Goal: Task Accomplishment & Management: Manage account settings

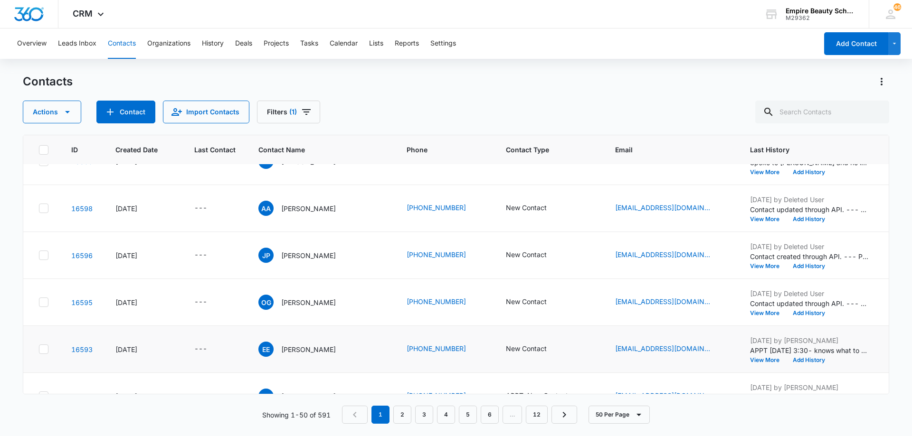
scroll to position [95, 0]
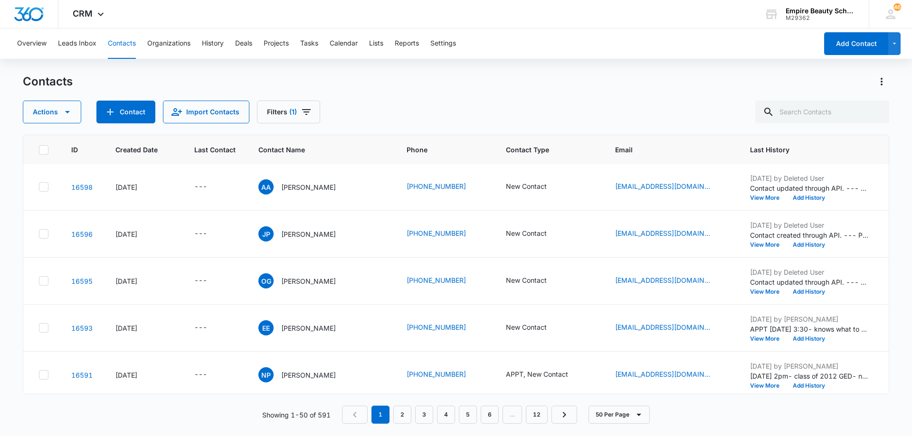
click at [428, 101] on div "Contacts Actions Contact Import Contacts Filters (1)" at bounding box center [456, 98] width 866 height 49
click at [218, 234] on icon "Last Contact - - Select to Edit Field" at bounding box center [218, 235] width 9 height 9
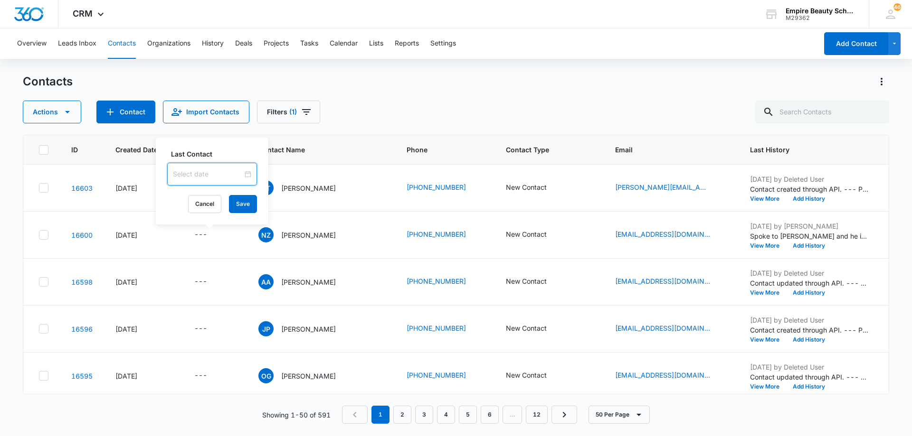
click at [219, 170] on input at bounding box center [208, 174] width 70 height 10
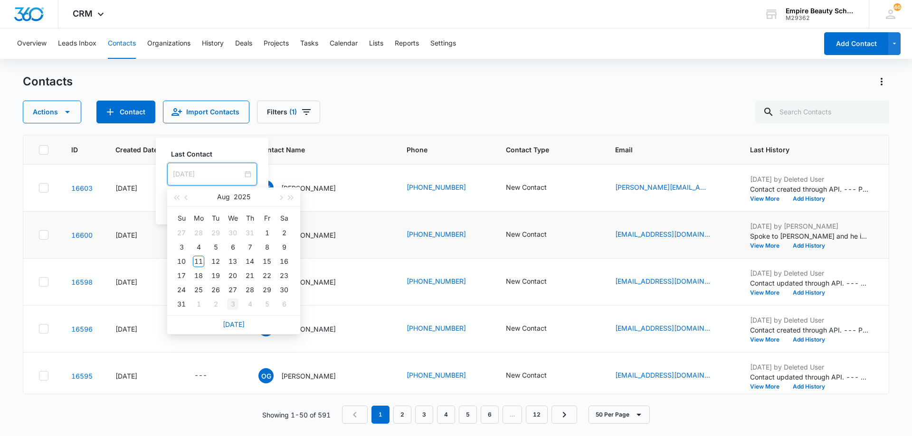
type input "[DATE]"
click at [233, 325] on link "[DATE]" at bounding box center [234, 325] width 22 height 8
type input "[DATE]"
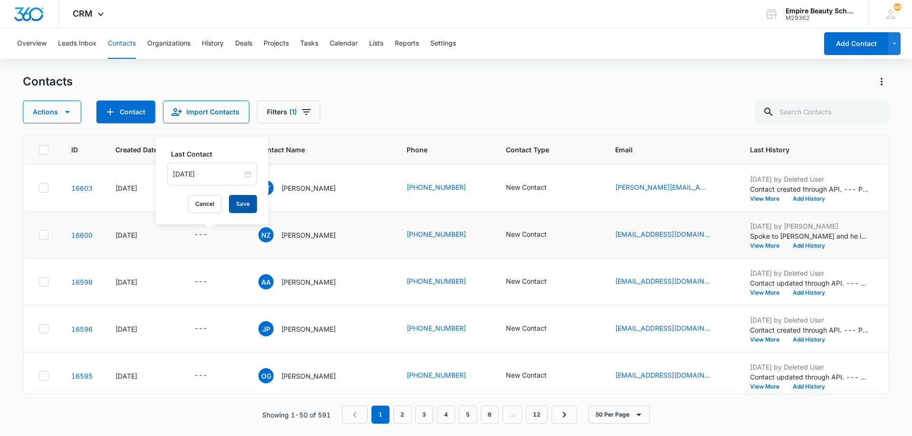
click at [238, 200] on button "Save" at bounding box center [243, 204] width 28 height 18
click at [554, 235] on icon "Contact Type - New Contact - Select to Edit Field" at bounding box center [558, 235] width 9 height 9
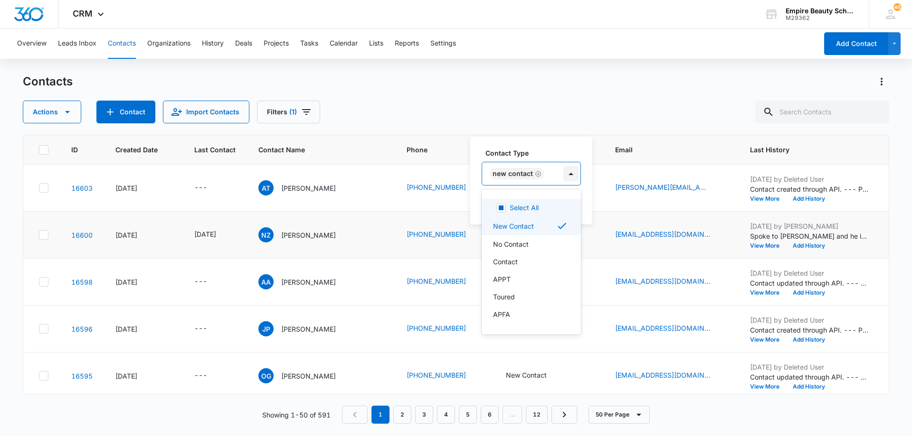
click at [563, 169] on div at bounding box center [570, 173] width 15 height 15
click at [554, 256] on div "Contact" at bounding box center [531, 262] width 99 height 18
click at [601, 177] on div "New Contact Contact" at bounding box center [542, 173] width 120 height 23
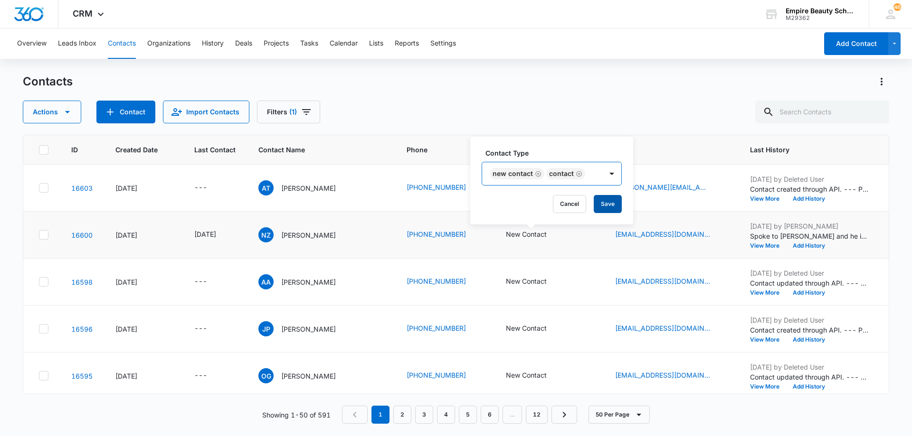
click at [605, 200] on button "Save" at bounding box center [608, 204] width 28 height 18
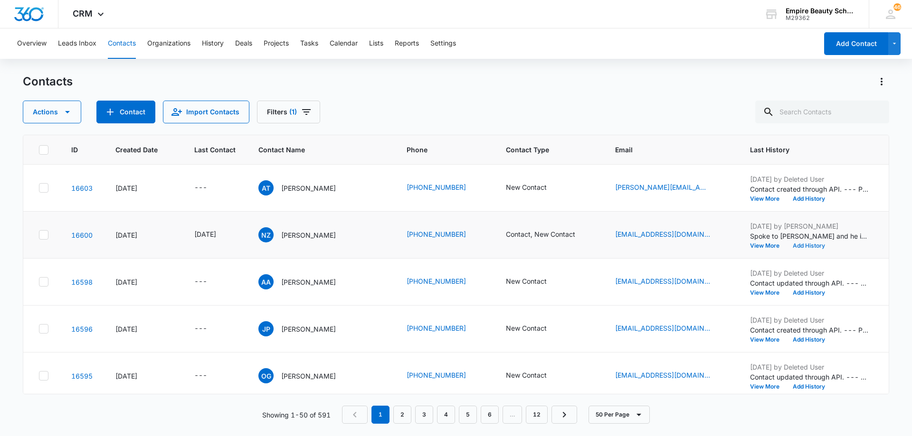
click at [801, 246] on button "Add History" at bounding box center [809, 246] width 46 height 6
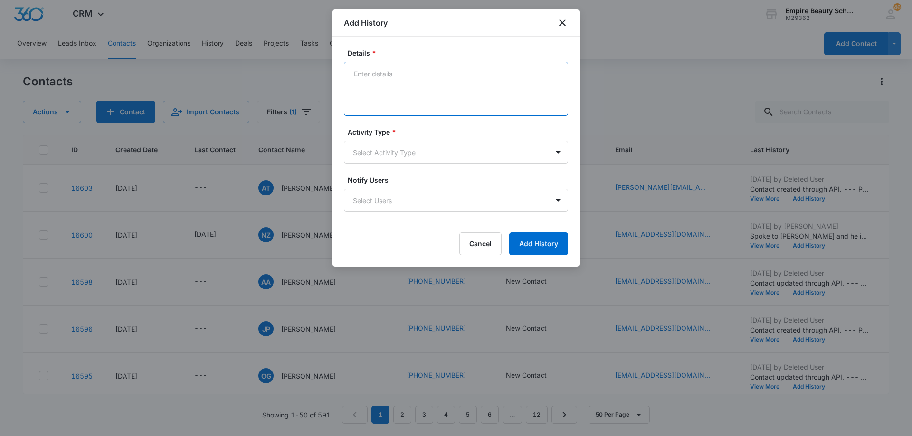
click at [459, 76] on textarea "Details *" at bounding box center [456, 89] width 224 height 54
type textarea "LVM for call back"
click at [415, 151] on body "CRM Apps Forms CRM Email Shop Payments POS Files Brand Settings Empire Beauty S…" at bounding box center [456, 218] width 912 height 436
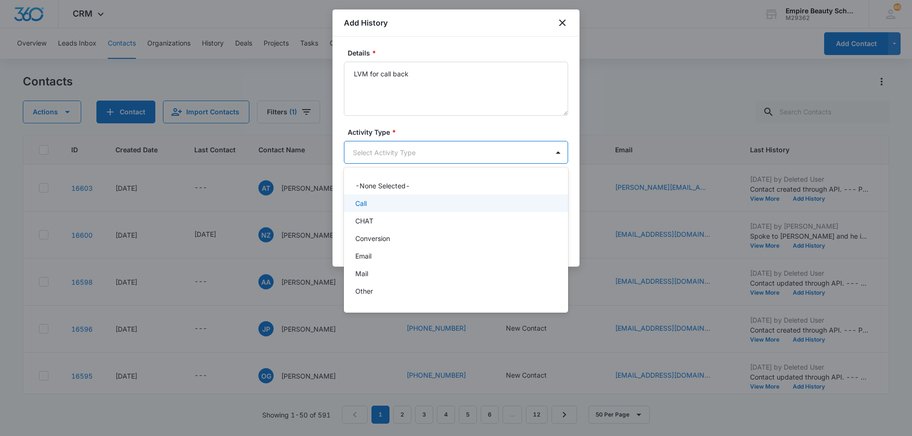
click at [402, 207] on div "Call" at bounding box center [454, 204] width 199 height 10
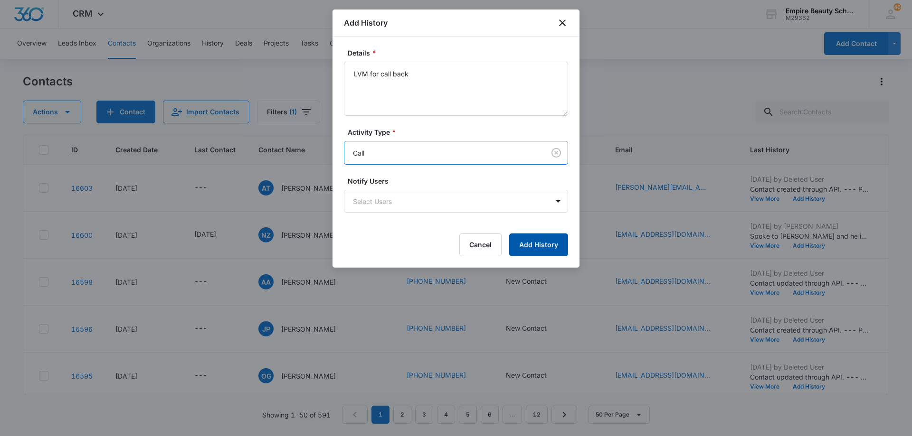
click at [529, 249] on button "Add History" at bounding box center [538, 245] width 59 height 23
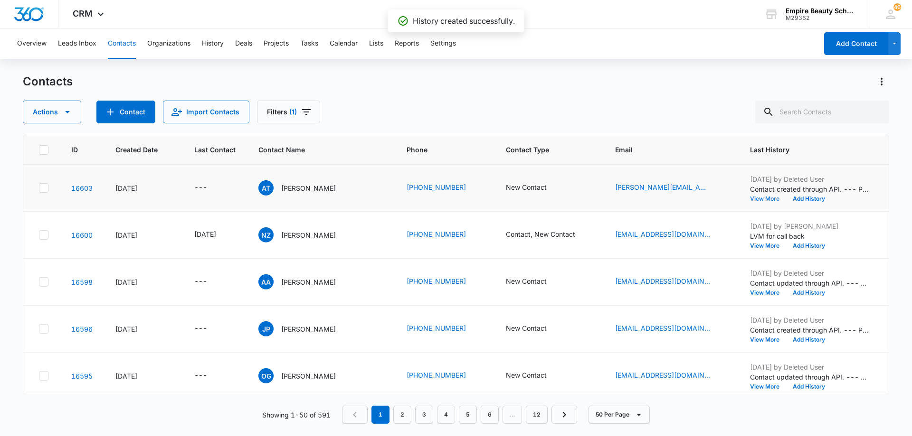
click at [764, 199] on button "View More" at bounding box center [768, 199] width 36 height 6
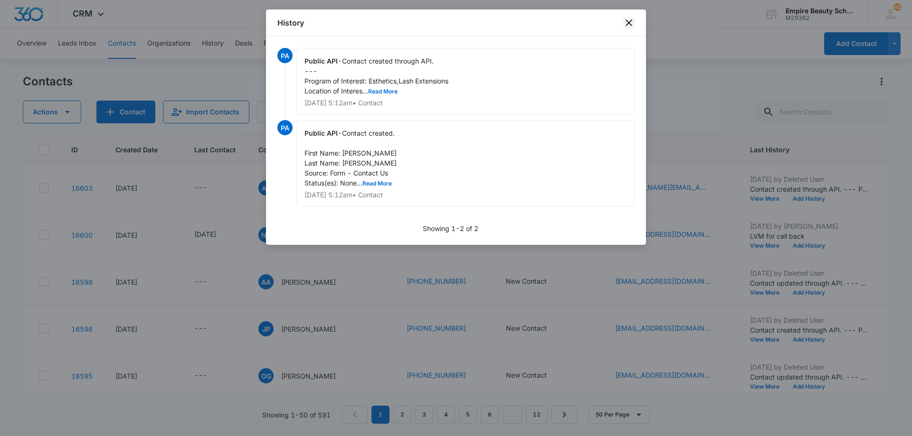
click at [624, 23] on icon "close" at bounding box center [628, 22] width 11 height 11
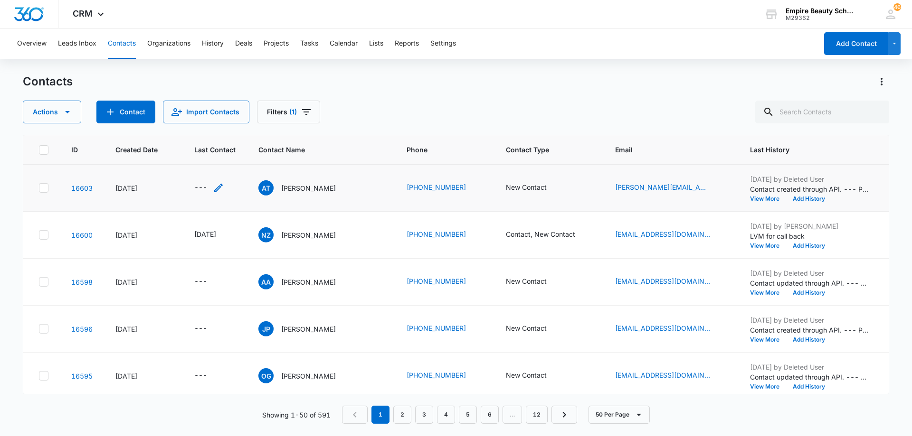
click at [217, 189] on icon "Last Contact - - Select to Edit Field" at bounding box center [218, 188] width 9 height 9
click at [212, 127] on input at bounding box center [208, 127] width 70 height 10
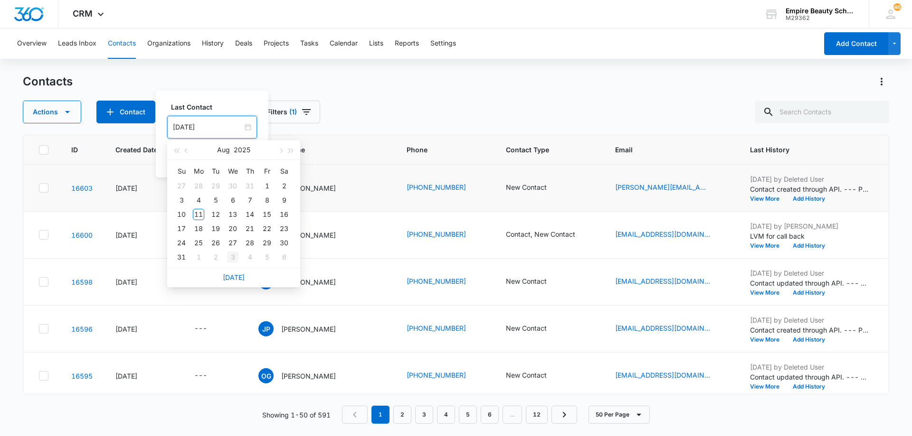
type input "[DATE]"
click at [229, 276] on link "[DATE]" at bounding box center [234, 278] width 22 height 8
type input "[DATE]"
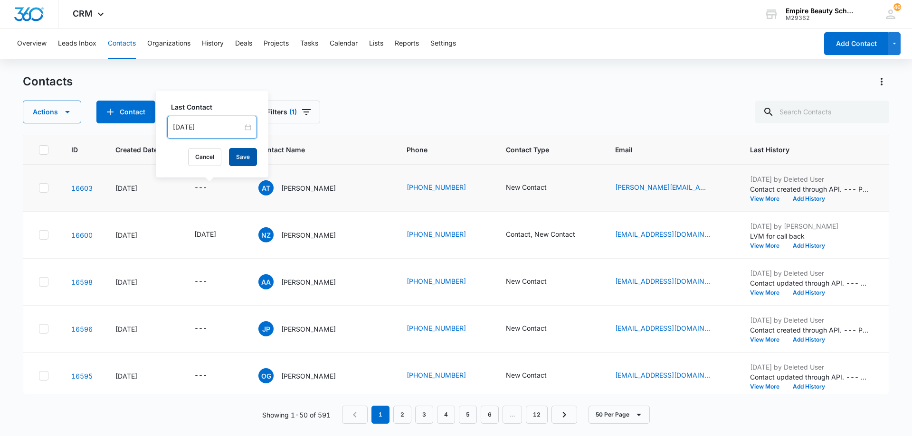
click at [234, 157] on button "Save" at bounding box center [243, 157] width 28 height 18
click at [806, 196] on button "Add History" at bounding box center [809, 199] width 46 height 6
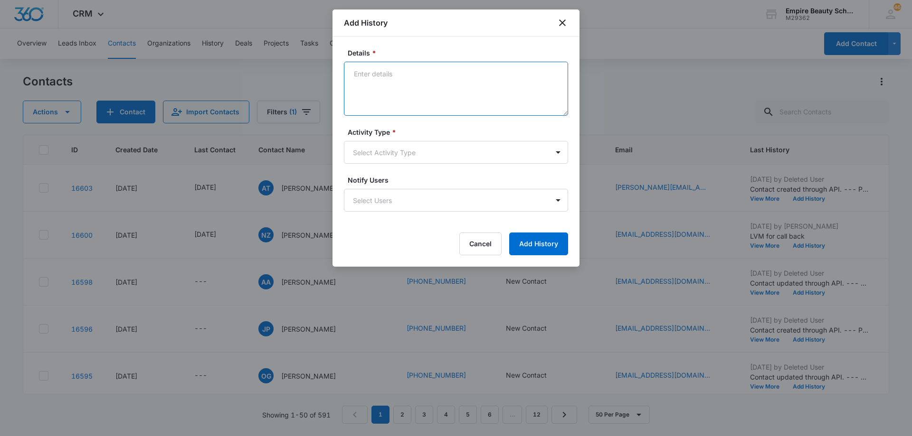
click at [458, 80] on textarea "Details *" at bounding box center [456, 89] width 224 height 54
type textarea "LVM 1"
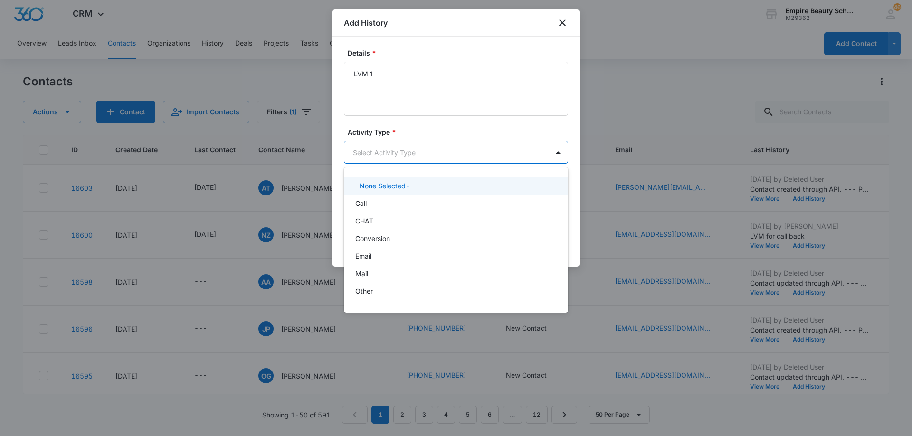
click at [386, 159] on body "CRM Apps Forms CRM Email Shop Payments POS Files Brand Settings Empire Beauty S…" at bounding box center [456, 218] width 912 height 436
click at [392, 199] on div "Call" at bounding box center [454, 204] width 199 height 10
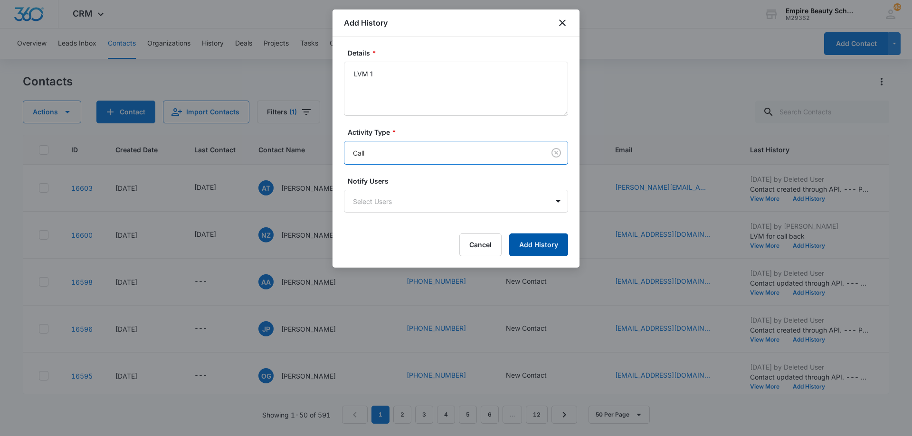
click at [523, 242] on button "Add History" at bounding box center [538, 245] width 59 height 23
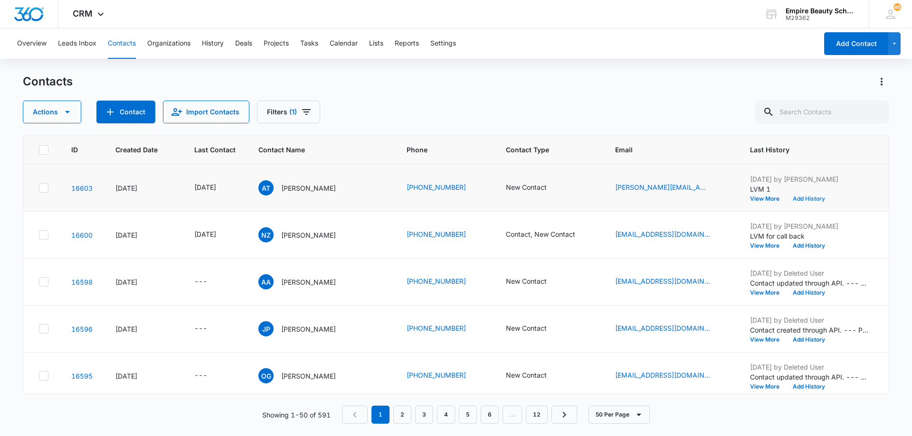
click at [809, 197] on button "Add History" at bounding box center [809, 199] width 46 height 6
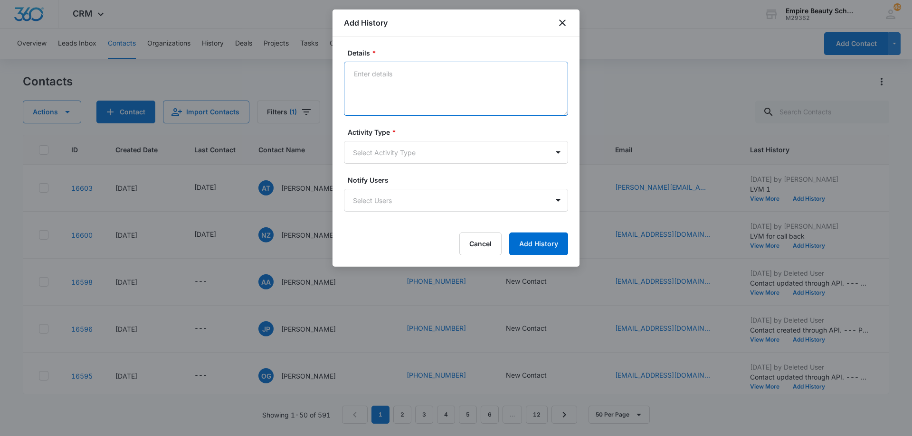
click at [437, 77] on textarea "Details *" at bounding box center [456, 89] width 224 height 54
type textarea "EM 1"
click at [414, 153] on body "CRM Apps Forms CRM Email Shop Payments POS Files Brand Settings Empire Beauty S…" at bounding box center [456, 218] width 912 height 436
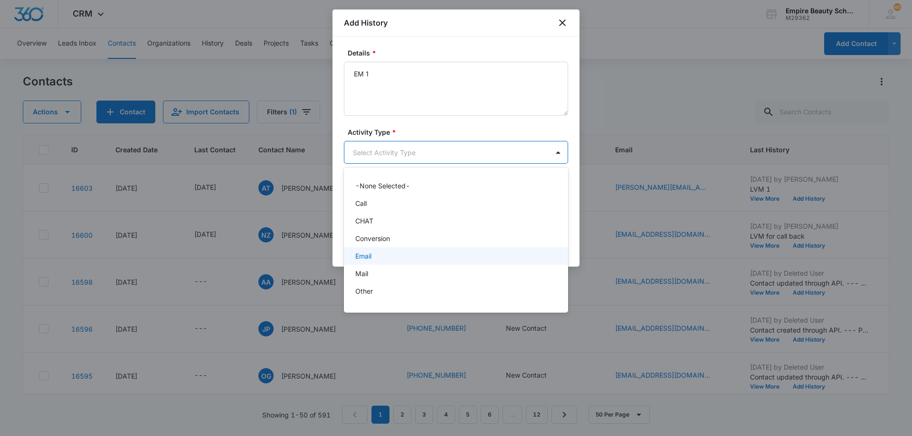
click at [406, 254] on div "Email" at bounding box center [454, 256] width 199 height 10
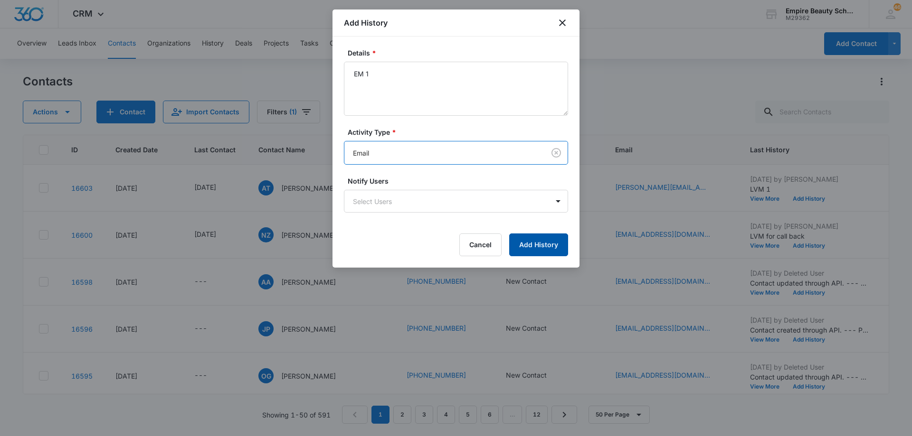
click at [523, 244] on button "Add History" at bounding box center [538, 245] width 59 height 23
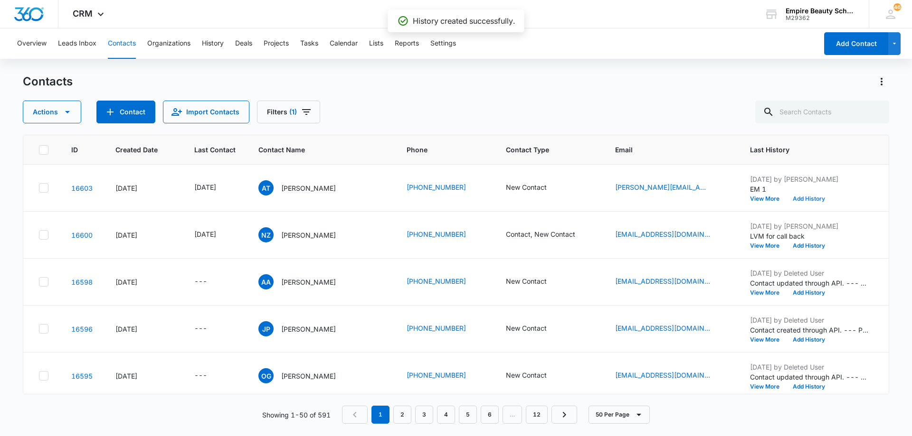
click at [804, 199] on button "Add History" at bounding box center [809, 199] width 46 height 6
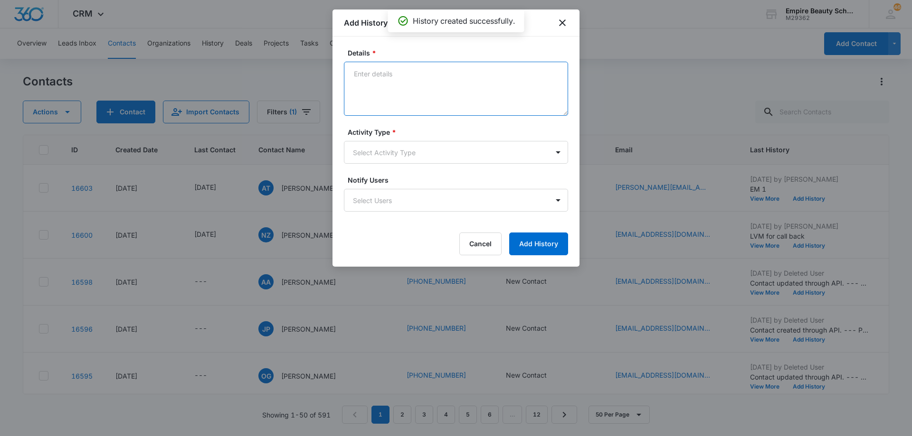
drag, startPoint x: 402, startPoint y: 78, endPoint x: 389, endPoint y: 70, distance: 15.4
click at [401, 78] on textarea "Details *" at bounding box center [456, 89] width 224 height 54
type textarea "TXT 1"
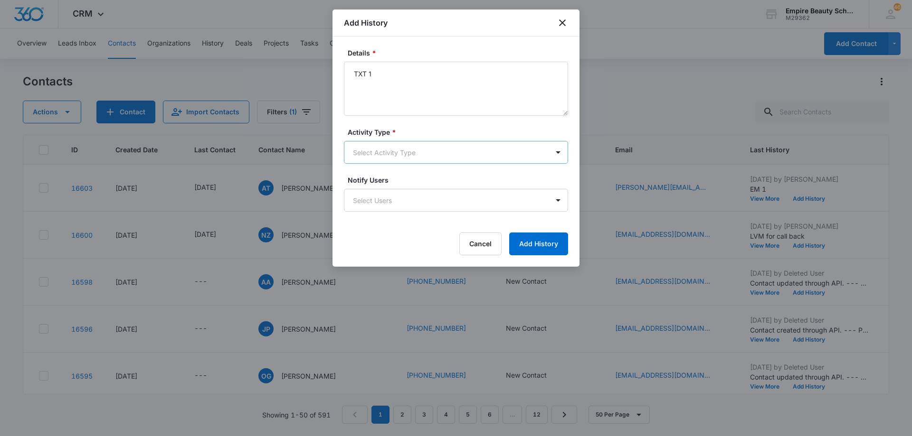
click at [413, 153] on body "CRM Apps Forms CRM Email Shop Payments POS Files Brand Settings Empire Beauty S…" at bounding box center [456, 218] width 912 height 436
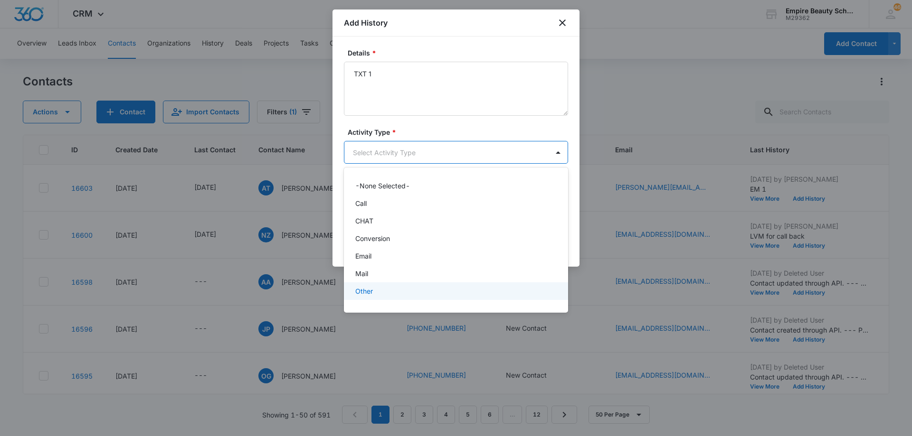
scroll to position [49, 0]
click at [436, 294] on div "Text" at bounding box center [454, 295] width 199 height 10
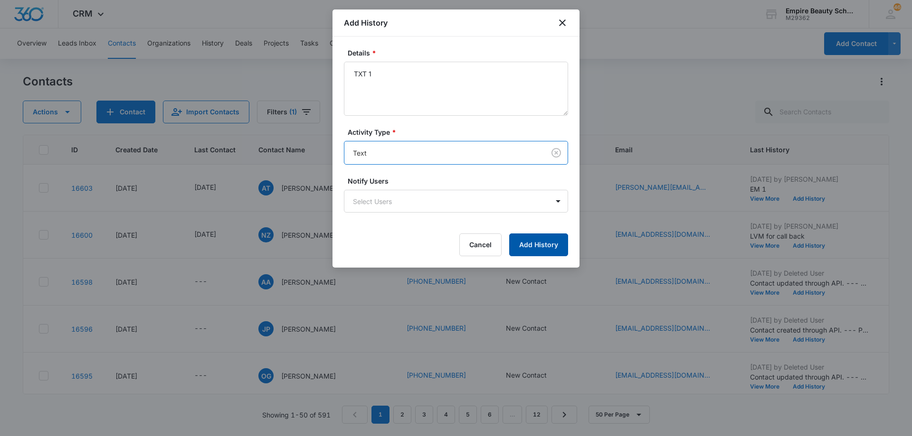
click at [517, 244] on button "Add History" at bounding box center [538, 245] width 59 height 23
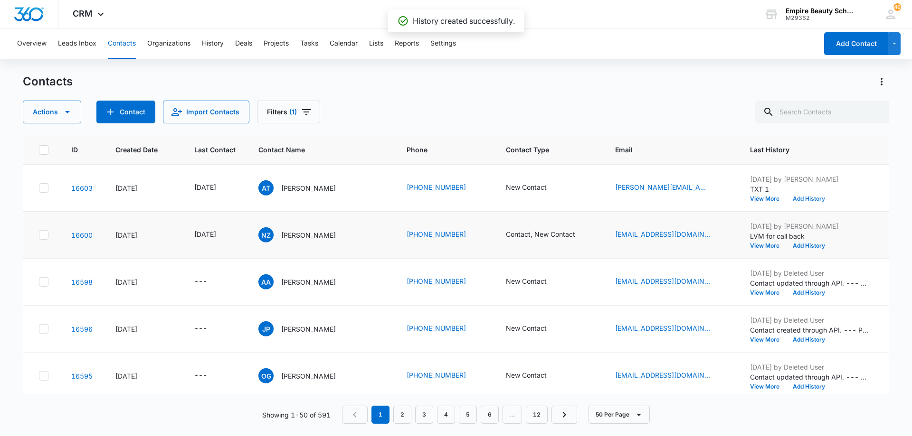
scroll to position [47, 0]
click at [769, 246] on button "View More" at bounding box center [768, 246] width 36 height 6
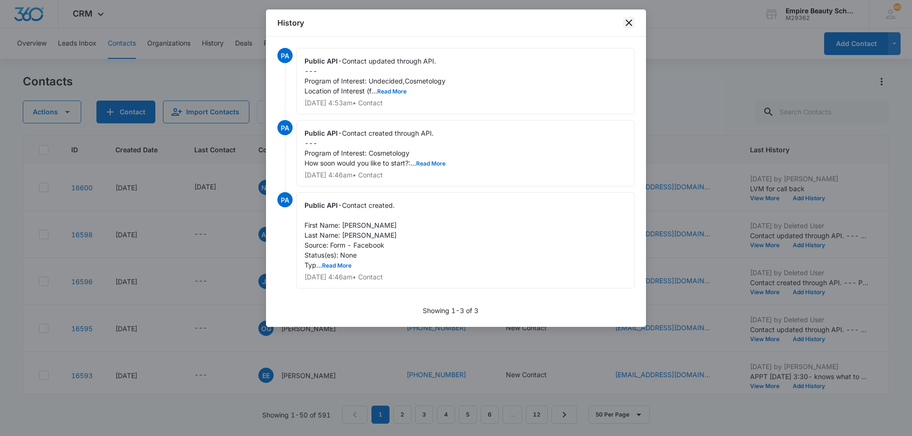
click at [629, 25] on icon "close" at bounding box center [628, 22] width 11 height 11
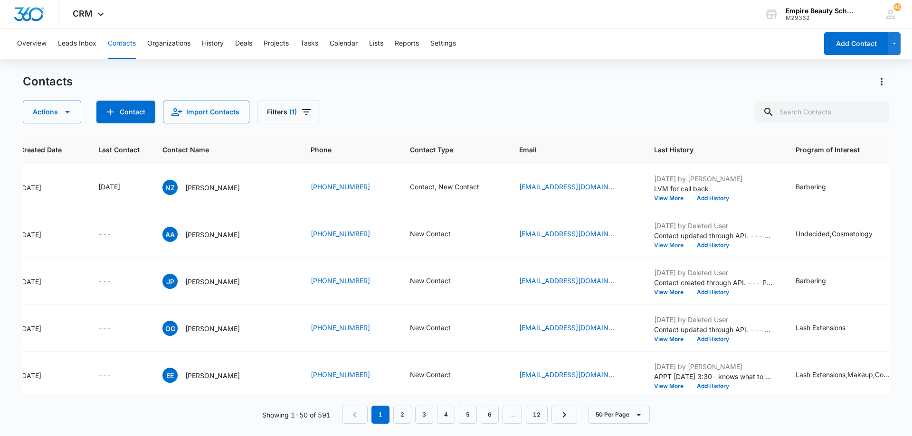
scroll to position [47, 120]
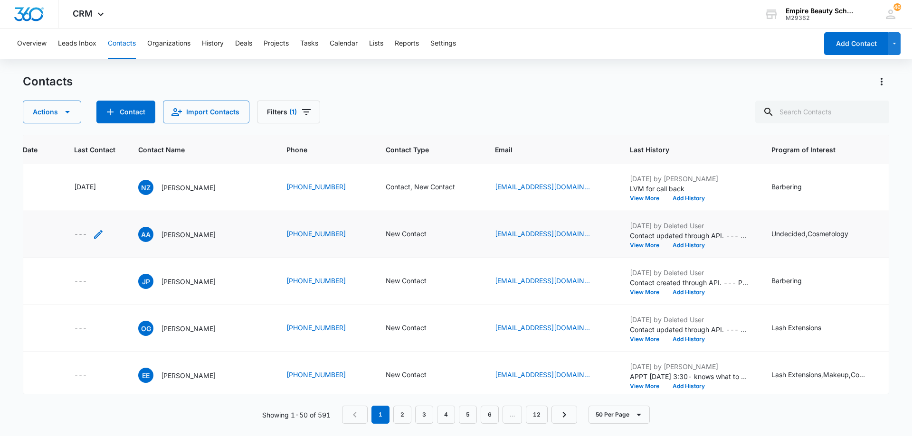
click at [96, 235] on icon "Last Contact - - Select to Edit Field" at bounding box center [98, 234] width 11 height 11
click at [93, 173] on input at bounding box center [88, 174] width 70 height 10
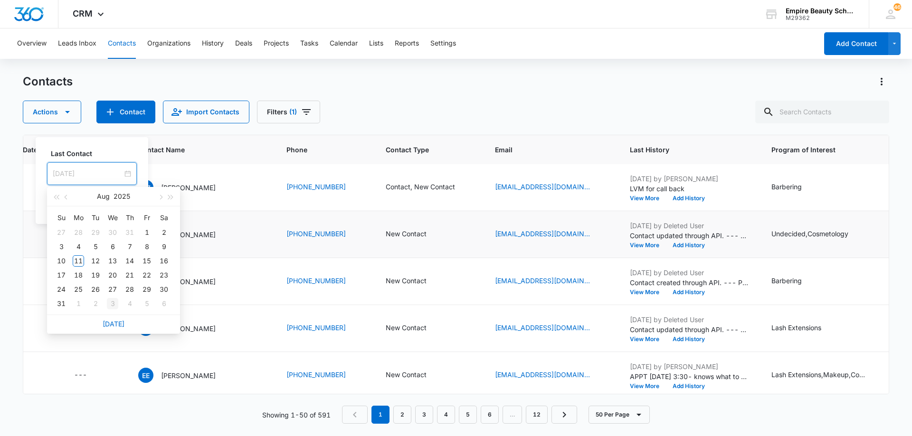
type input "[DATE]"
click at [109, 322] on link "[DATE]" at bounding box center [114, 324] width 22 height 8
type input "[DATE]"
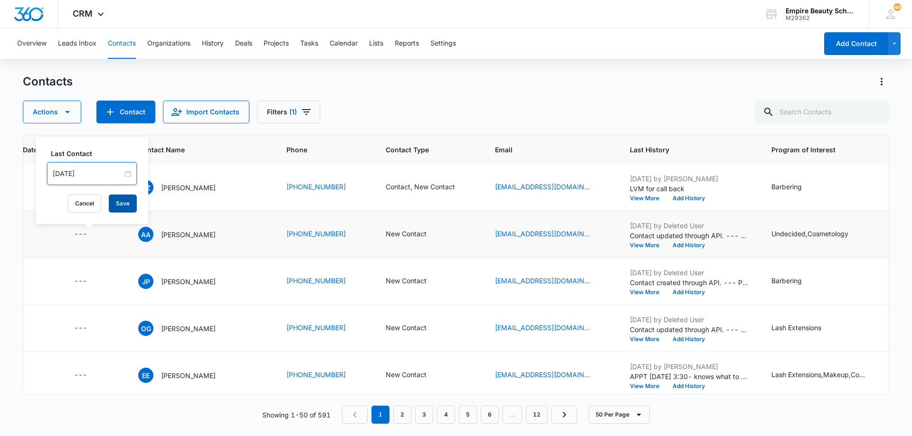
click at [114, 209] on button "Save" at bounding box center [123, 204] width 28 height 18
click at [681, 245] on button "Add History" at bounding box center [689, 246] width 46 height 6
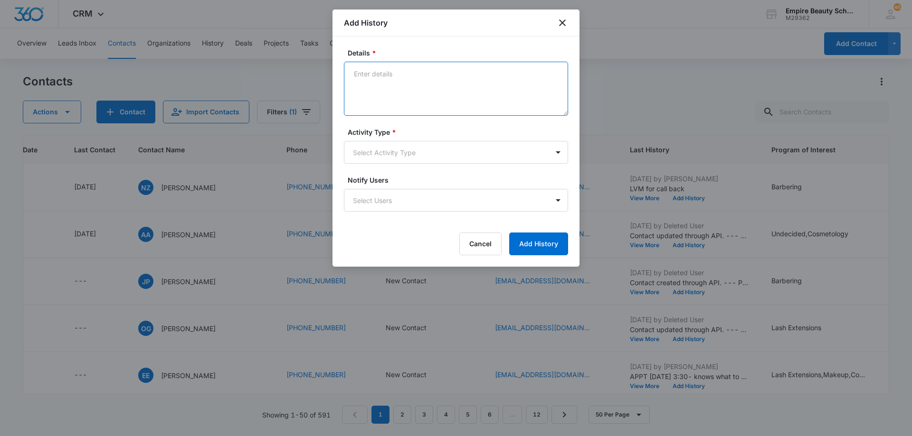
click at [427, 85] on textarea "Details *" at bounding box center [456, 89] width 224 height 54
type textarea "LVM 1"
click at [420, 159] on body "CRM Apps Forms CRM Email Shop Payments POS Files Brand Settings Empire Beauty S…" at bounding box center [456, 218] width 912 height 436
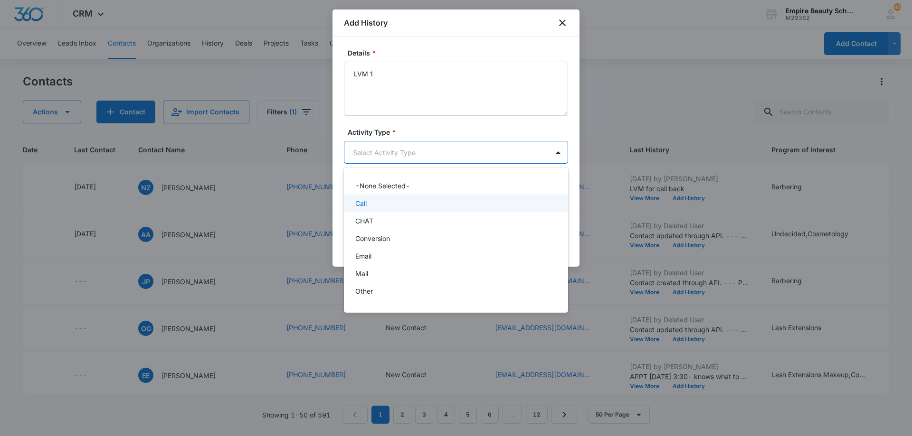
click at [405, 209] on div "Call" at bounding box center [456, 204] width 224 height 18
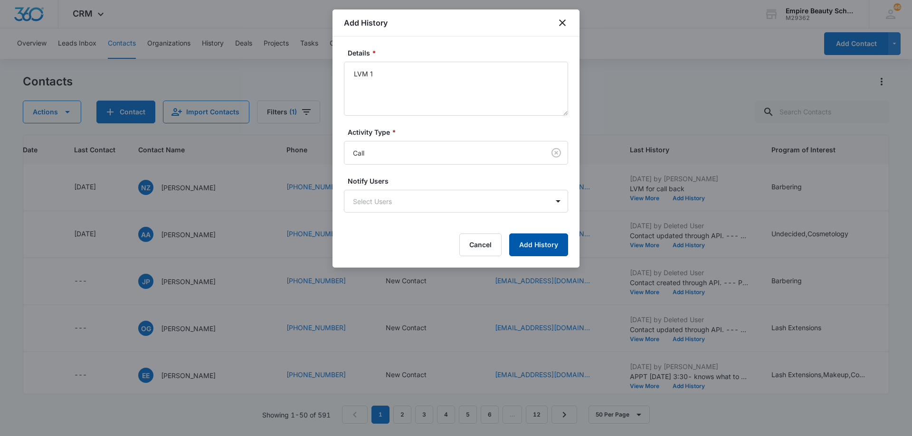
click at [531, 244] on button "Add History" at bounding box center [538, 245] width 59 height 23
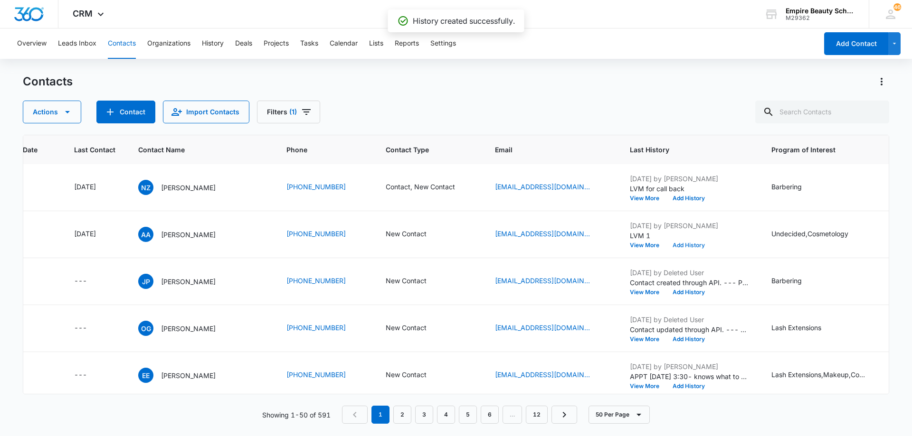
click at [689, 244] on button "Add History" at bounding box center [689, 246] width 46 height 6
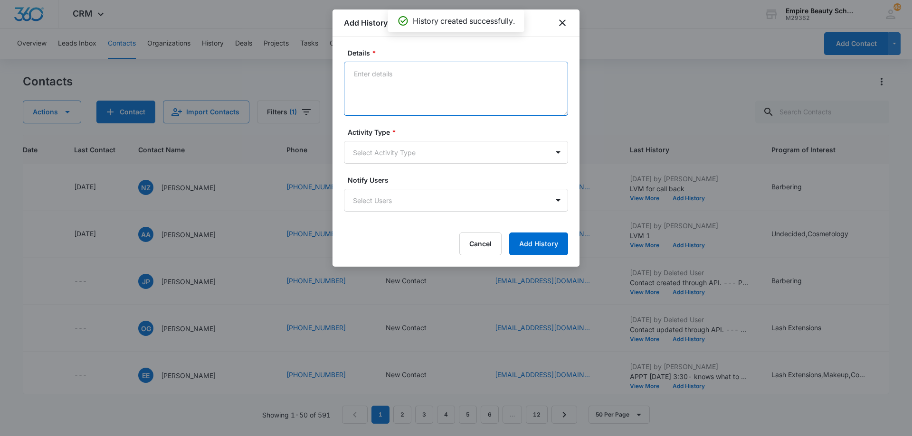
click at [408, 78] on textarea "Details *" at bounding box center [456, 89] width 224 height 54
type textarea "EM 1"
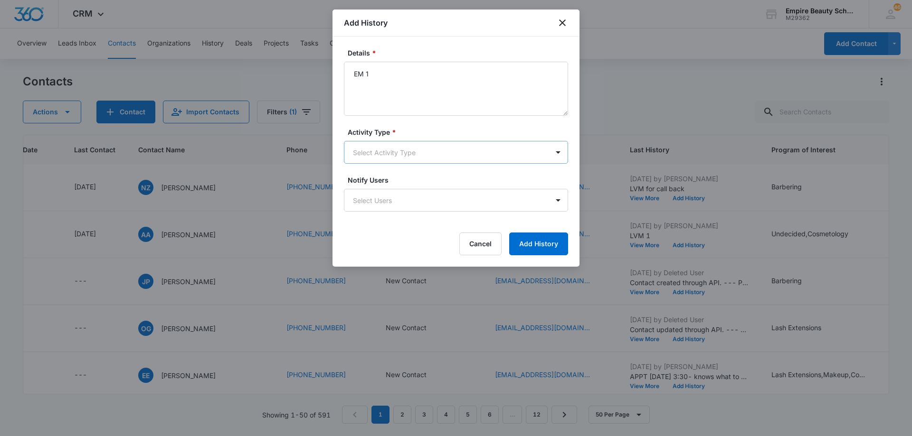
click at [404, 154] on body "CRM Apps Forms CRM Email Shop Payments POS Files Brand Settings Empire Beauty S…" at bounding box center [456, 218] width 912 height 436
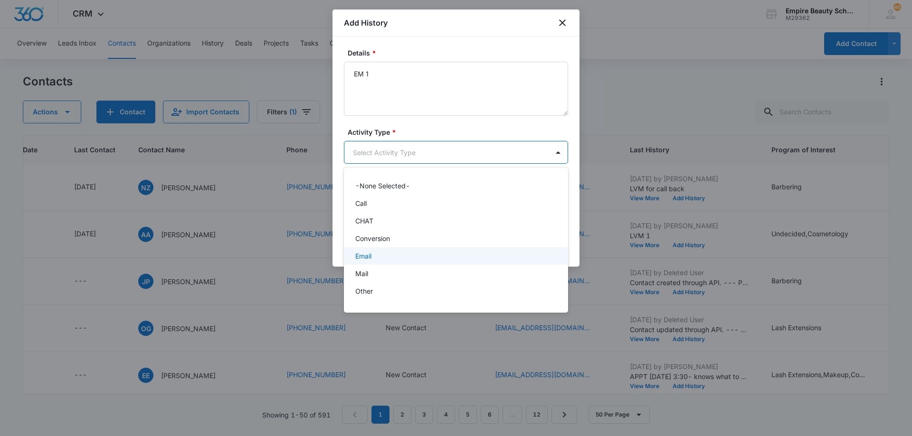
click at [390, 258] on div "Email" at bounding box center [454, 256] width 199 height 10
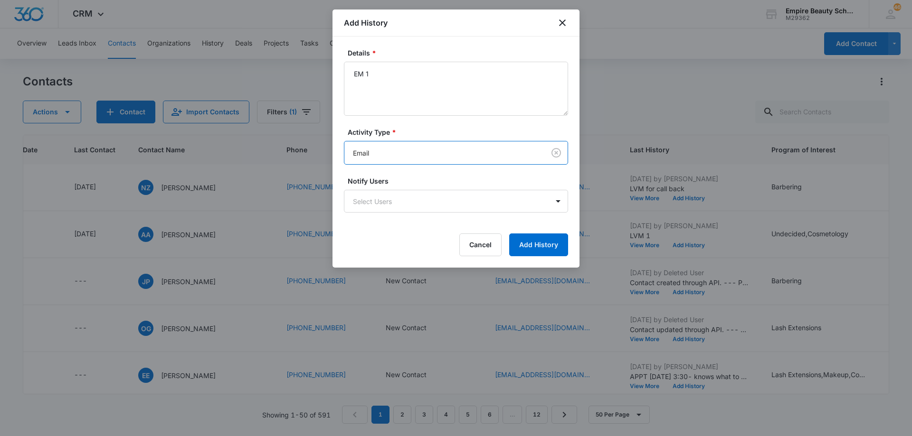
click at [508, 246] on div "Cancel Add History" at bounding box center [456, 245] width 224 height 23
click at [521, 245] on button "Add History" at bounding box center [538, 245] width 59 height 23
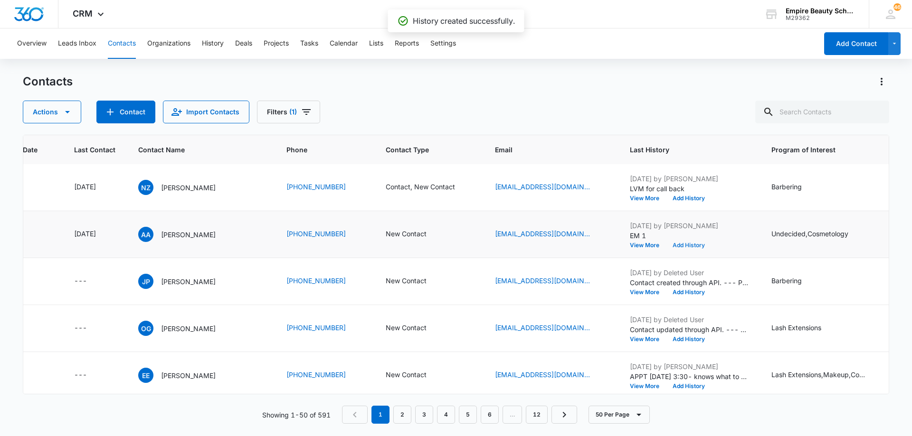
click at [689, 244] on button "Add History" at bounding box center [689, 246] width 46 height 6
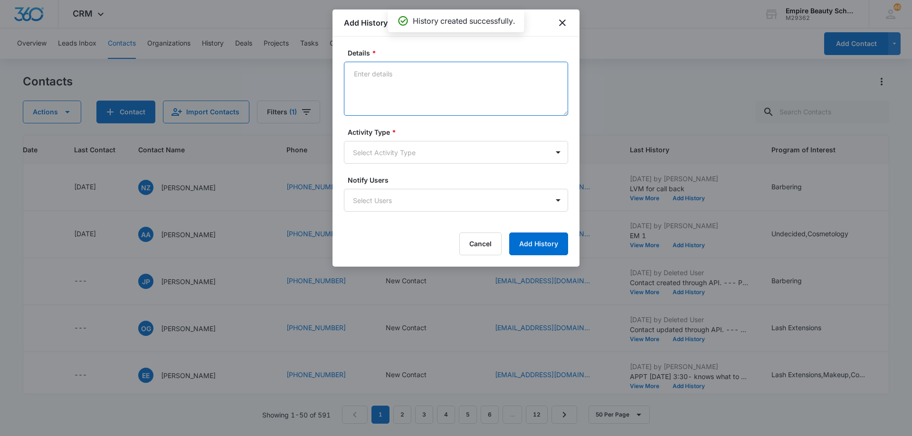
click at [426, 80] on textarea "Details *" at bounding box center [456, 89] width 224 height 54
type textarea "TXT 1"
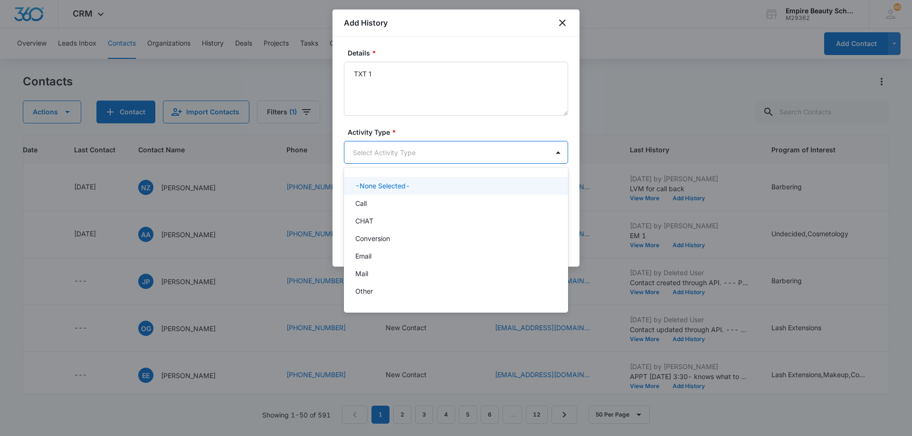
click at [436, 149] on body "CRM Apps Forms CRM Email Shop Payments POS Files Brand Settings Empire Beauty S…" at bounding box center [456, 218] width 912 height 436
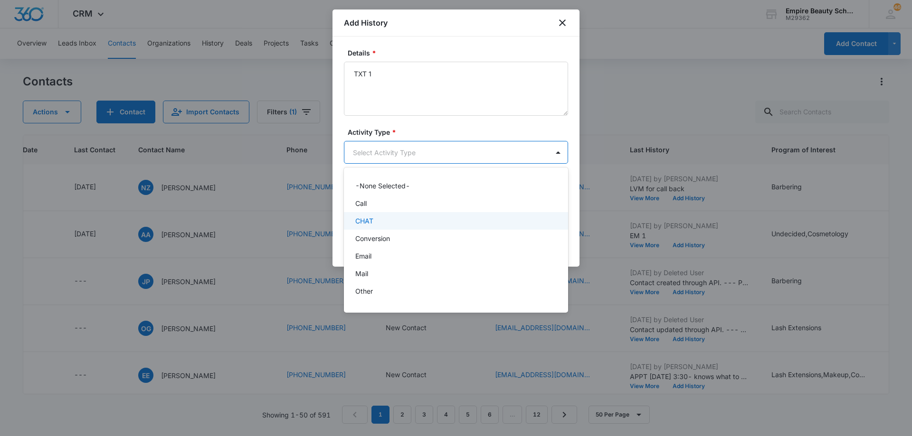
scroll to position [49, 0]
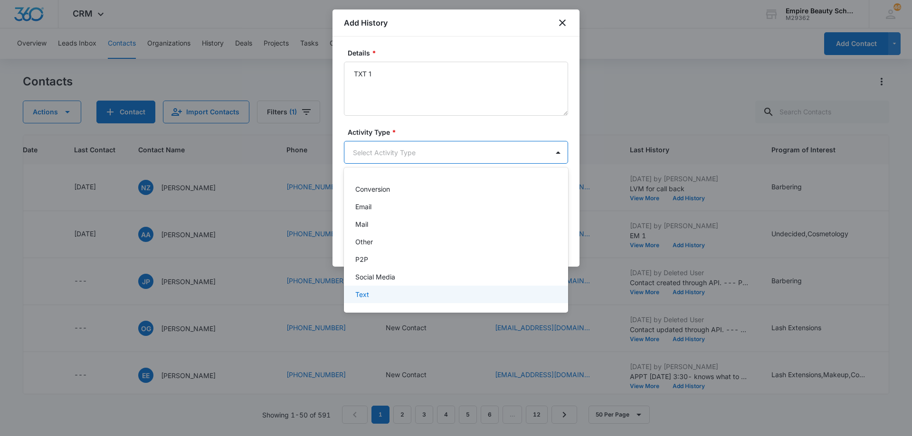
click at [420, 289] on div "Text" at bounding box center [456, 295] width 224 height 18
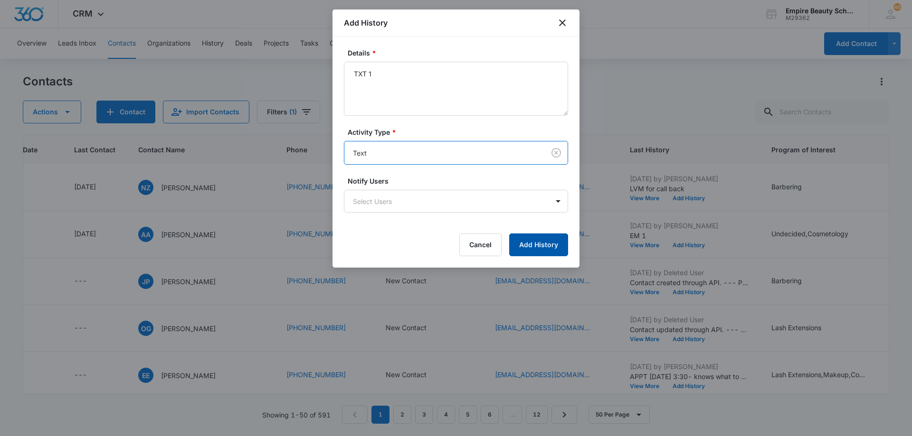
click at [530, 245] on button "Add History" at bounding box center [538, 245] width 59 height 23
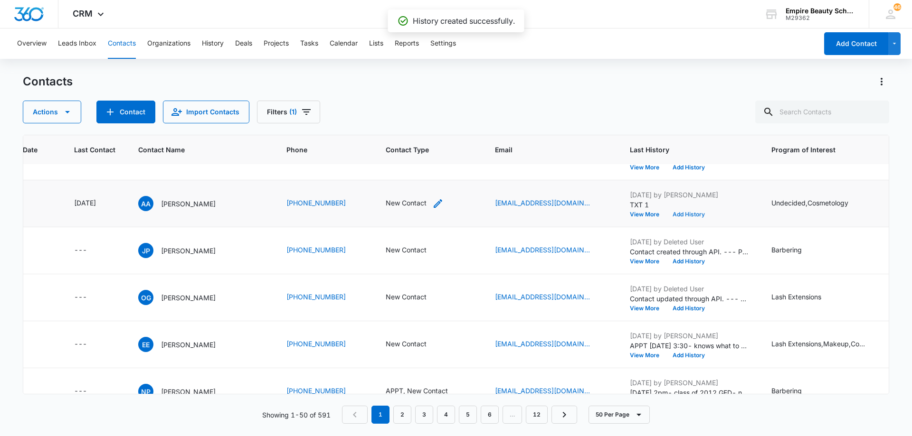
scroll to position [95, 120]
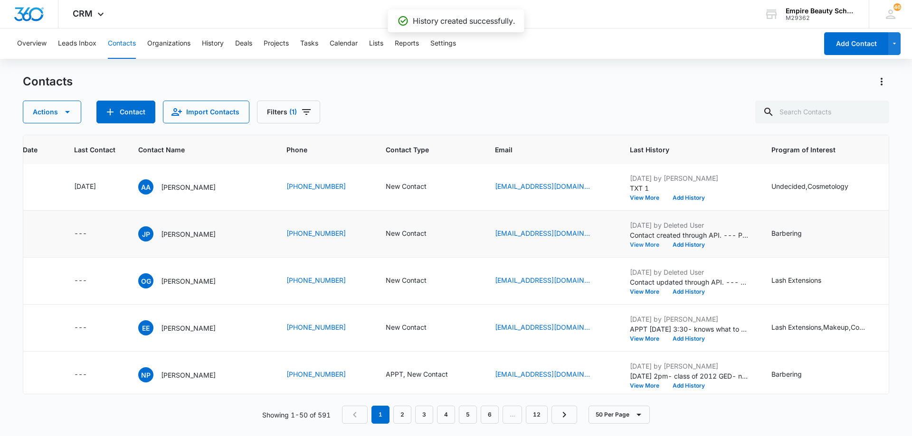
click at [635, 244] on button "View More" at bounding box center [648, 245] width 36 height 6
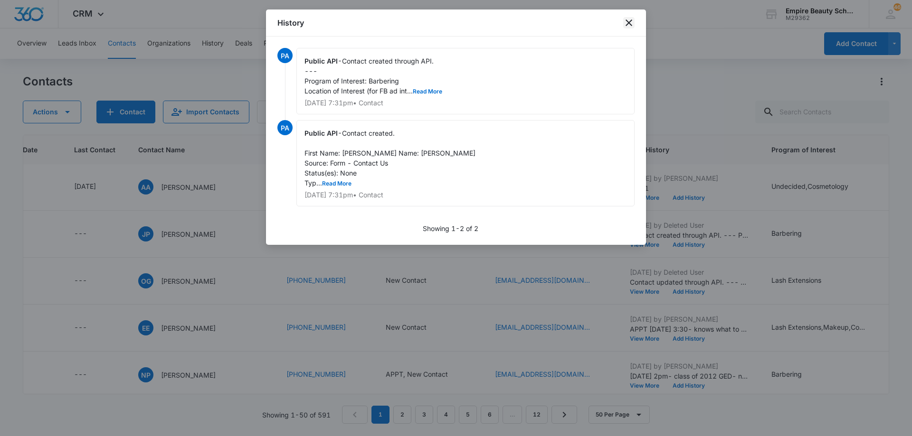
click at [627, 21] on icon "close" at bounding box center [629, 22] width 7 height 7
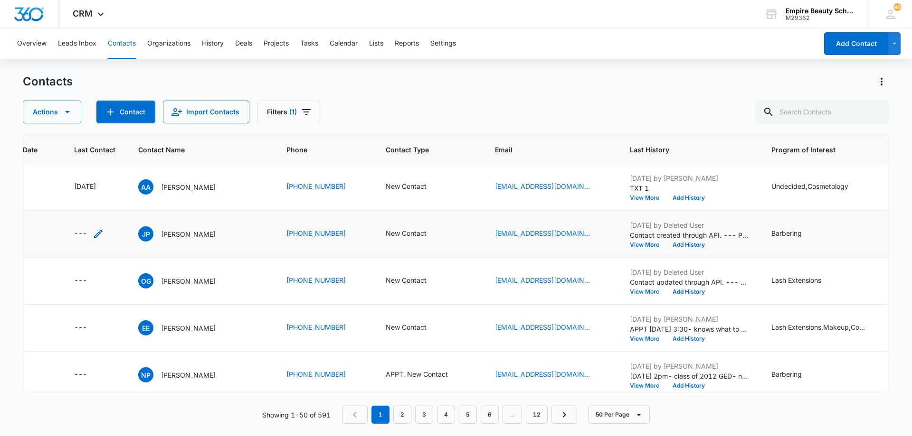
click at [96, 235] on icon "Last Contact - - Select to Edit Field" at bounding box center [98, 234] width 9 height 9
click at [102, 175] on input at bounding box center [88, 173] width 70 height 10
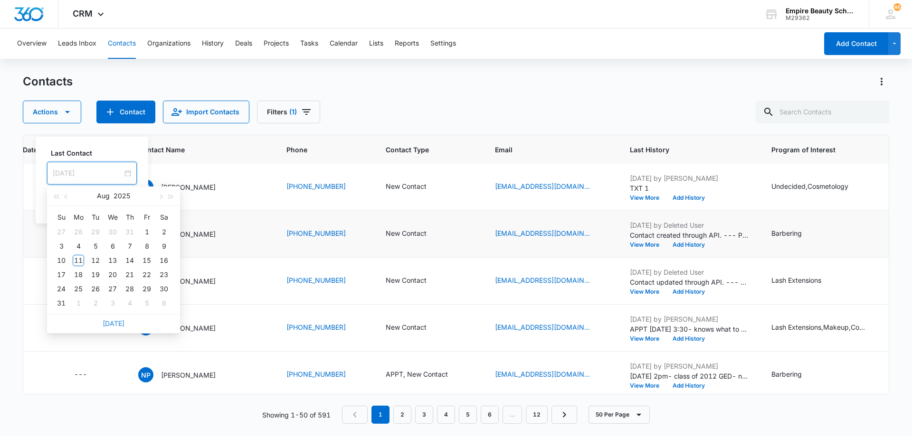
type input "[DATE]"
click at [110, 323] on link "[DATE]" at bounding box center [114, 324] width 22 height 8
type input "[DATE]"
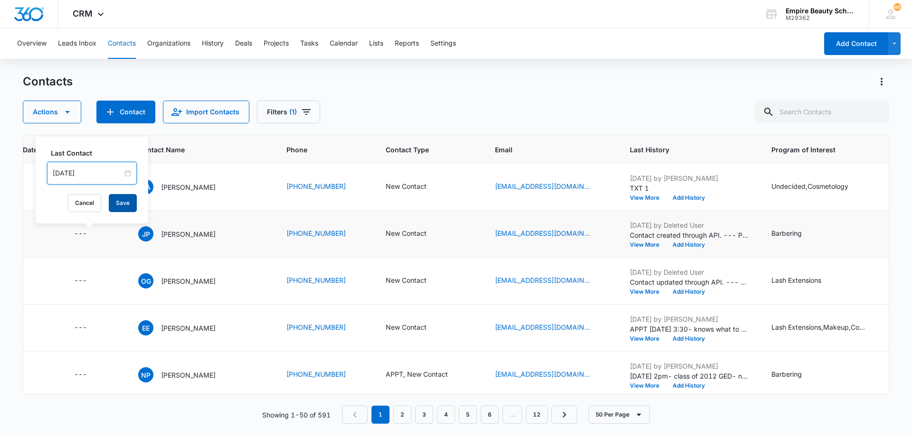
click at [115, 204] on button "Save" at bounding box center [123, 203] width 28 height 18
click at [687, 245] on button "Add History" at bounding box center [689, 245] width 46 height 6
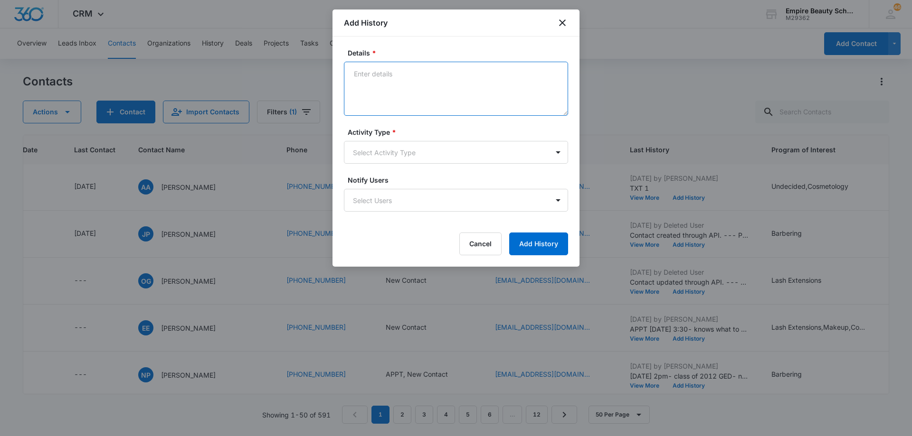
click at [417, 90] on textarea "Details *" at bounding box center [456, 89] width 224 height 54
type textarea "LVM 1"
click at [405, 152] on body "CRM Apps Forms CRM Email Shop Payments POS Files Brand Settings Empire Beauty S…" at bounding box center [456, 218] width 912 height 436
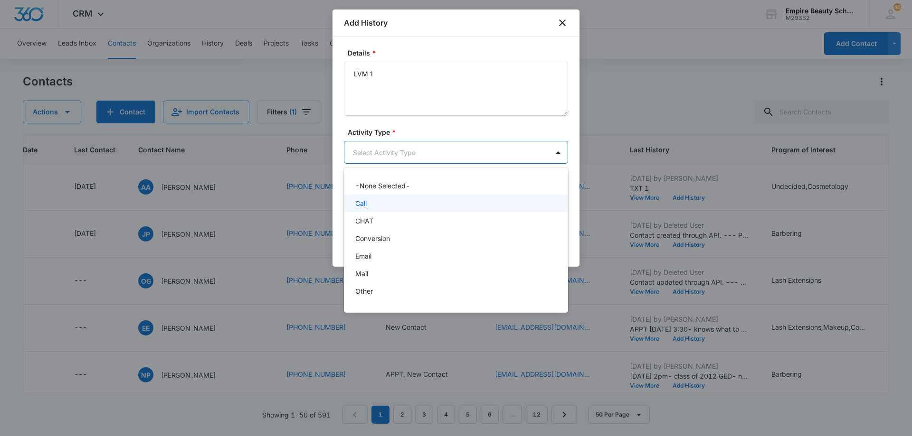
click at [392, 201] on div "Call" at bounding box center [454, 204] width 199 height 10
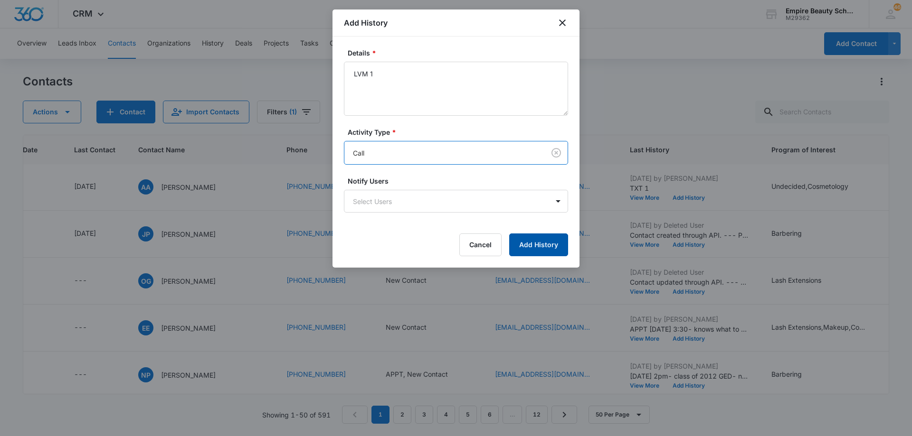
click at [528, 241] on button "Add History" at bounding box center [538, 245] width 59 height 23
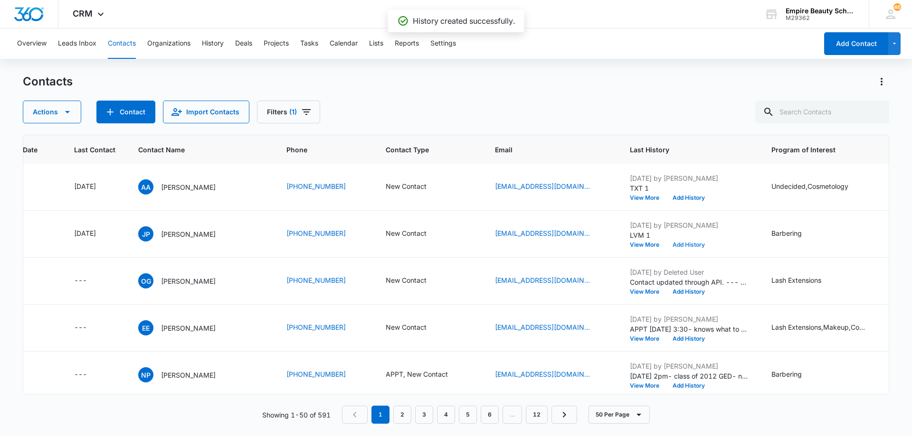
click at [687, 245] on button "Add History" at bounding box center [689, 245] width 46 height 6
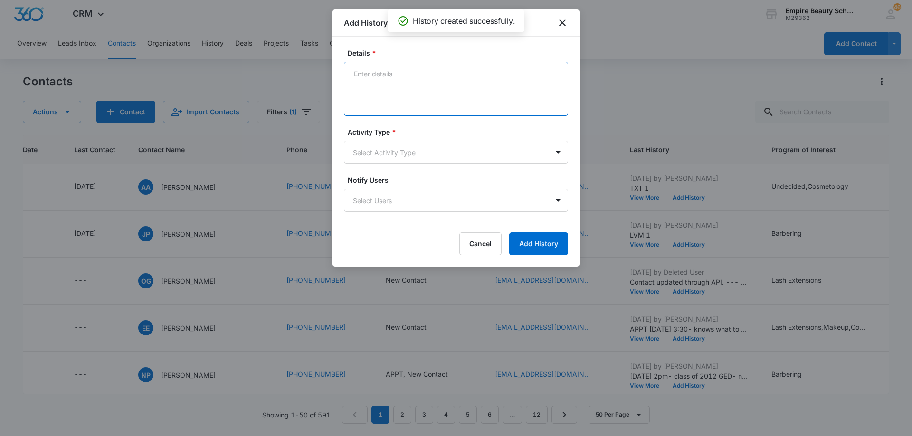
click at [398, 79] on textarea "Details *" at bounding box center [456, 89] width 224 height 54
type textarea "EM 1"
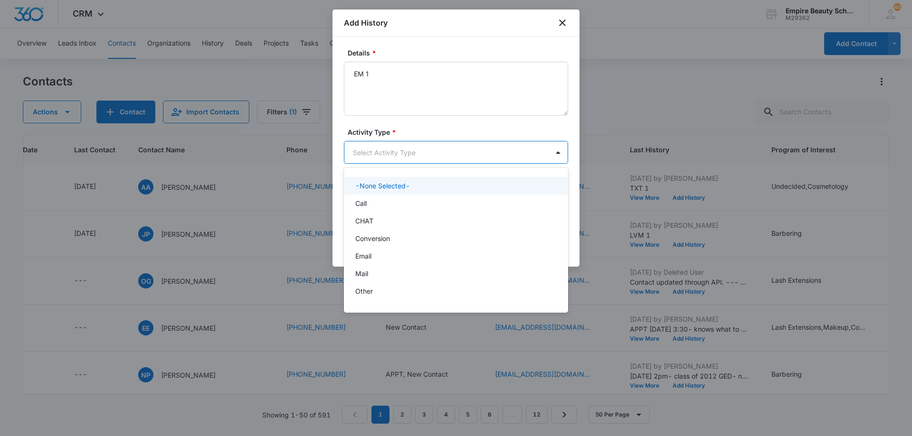
click at [398, 149] on body "CRM Apps Forms CRM Email Shop Payments POS Files Brand Settings Empire Beauty S…" at bounding box center [456, 218] width 912 height 436
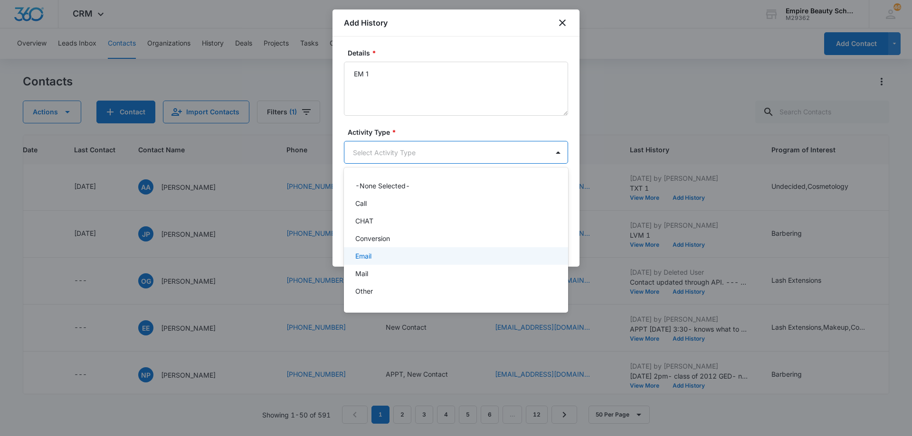
click at [396, 254] on div "Email" at bounding box center [454, 256] width 199 height 10
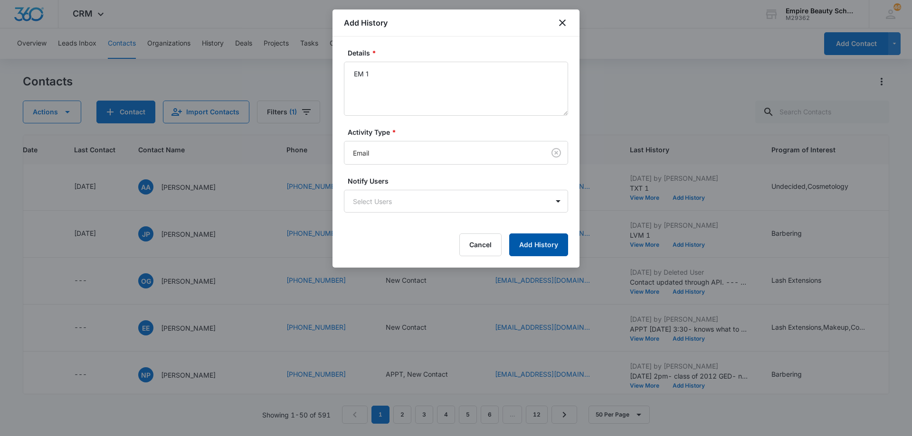
click at [527, 245] on button "Add History" at bounding box center [538, 245] width 59 height 23
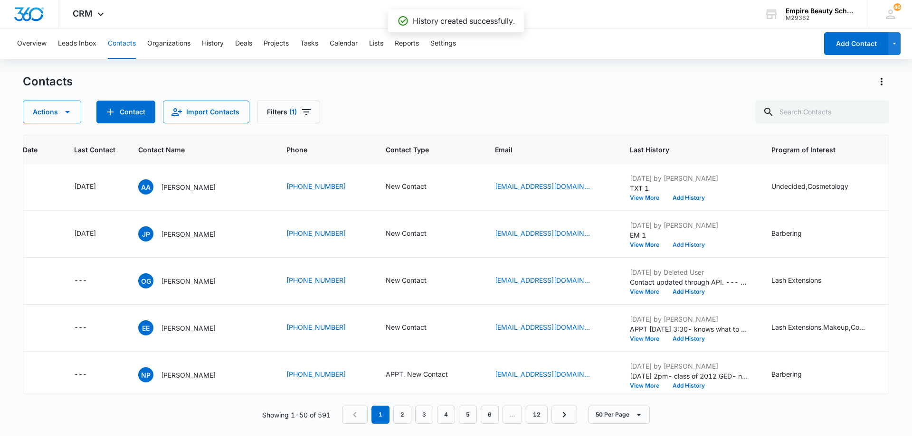
click at [683, 244] on button "Add History" at bounding box center [689, 245] width 46 height 6
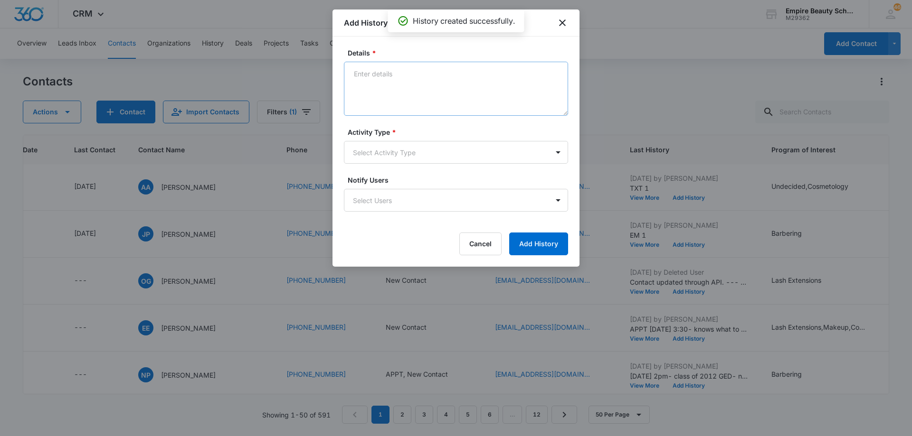
click at [424, 89] on textarea "Details *" at bounding box center [456, 89] width 224 height 54
type textarea "TXT 1"
click at [429, 156] on body "CRM Apps Forms CRM Email Shop Payments POS Files Brand Settings Empire Beauty S…" at bounding box center [456, 218] width 912 height 436
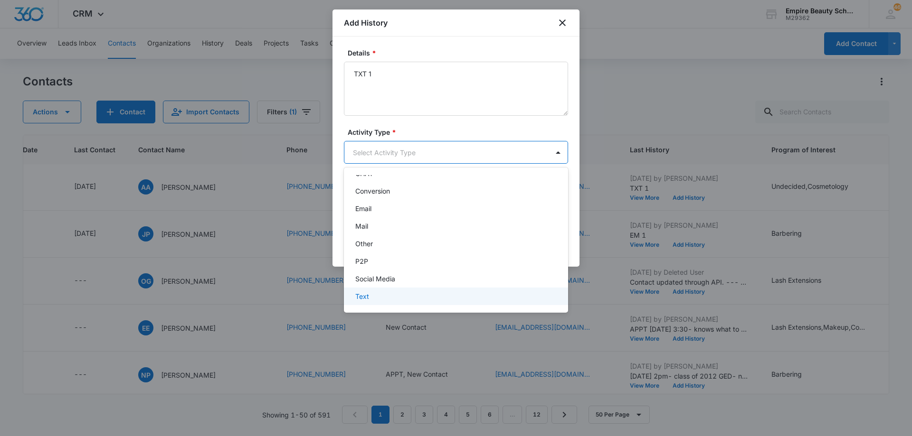
scroll to position [49, 0]
click at [418, 295] on div "Text" at bounding box center [454, 295] width 199 height 10
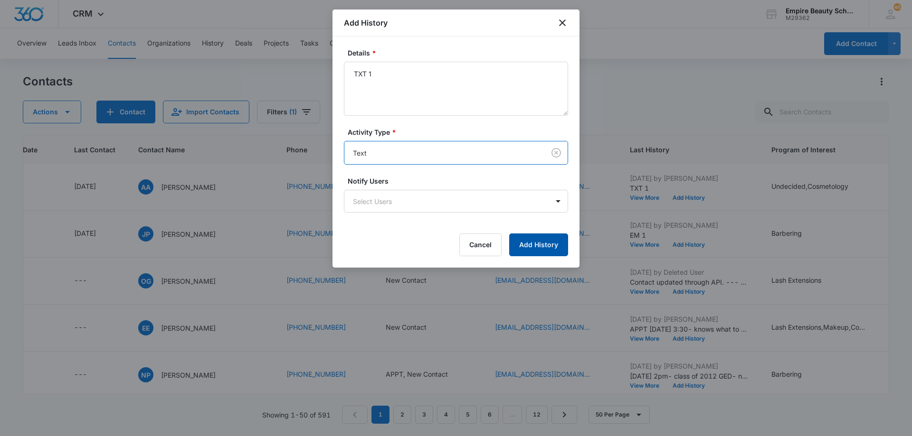
click at [527, 244] on button "Add History" at bounding box center [538, 245] width 59 height 23
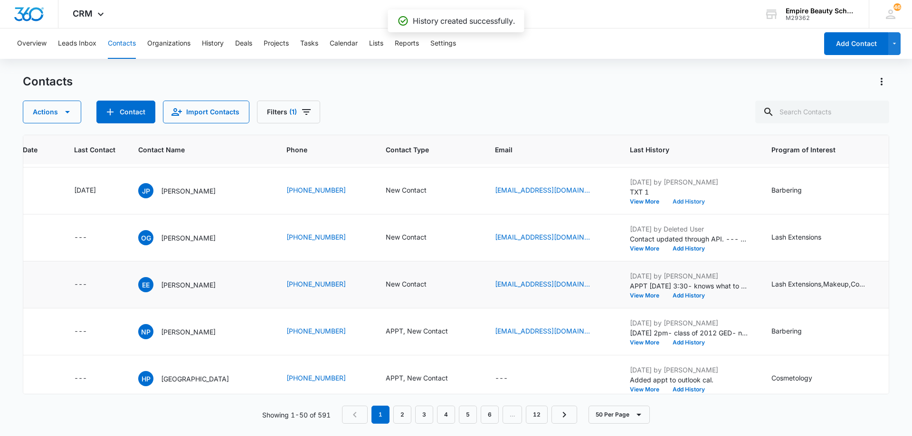
scroll to position [142, 120]
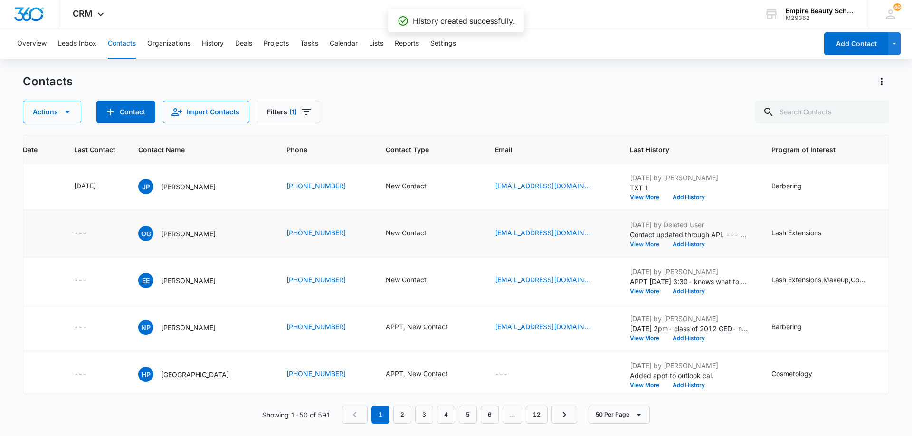
click at [633, 245] on button "View More" at bounding box center [648, 245] width 36 height 6
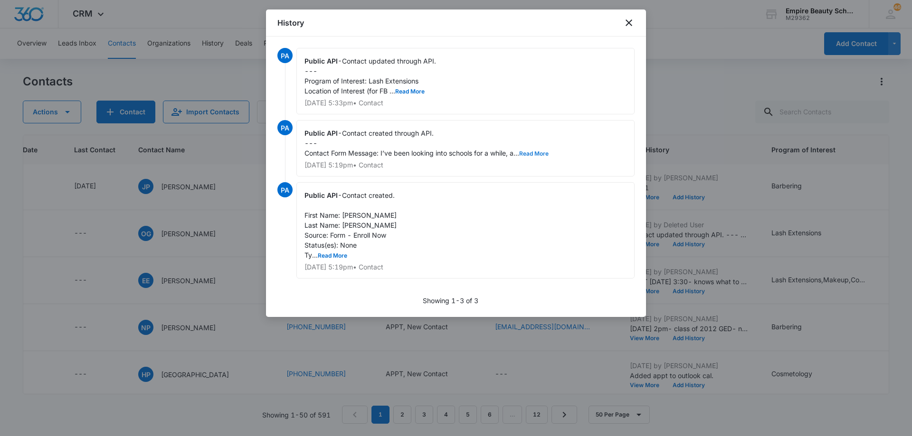
click at [536, 152] on button "Read More" at bounding box center [533, 154] width 29 height 6
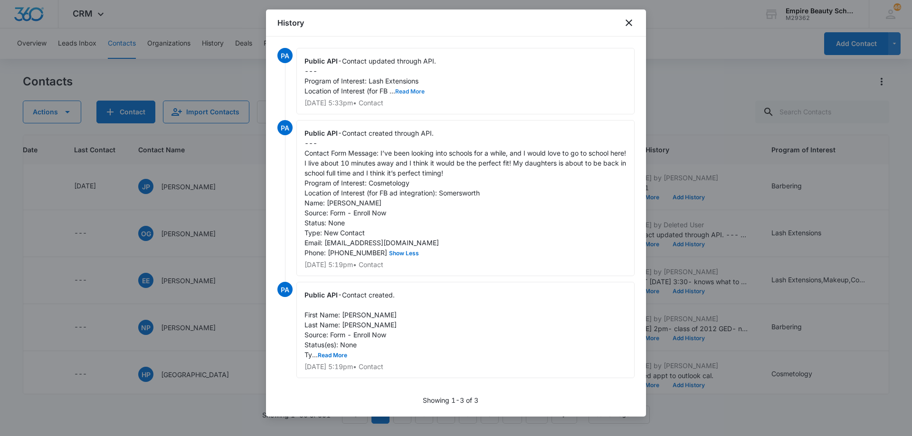
click at [412, 92] on button "Read More" at bounding box center [409, 92] width 29 height 6
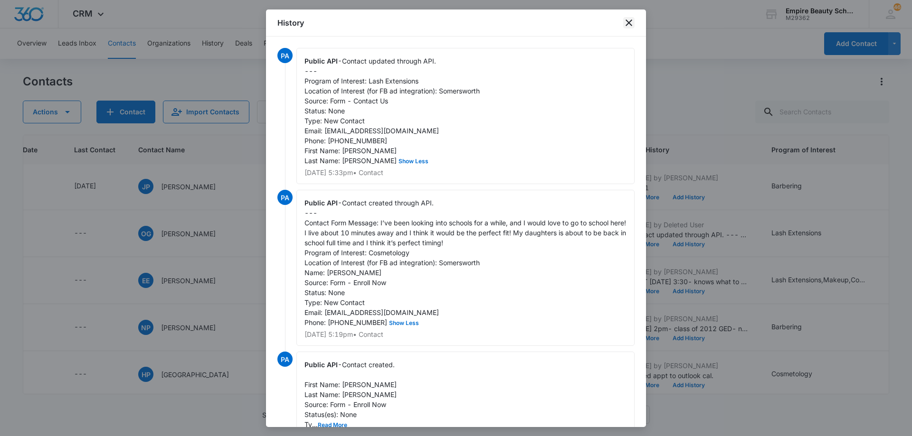
click at [627, 24] on icon "close" at bounding box center [629, 22] width 7 height 7
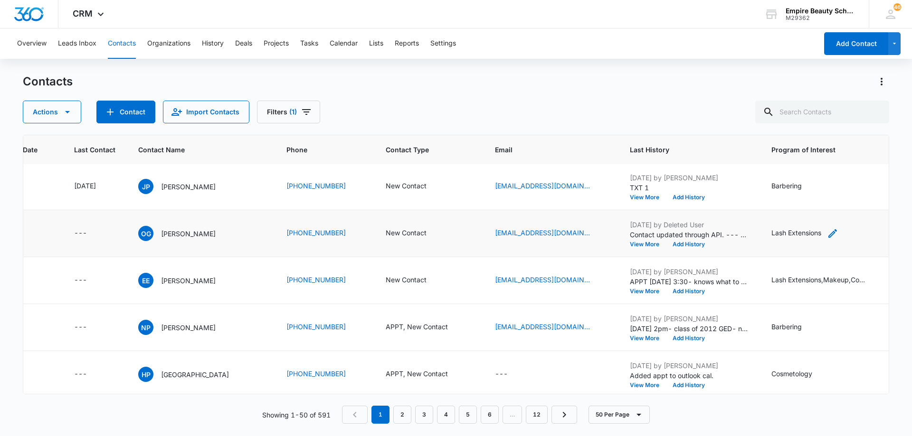
click at [827, 235] on icon "Program of Interest - Lash Extensions - Select to Edit Field" at bounding box center [832, 233] width 11 height 11
click at [810, 172] on input "Lash Extensions" at bounding box center [806, 172] width 120 height 23
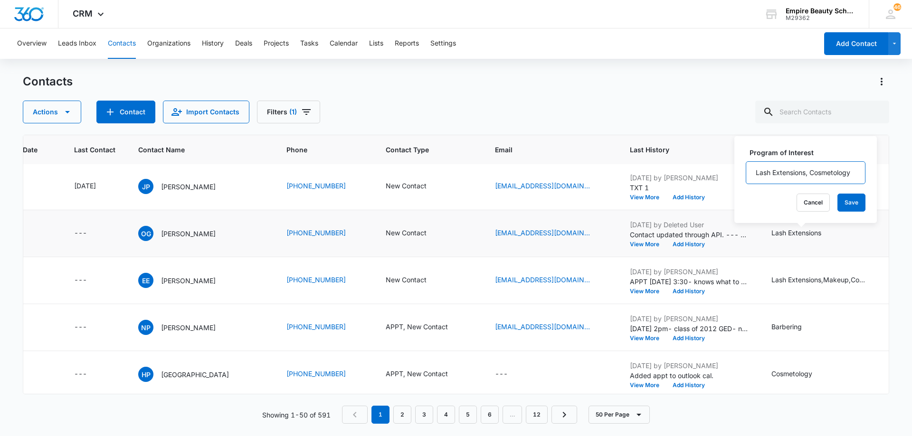
scroll to position [0, 5]
type input "Lash Extensions, Cosmetology"
click at [849, 212] on div "Program of Interest Lash Extensions, Cosmetology Cancel Save" at bounding box center [805, 179] width 142 height 87
click at [837, 203] on button "Save" at bounding box center [851, 203] width 28 height 18
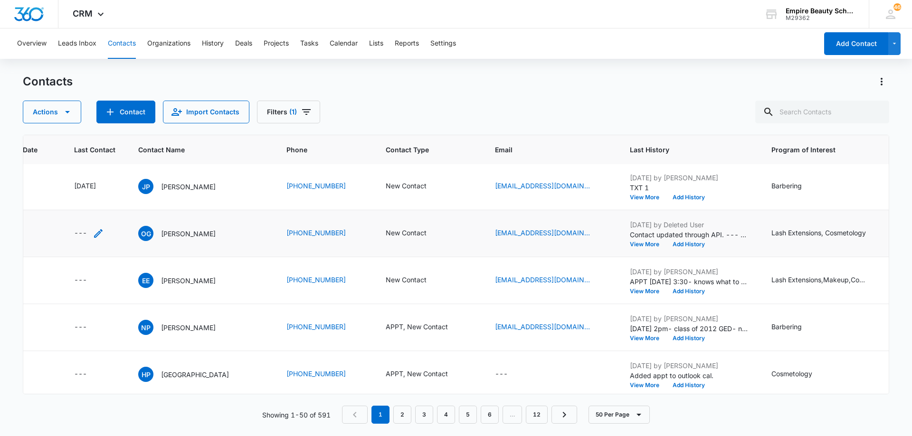
click at [97, 232] on icon "Last Contact - - Select to Edit Field" at bounding box center [98, 233] width 11 height 11
click at [104, 175] on input at bounding box center [88, 173] width 70 height 10
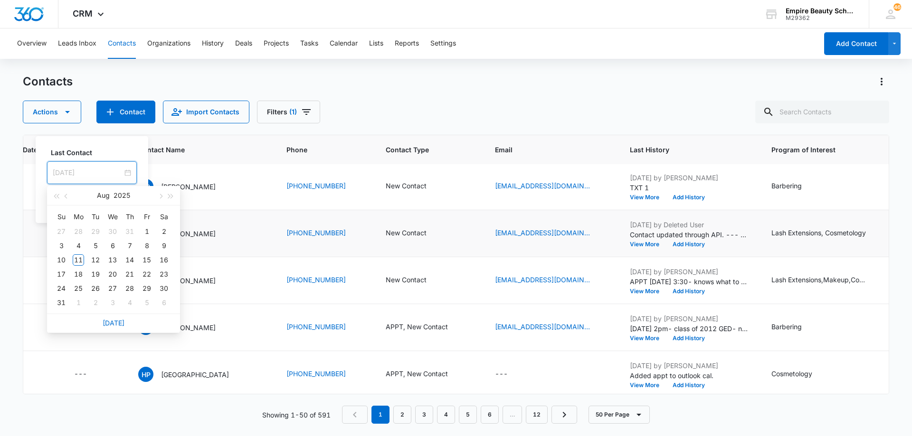
type input "[DATE]"
click at [115, 322] on link "[DATE]" at bounding box center [114, 323] width 22 height 8
type input "[DATE]"
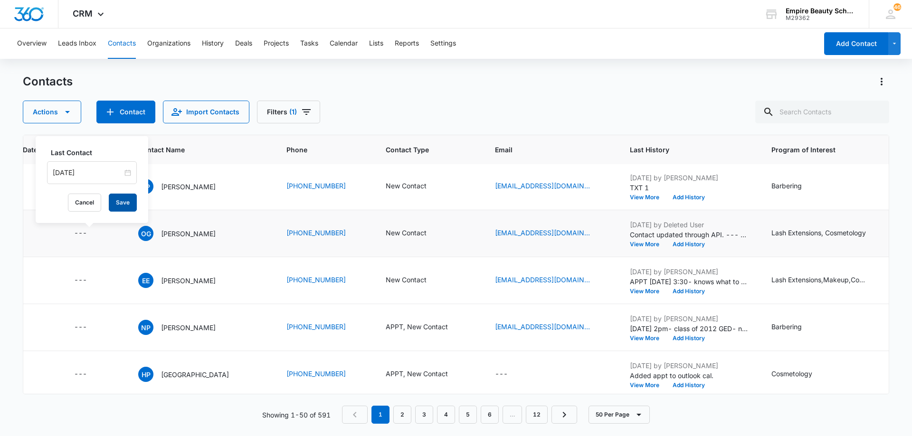
click at [114, 201] on button "Save" at bounding box center [123, 203] width 28 height 18
click at [693, 243] on button "Add History" at bounding box center [689, 245] width 46 height 6
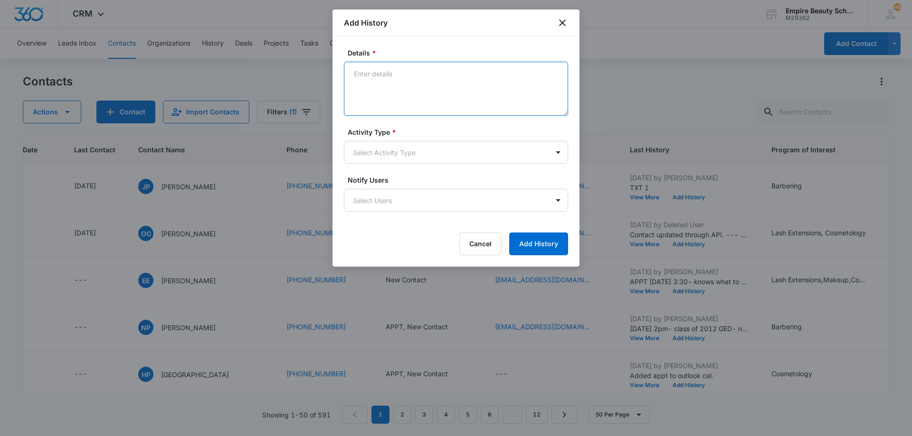
click at [427, 89] on textarea "Details *" at bounding box center [456, 89] width 224 height 54
type textarea "LVM 1"
click at [430, 153] on body "CRM Apps Forms CRM Email Shop Payments POS Files Brand Settings Empire Beauty S…" at bounding box center [456, 218] width 912 height 436
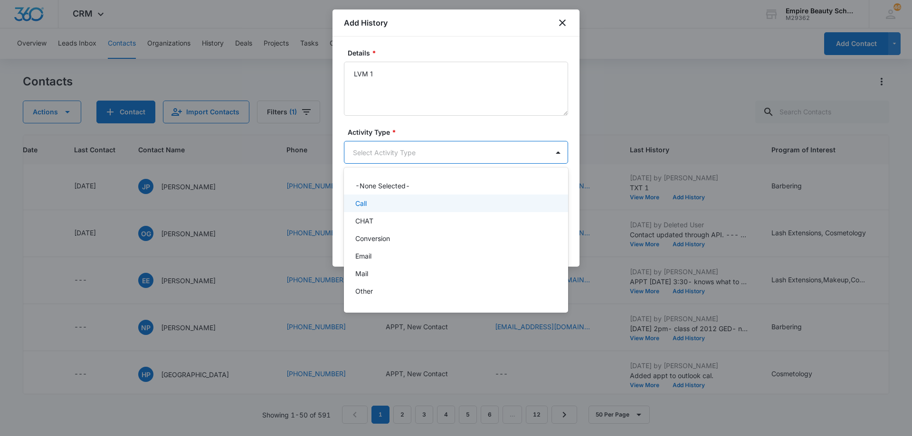
click at [411, 208] on div "Call" at bounding box center [454, 204] width 199 height 10
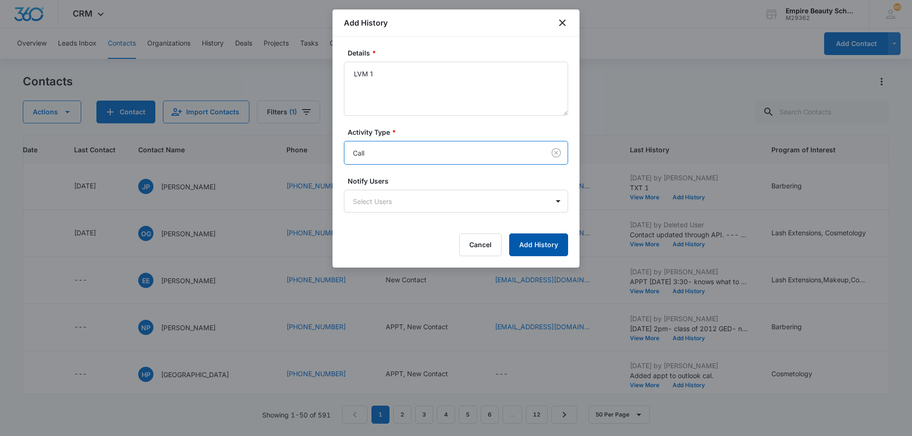
click at [521, 244] on button "Add History" at bounding box center [538, 245] width 59 height 23
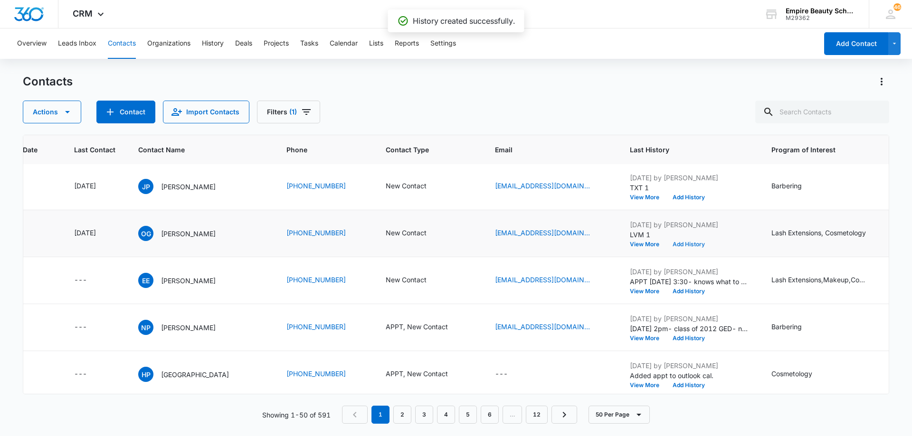
click at [685, 244] on button "Add History" at bounding box center [689, 245] width 46 height 6
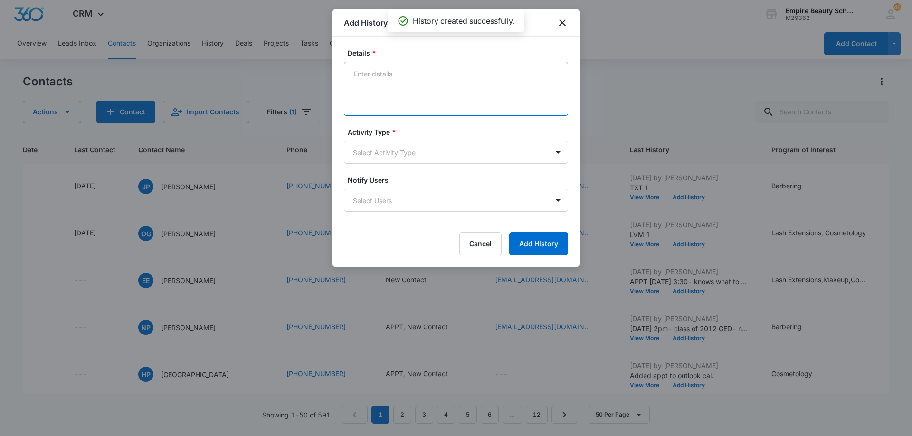
click at [428, 81] on textarea "Details *" at bounding box center [456, 89] width 224 height 54
type textarea "EM 1"
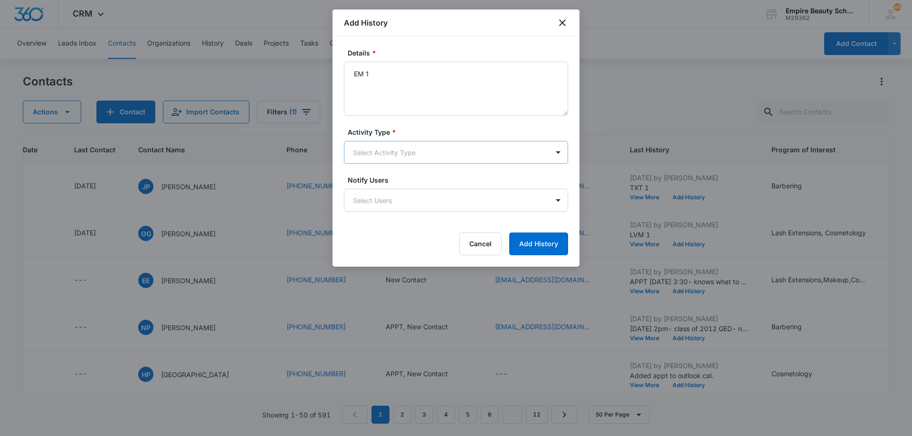
click at [397, 152] on body "CRM Apps Forms CRM Email Shop Payments POS Files Brand Settings Empire Beauty S…" at bounding box center [456, 218] width 912 height 436
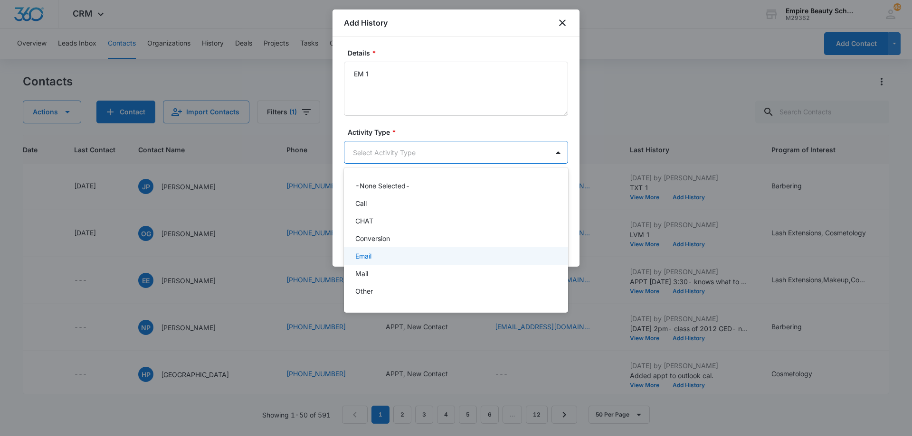
click at [391, 253] on div "Email" at bounding box center [454, 256] width 199 height 10
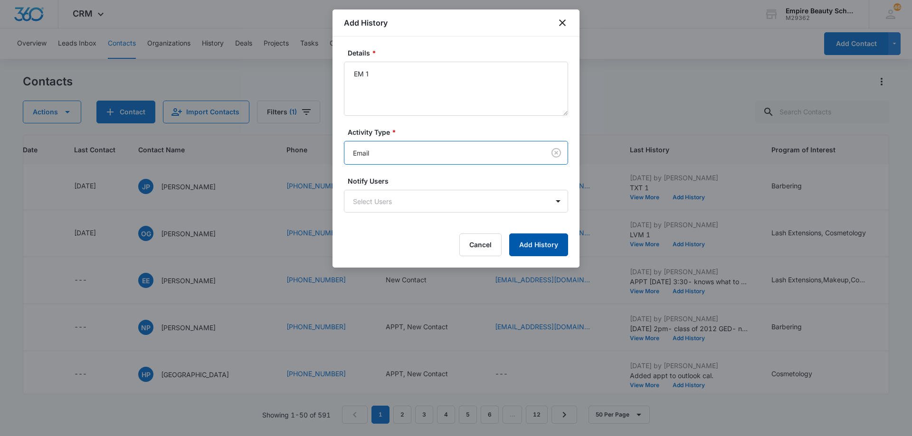
click at [535, 244] on button "Add History" at bounding box center [538, 245] width 59 height 23
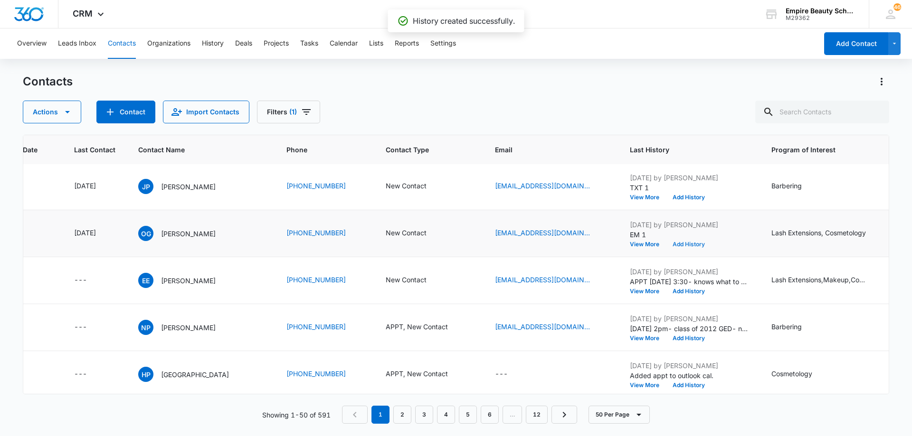
click at [690, 243] on button "Add History" at bounding box center [689, 245] width 46 height 6
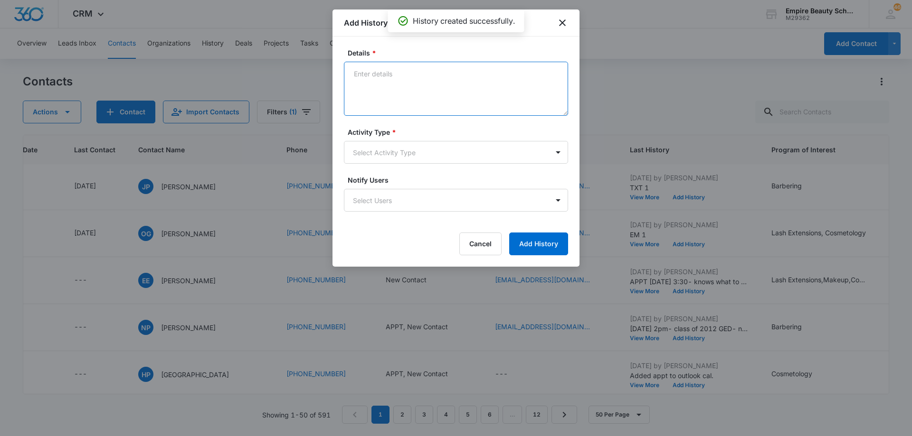
click at [406, 78] on textarea "Details *" at bounding box center [456, 89] width 224 height 54
type textarea "TXT 1"
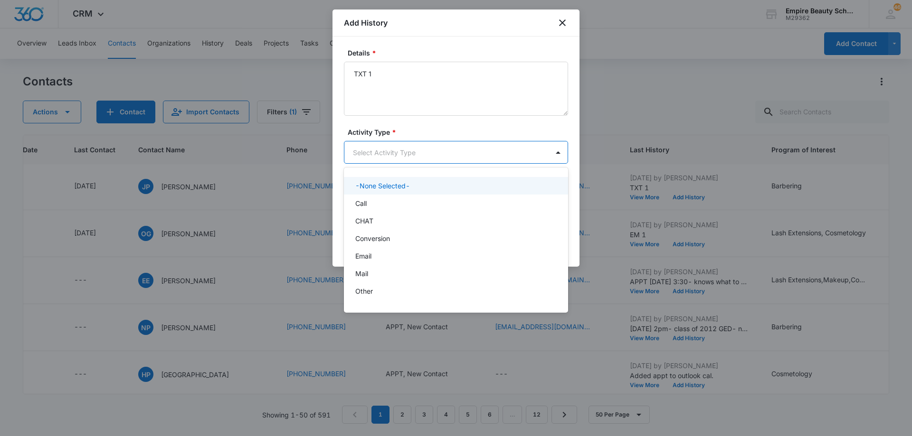
click at [412, 159] on body "CRM Apps Forms CRM Email Shop Payments POS Files Brand Settings Empire Beauty S…" at bounding box center [456, 218] width 912 height 436
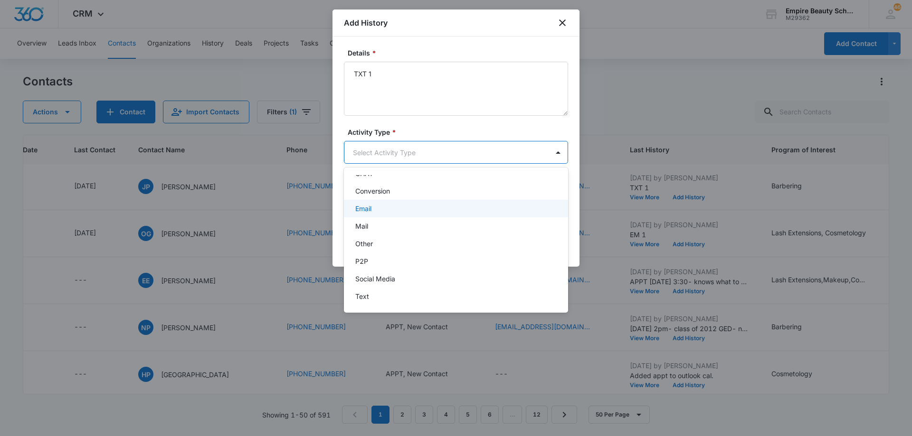
scroll to position [49, 0]
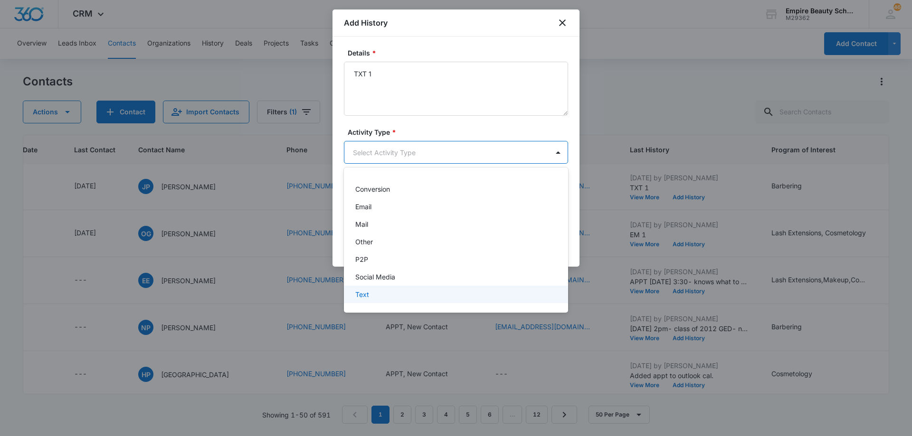
click at [387, 289] on div "Text" at bounding box center [456, 295] width 224 height 18
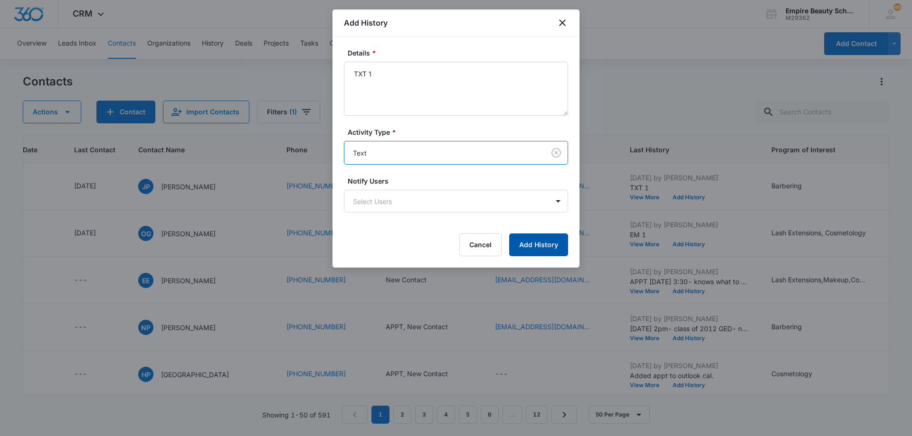
click at [531, 245] on button "Add History" at bounding box center [538, 245] width 59 height 23
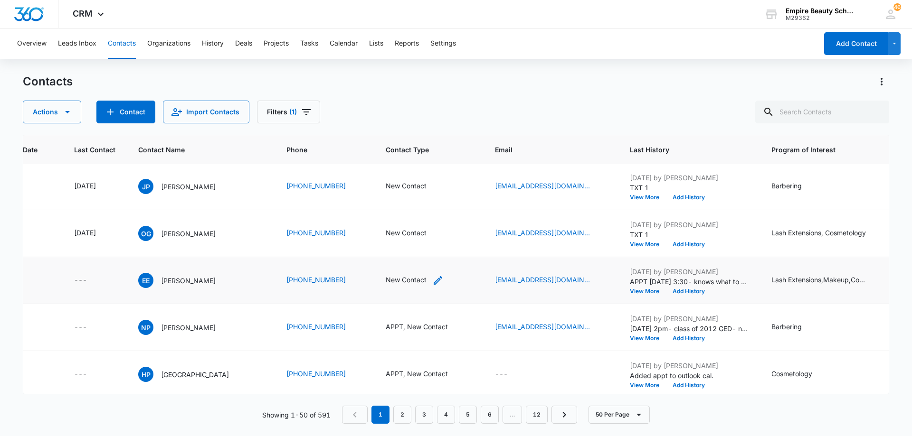
click at [432, 282] on icon "Contact Type - New Contact - Select to Edit Field" at bounding box center [437, 280] width 11 height 11
click at [427, 218] on input "text" at bounding box center [428, 220] width 2 height 10
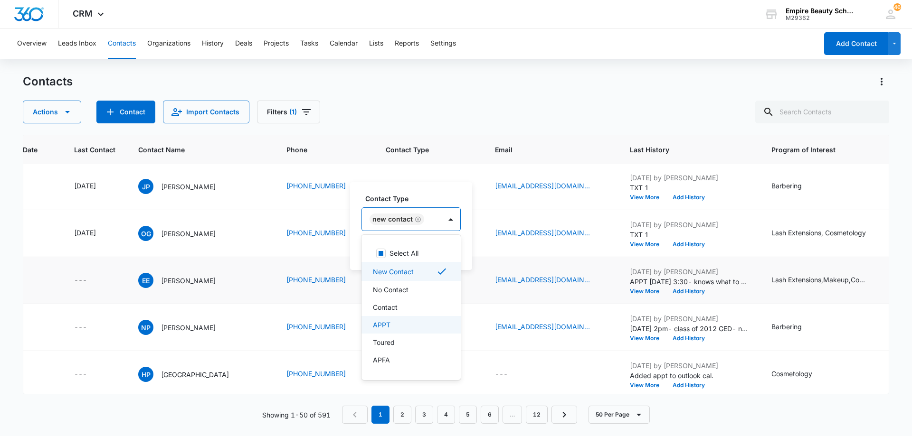
click at [425, 322] on div "APPT" at bounding box center [410, 325] width 75 height 10
click at [468, 220] on div "New Contact APPT" at bounding box center [417, 219] width 110 height 23
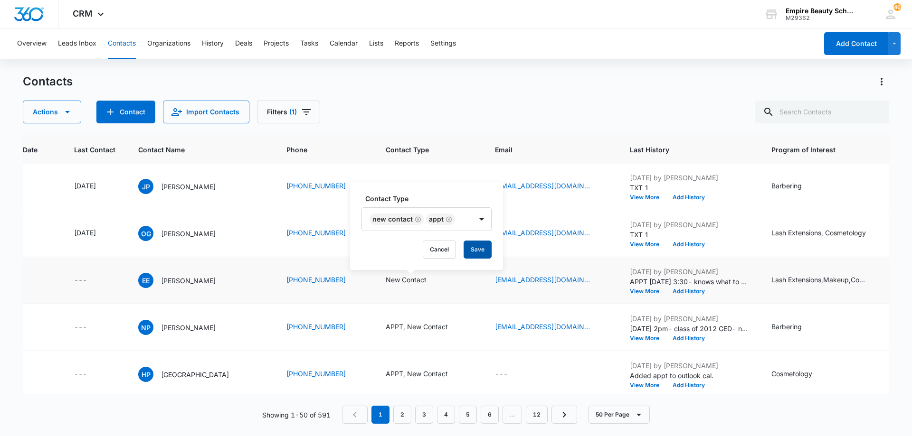
click at [473, 246] on button "Save" at bounding box center [478, 250] width 28 height 18
click at [97, 280] on icon "Last Contact - - Select to Edit Field" at bounding box center [98, 280] width 9 height 9
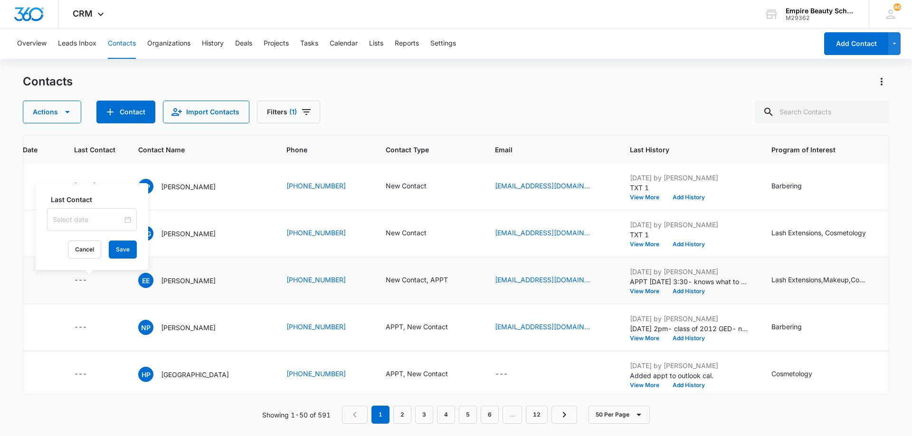
click at [103, 221] on input at bounding box center [88, 220] width 70 height 10
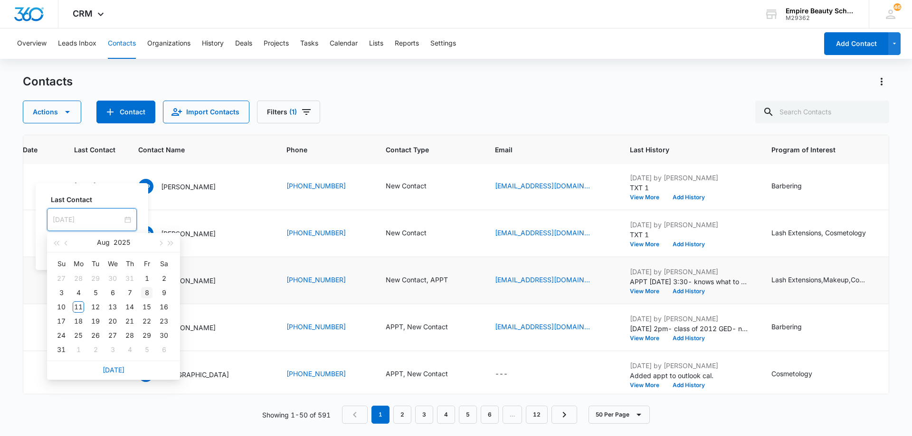
type input "[DATE]"
click at [145, 294] on div "8" at bounding box center [146, 292] width 11 height 11
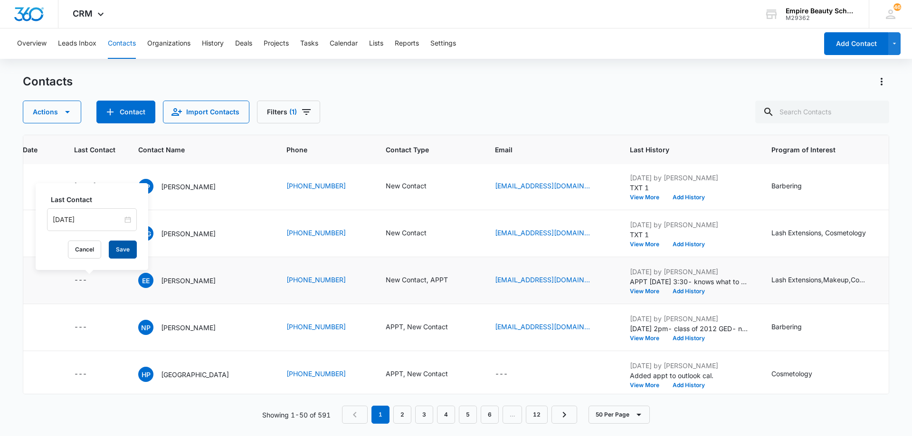
click at [121, 247] on button "Save" at bounding box center [123, 250] width 28 height 18
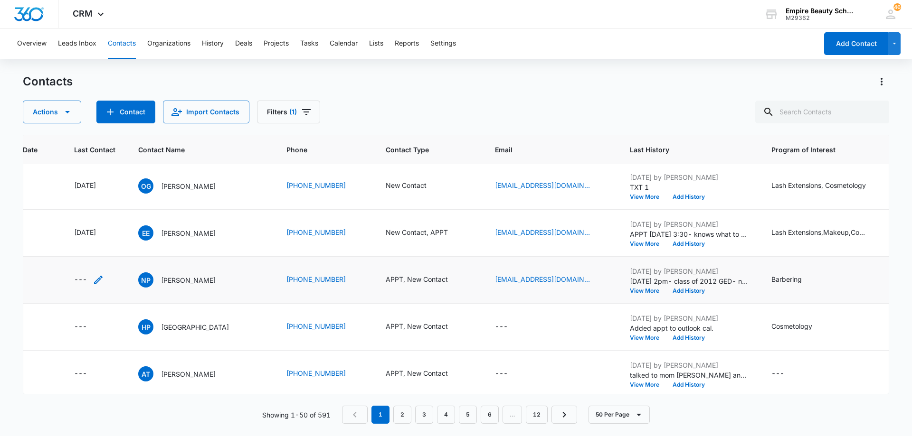
click at [99, 279] on icon "Last Contact - - Select to Edit Field" at bounding box center [98, 280] width 9 height 9
click at [101, 220] on input at bounding box center [88, 219] width 70 height 10
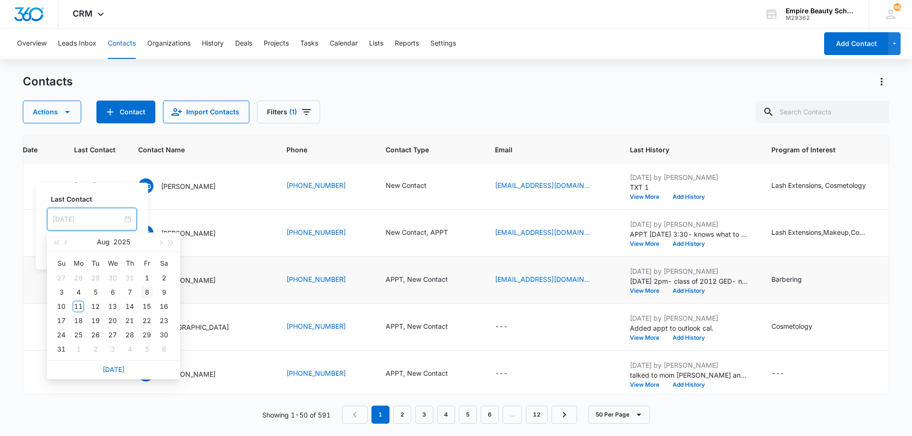
type input "[DATE]"
click at [148, 290] on div "8" at bounding box center [146, 292] width 11 height 11
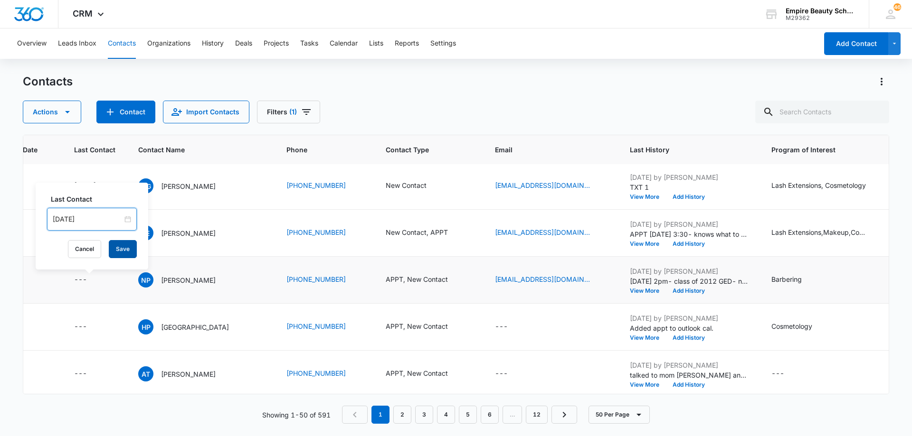
click at [121, 247] on button "Save" at bounding box center [123, 249] width 28 height 18
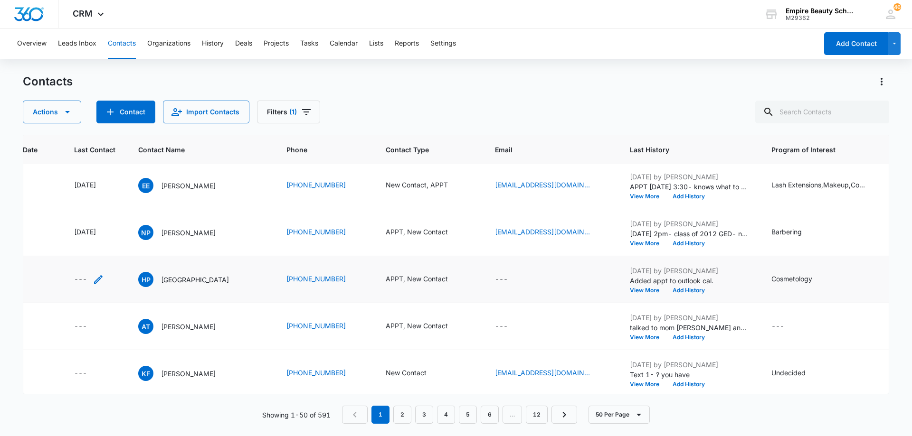
click at [99, 279] on icon "Last Contact - - Select to Edit Field" at bounding box center [98, 279] width 11 height 11
click at [100, 220] on input at bounding box center [88, 219] width 70 height 10
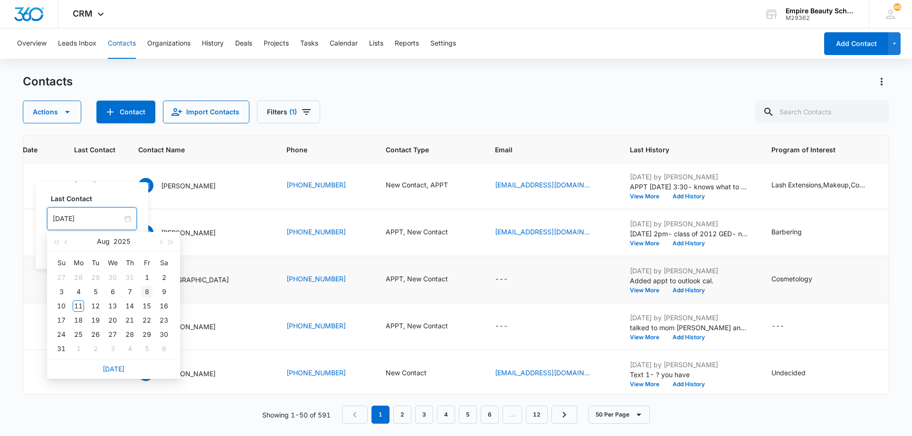
type input "[DATE]"
click at [149, 294] on div "8" at bounding box center [146, 291] width 11 height 11
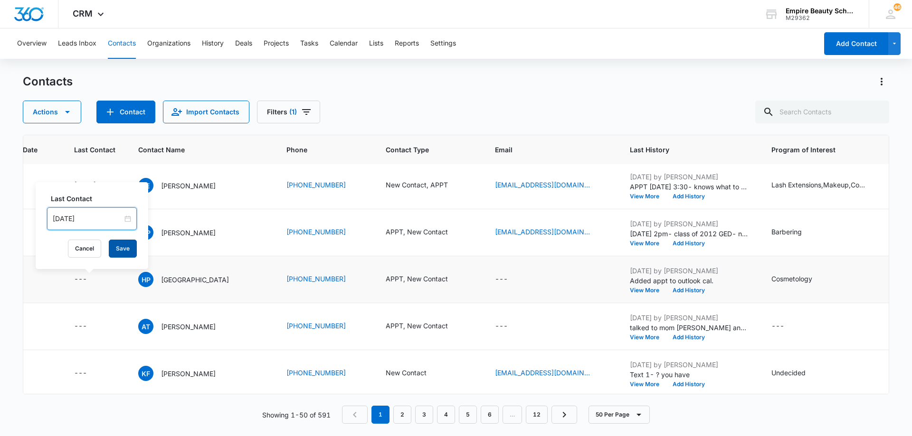
click at [122, 247] on button "Save" at bounding box center [123, 249] width 28 height 18
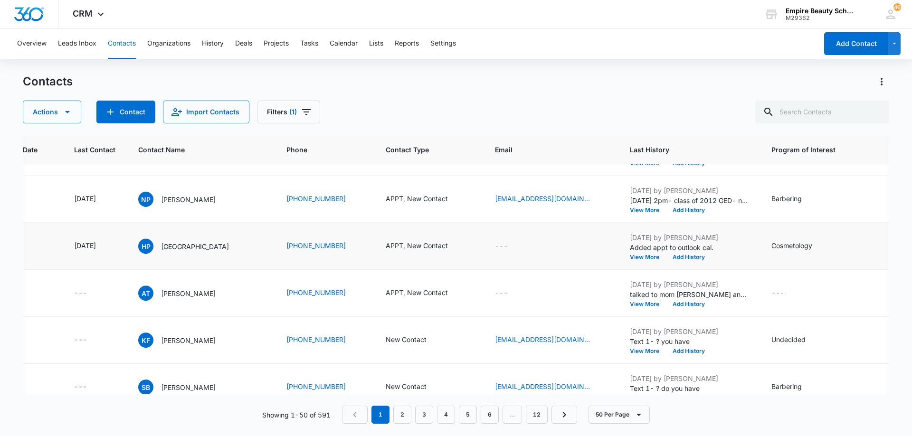
scroll to position [285, 120]
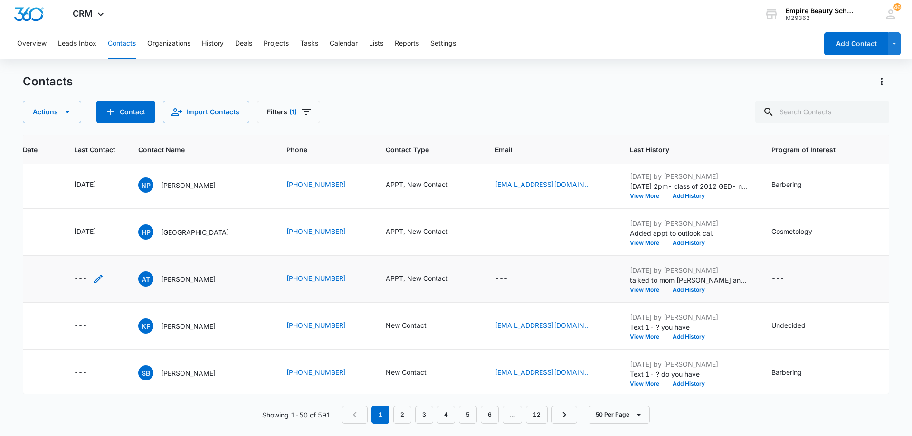
click at [100, 279] on icon "Last Contact - - Select to Edit Field" at bounding box center [98, 279] width 9 height 9
click at [102, 220] on input at bounding box center [88, 218] width 70 height 10
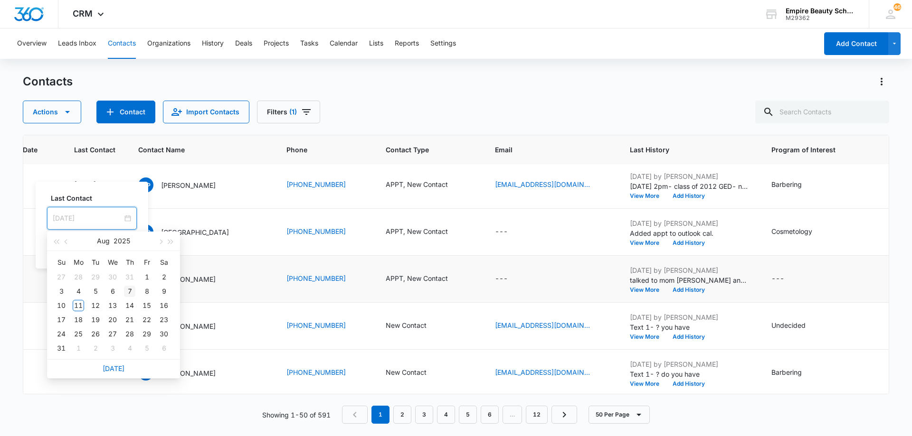
type input "[DATE]"
click at [129, 291] on div "7" at bounding box center [129, 291] width 11 height 11
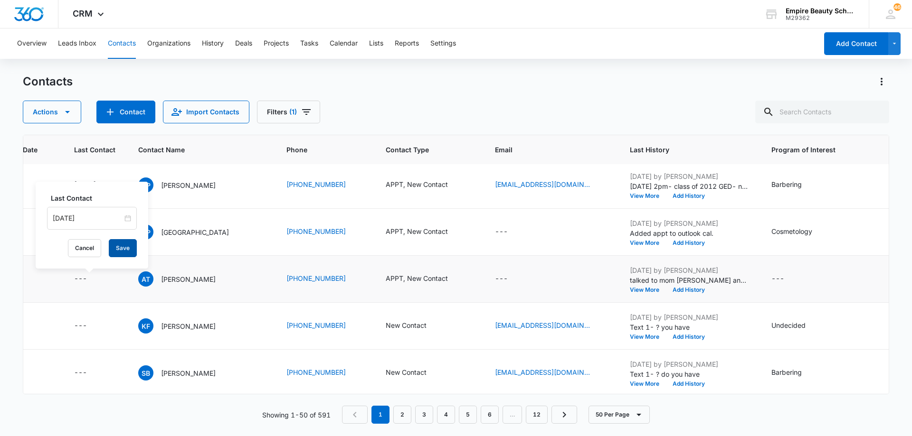
click at [116, 247] on button "Save" at bounding box center [123, 248] width 28 height 18
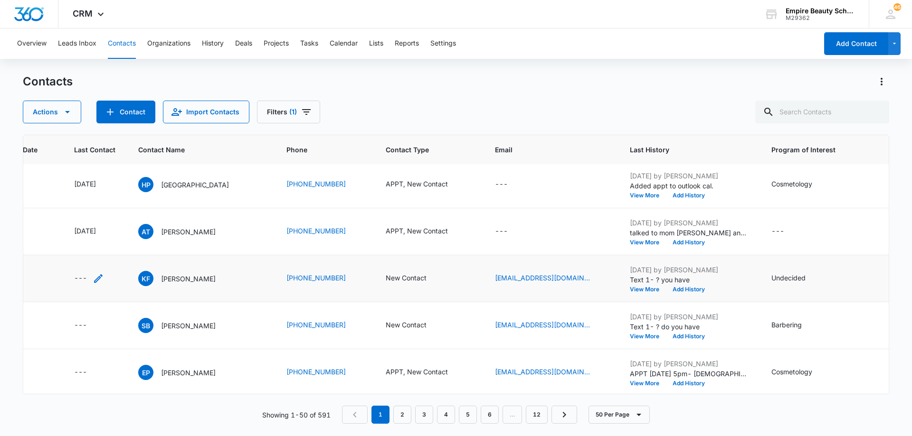
click at [100, 278] on icon "Last Contact - - Select to Edit Field" at bounding box center [98, 278] width 11 height 11
click at [94, 224] on div at bounding box center [92, 218] width 90 height 23
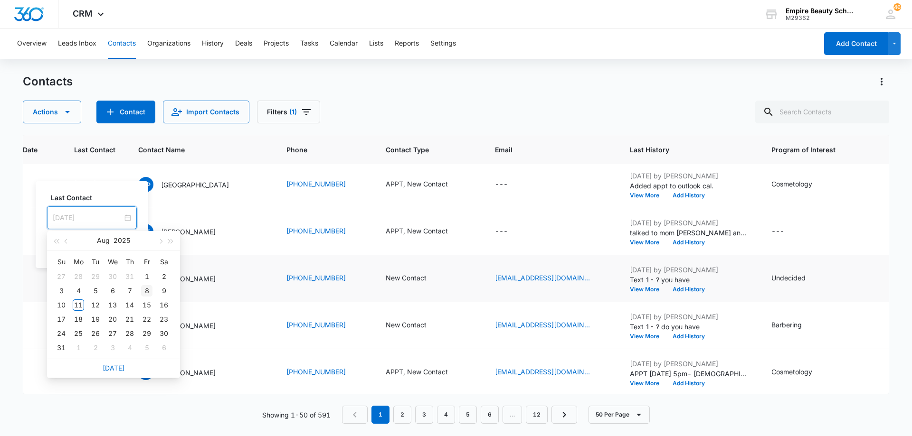
type input "[DATE]"
click at [148, 294] on div "8" at bounding box center [146, 290] width 11 height 11
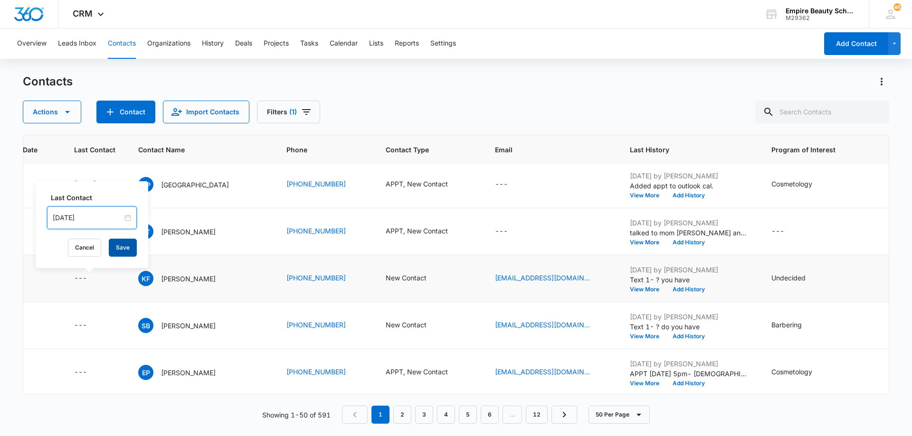
click at [118, 247] on button "Save" at bounding box center [123, 248] width 28 height 18
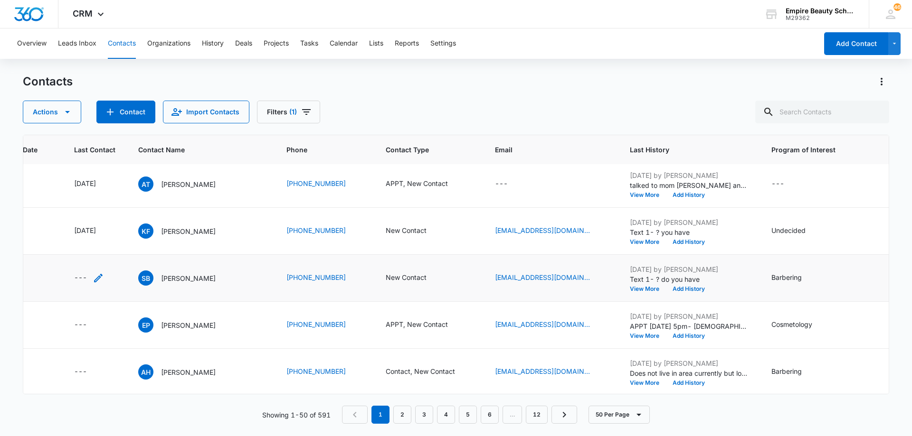
click at [99, 276] on icon "Last Contact - - Select to Edit Field" at bounding box center [98, 278] width 9 height 9
click at [103, 219] on input at bounding box center [88, 217] width 70 height 10
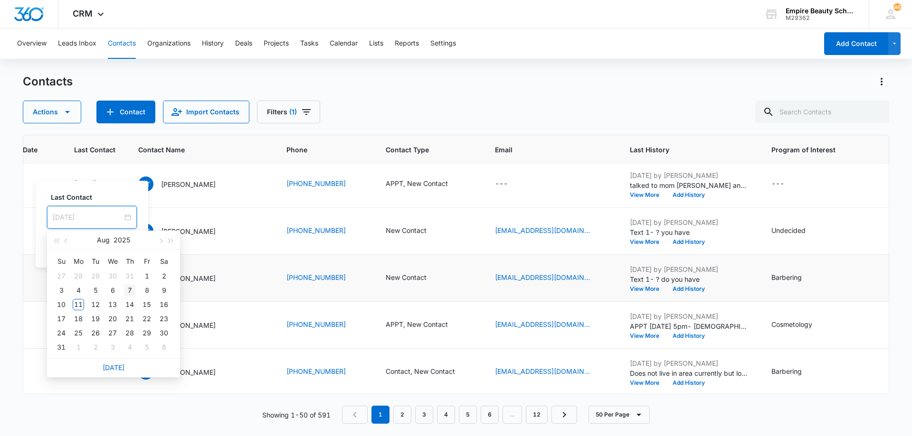
type input "[DATE]"
click at [130, 294] on div "7" at bounding box center [129, 290] width 11 height 11
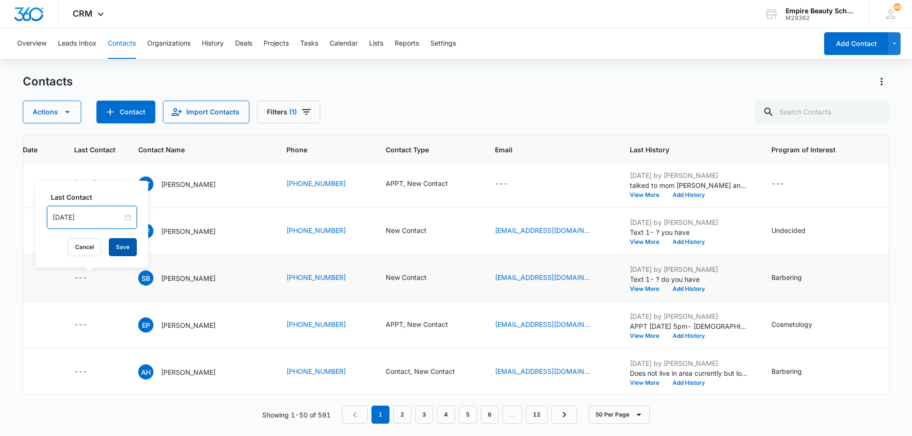
click at [114, 252] on button "Save" at bounding box center [123, 247] width 28 height 18
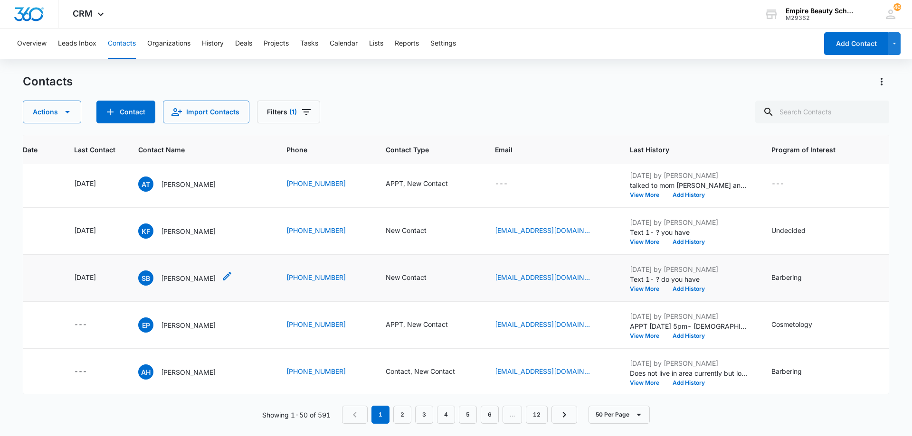
scroll to position [427, 120]
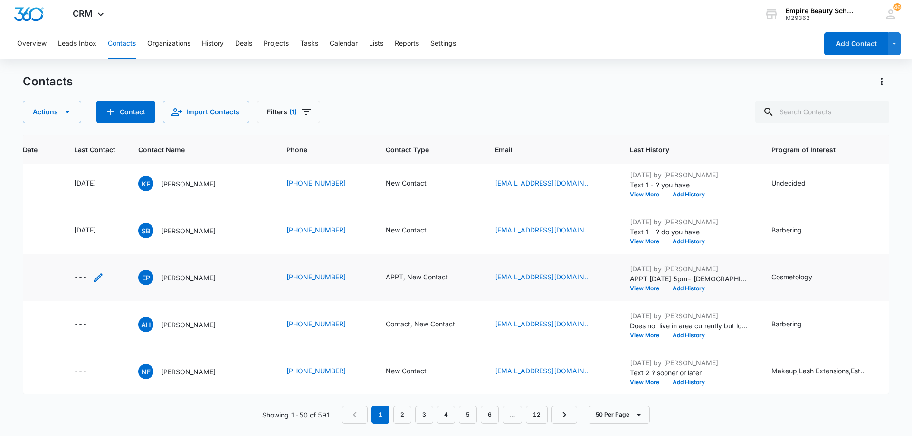
click at [98, 278] on icon "Last Contact - - Select to Edit Field" at bounding box center [98, 277] width 11 height 11
click at [100, 217] on input at bounding box center [88, 217] width 70 height 10
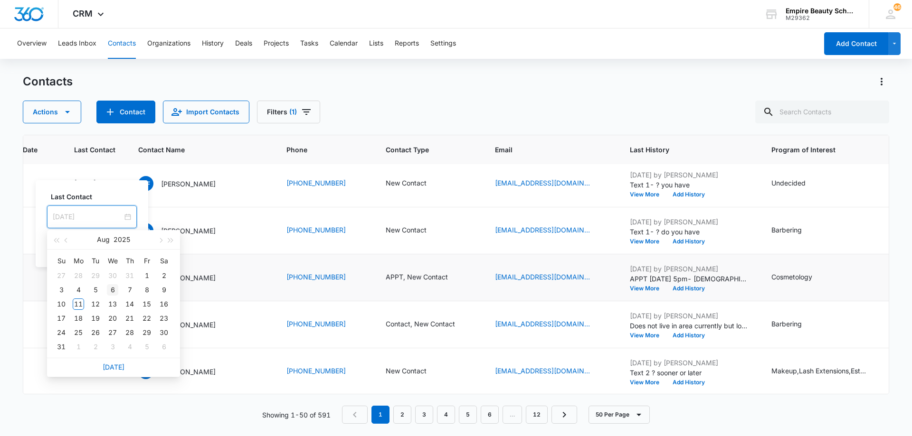
type input "[DATE]"
click at [117, 292] on div "6" at bounding box center [112, 289] width 11 height 11
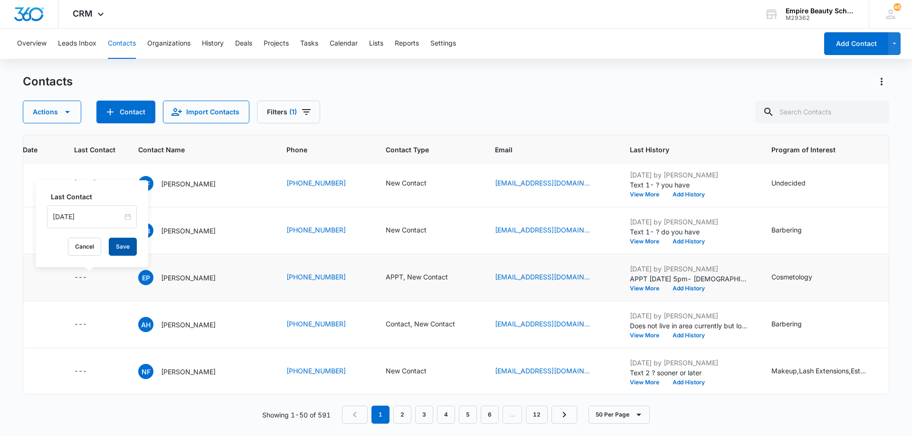
click at [119, 248] on button "Save" at bounding box center [123, 247] width 28 height 18
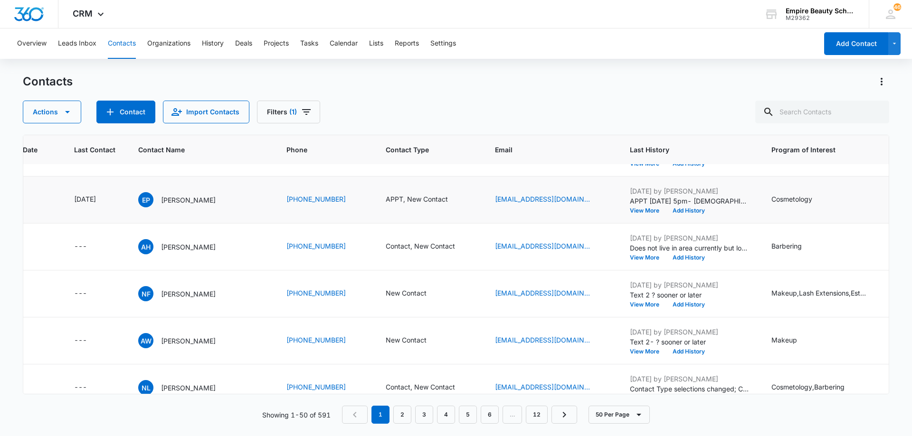
scroll to position [515, 120]
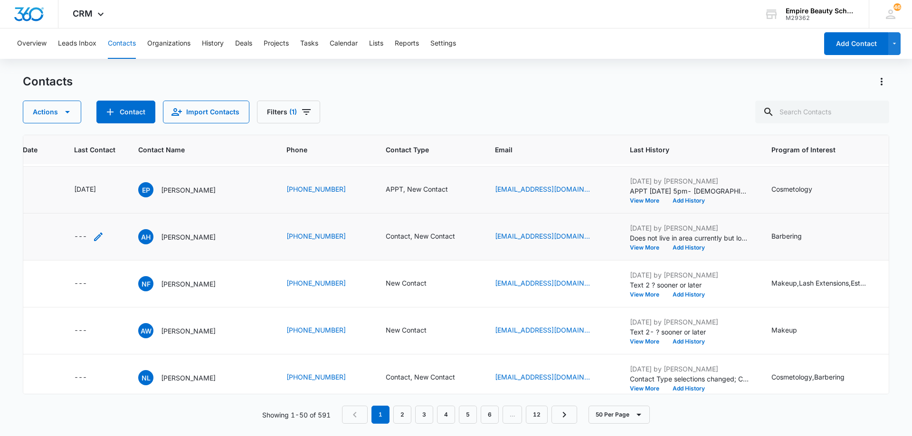
click at [100, 234] on icon "Last Contact - - Select to Edit Field" at bounding box center [98, 236] width 11 height 11
click at [97, 175] on input at bounding box center [88, 176] width 70 height 10
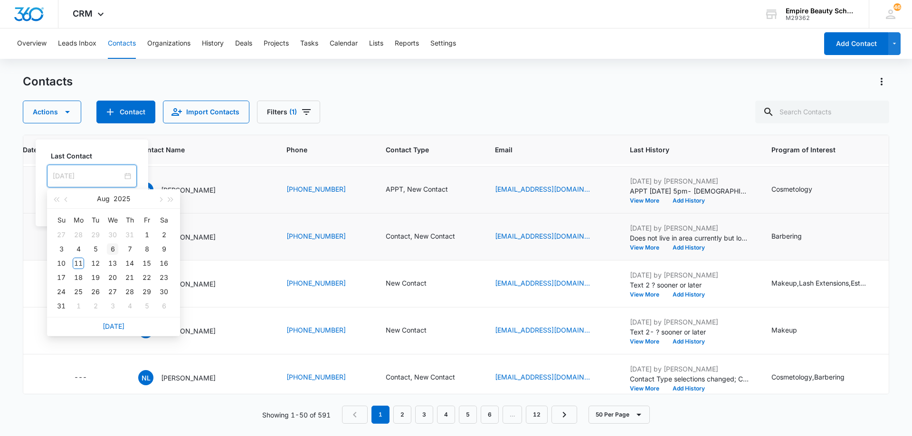
type input "[DATE]"
click at [113, 249] on div "6" at bounding box center [112, 249] width 11 height 11
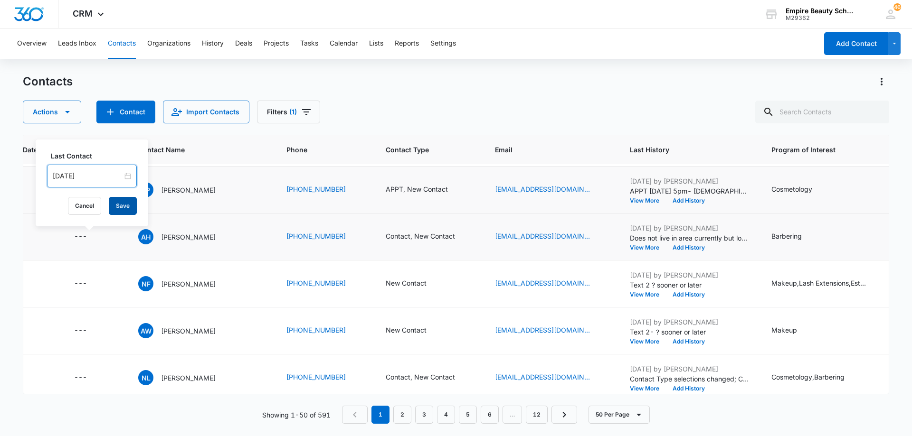
click at [113, 199] on button "Save" at bounding box center [123, 206] width 28 height 18
click at [98, 284] on icon "Last Contact - - Select to Edit Field" at bounding box center [98, 283] width 11 height 11
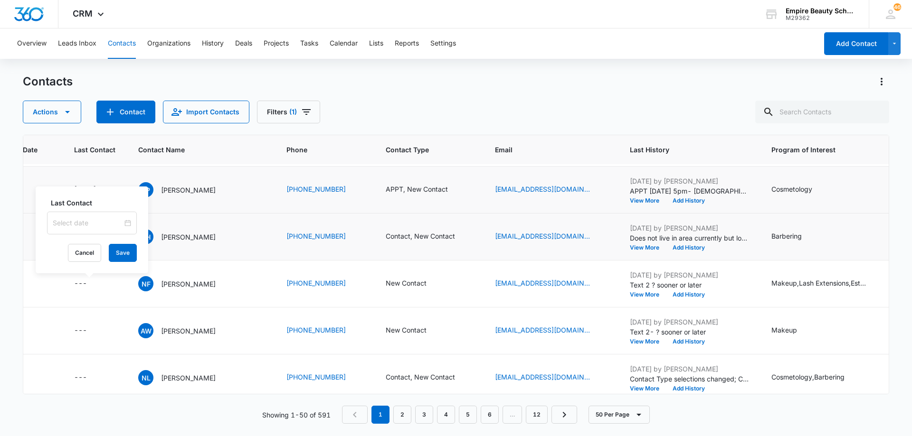
click at [86, 220] on input at bounding box center [88, 223] width 70 height 10
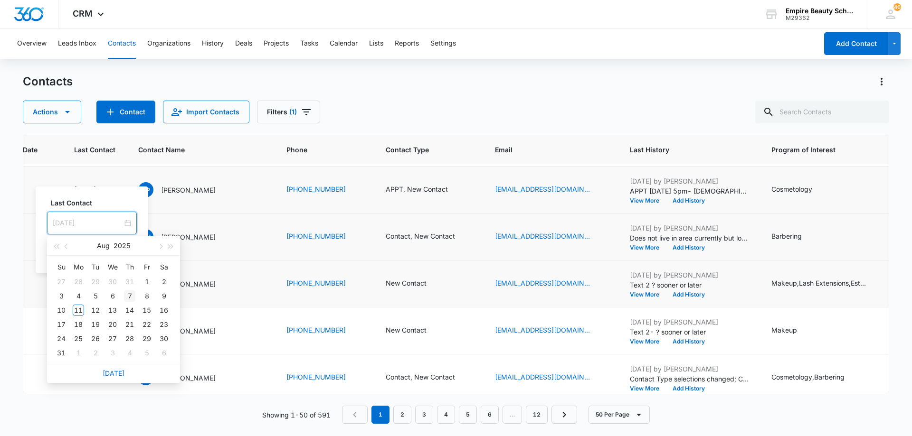
type input "[DATE]"
click at [129, 294] on div "7" at bounding box center [129, 296] width 11 height 11
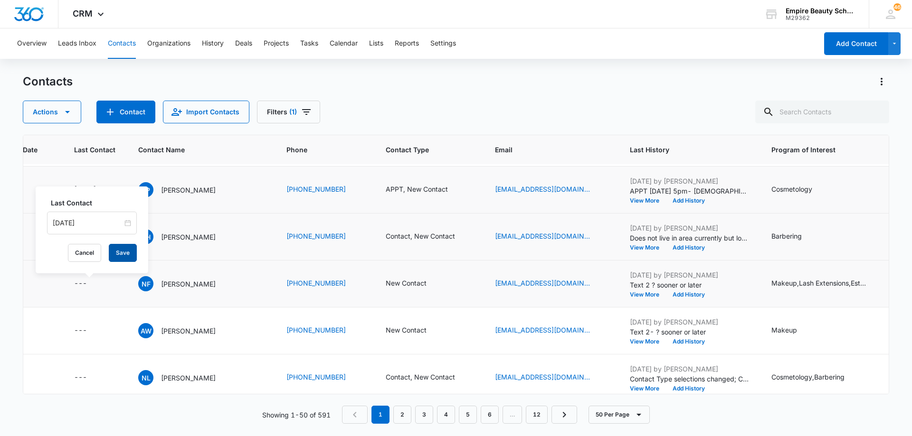
click at [116, 250] on button "Save" at bounding box center [123, 253] width 28 height 18
click at [98, 330] on icon "Last Contact - - Select to Edit Field" at bounding box center [98, 331] width 9 height 9
click at [104, 271] on input at bounding box center [88, 270] width 70 height 10
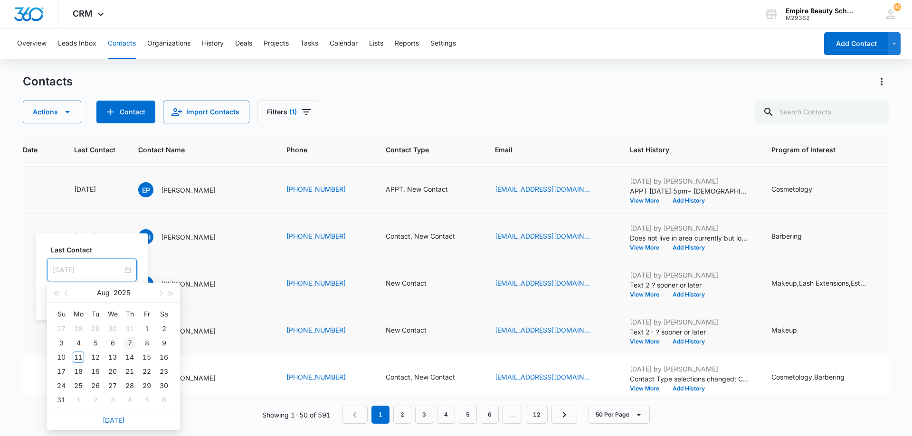
type input "[DATE]"
click at [128, 342] on div "7" at bounding box center [129, 343] width 11 height 11
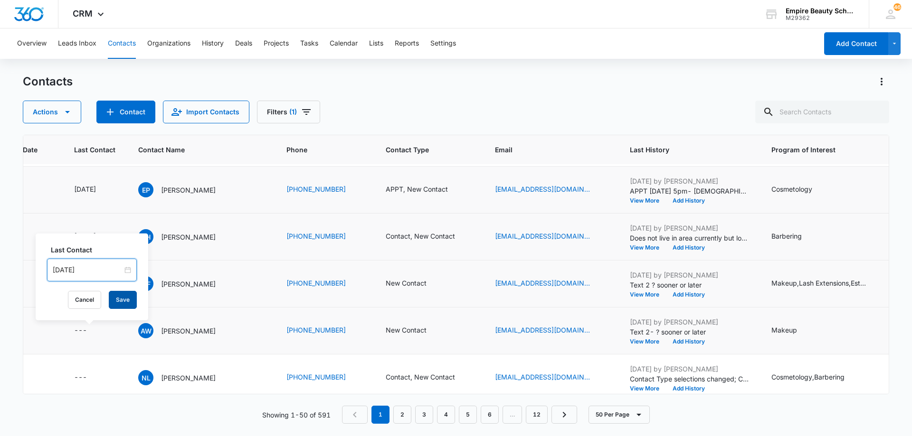
click at [119, 299] on button "Save" at bounding box center [123, 300] width 28 height 18
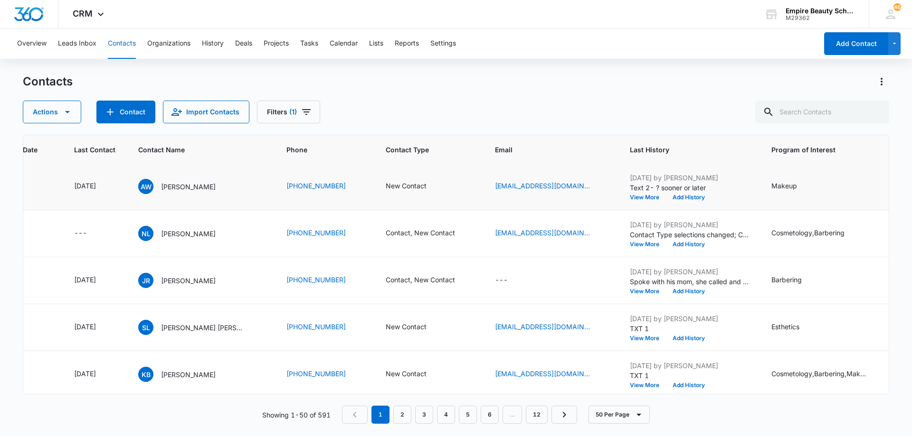
scroll to position [664, 120]
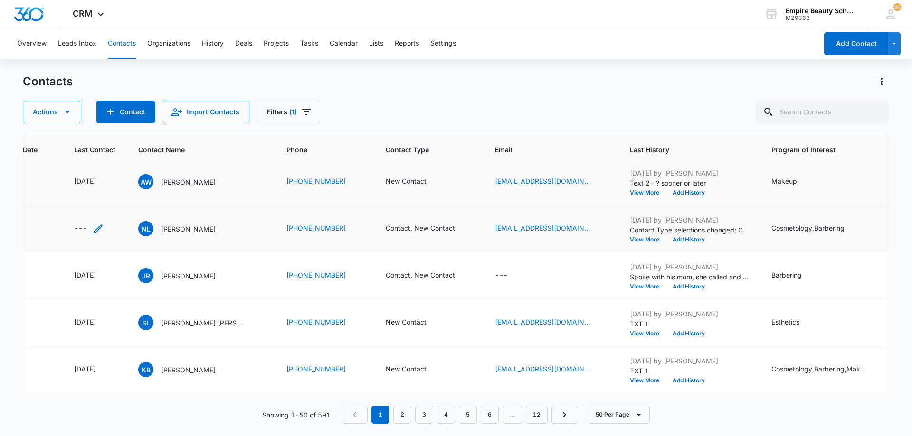
click at [100, 228] on icon "Last Contact - - Select to Edit Field" at bounding box center [98, 229] width 9 height 9
click at [97, 167] on input at bounding box center [88, 168] width 70 height 10
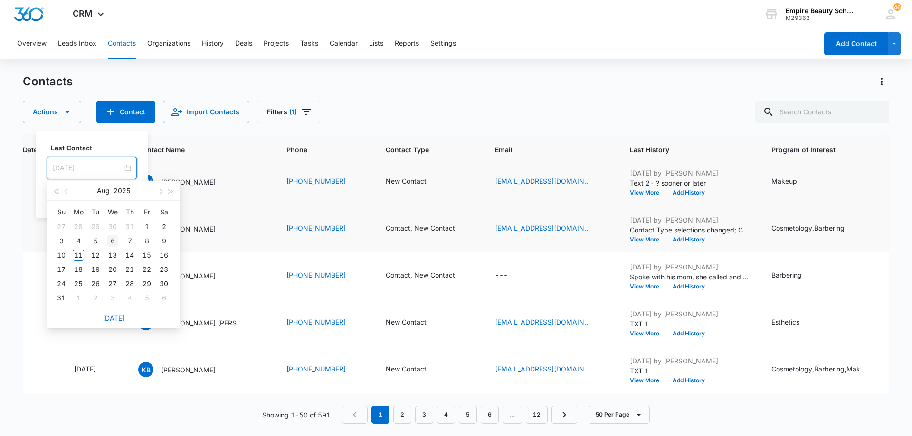
type input "[DATE]"
click at [116, 242] on div "6" at bounding box center [112, 241] width 11 height 11
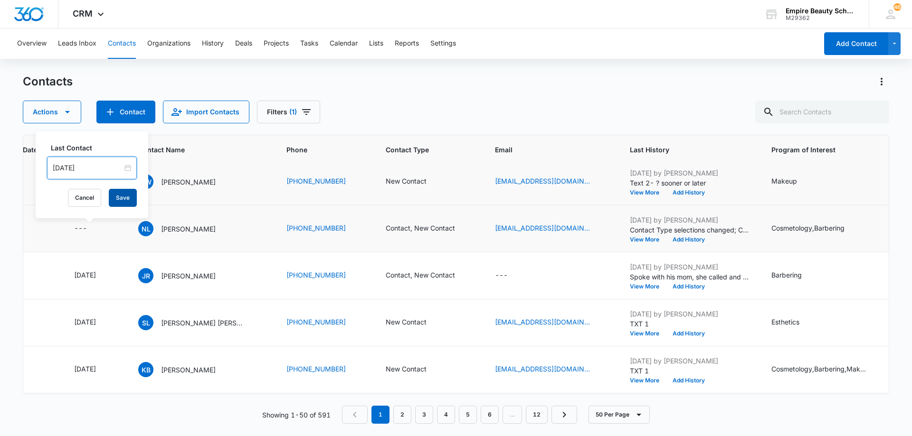
click at [115, 197] on button "Save" at bounding box center [123, 198] width 28 height 18
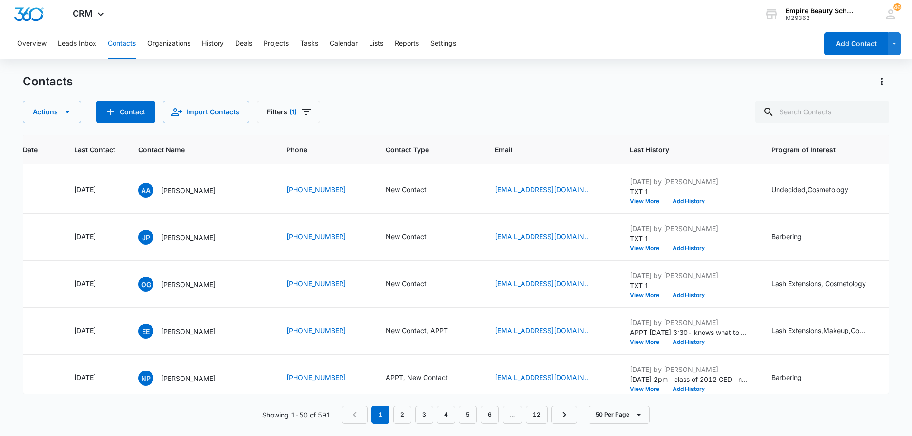
scroll to position [0, 120]
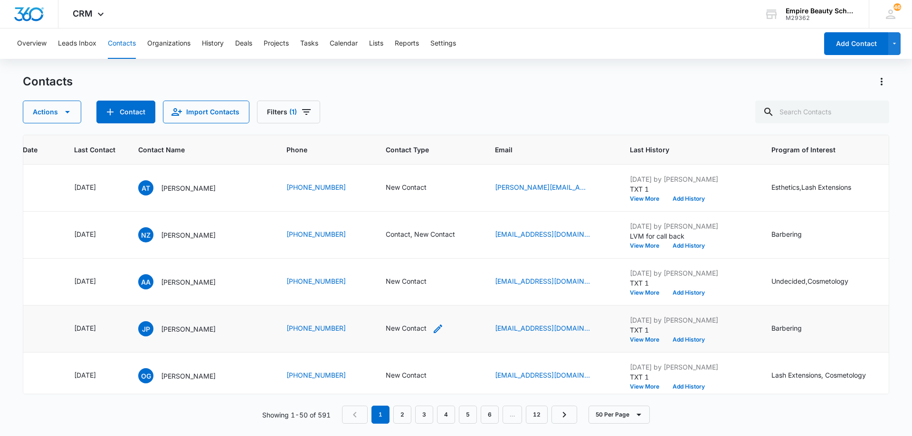
click at [436, 332] on icon "Contact Type - New Contact - Select to Edit Field" at bounding box center [437, 328] width 11 height 11
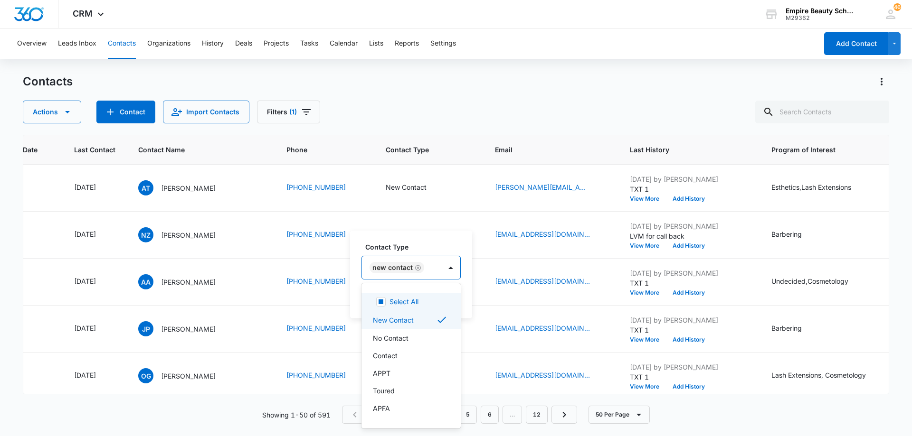
click at [427, 265] on input "text" at bounding box center [428, 268] width 2 height 10
click at [406, 362] on div "Contact" at bounding box center [410, 356] width 99 height 18
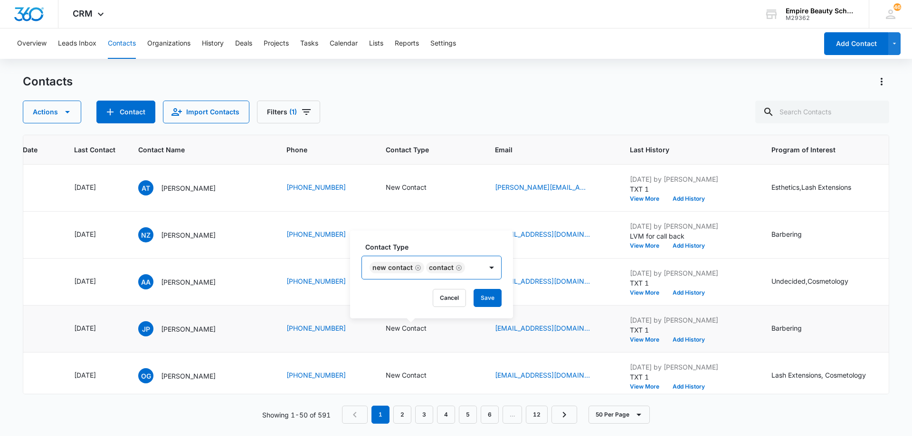
click at [475, 272] on div "New Contact Contact" at bounding box center [422, 267] width 120 height 23
click at [483, 297] on button "Save" at bounding box center [488, 298] width 28 height 18
click at [680, 340] on button "Add History" at bounding box center [689, 340] width 46 height 6
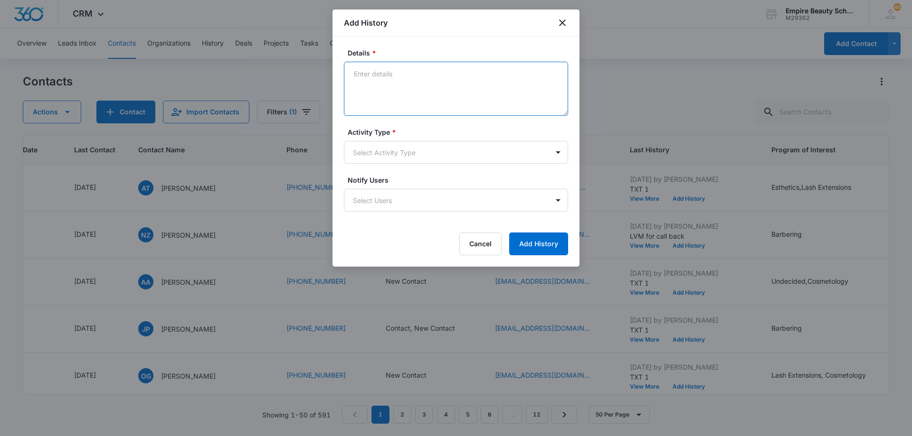
click at [421, 85] on textarea "Details *" at bounding box center [456, 89] width 224 height 54
type textarea "Spoke with through texts, works nights, scheduled phone call for [DATE][DATE] 4…"
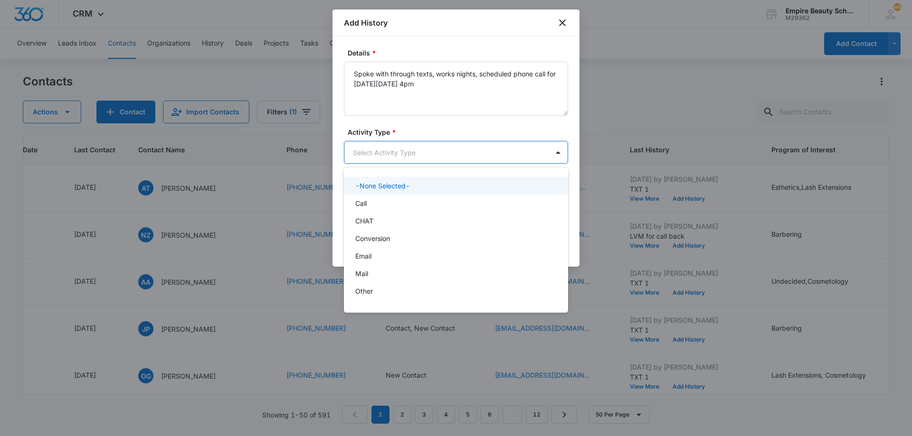
click at [409, 158] on body "CRM Apps Forms CRM Email Shop Payments POS Files Brand Settings Empire Beauty S…" at bounding box center [456, 218] width 912 height 436
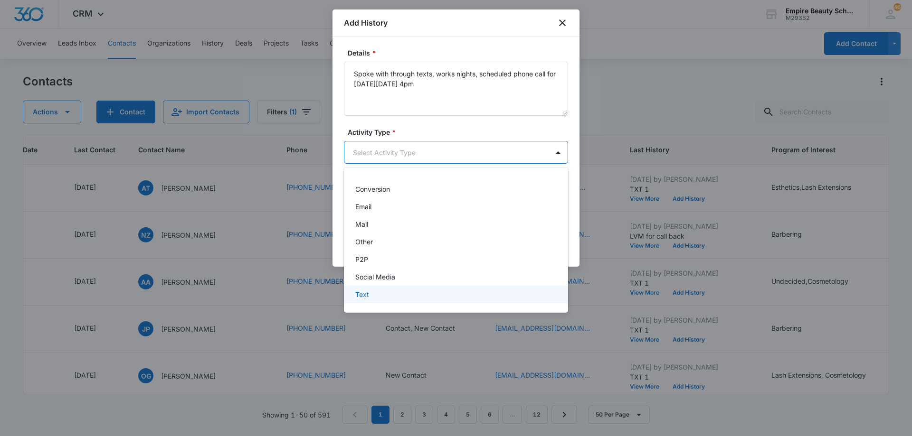
click at [408, 296] on div "Text" at bounding box center [454, 295] width 199 height 10
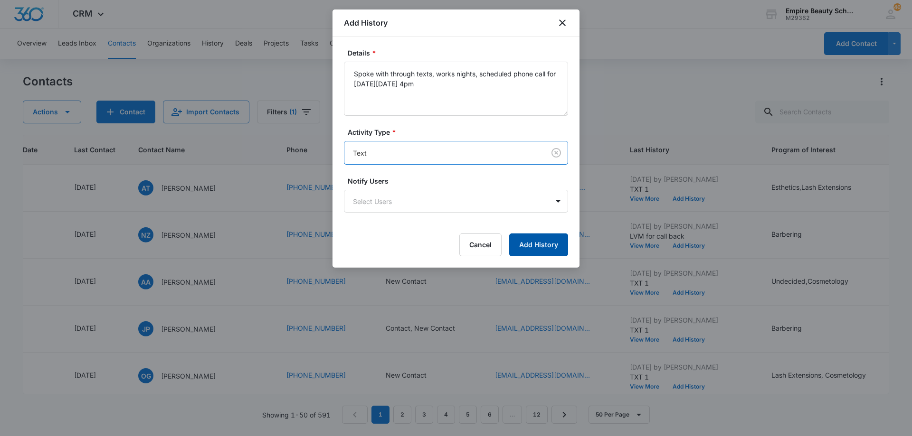
click at [533, 245] on button "Add History" at bounding box center [538, 245] width 59 height 23
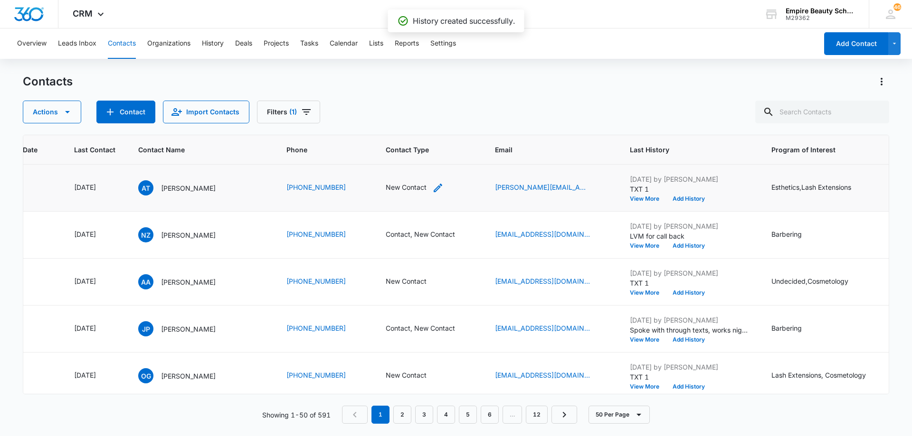
click at [436, 186] on icon "Contact Type - New Contact - Select to Edit Field" at bounding box center [437, 187] width 11 height 11
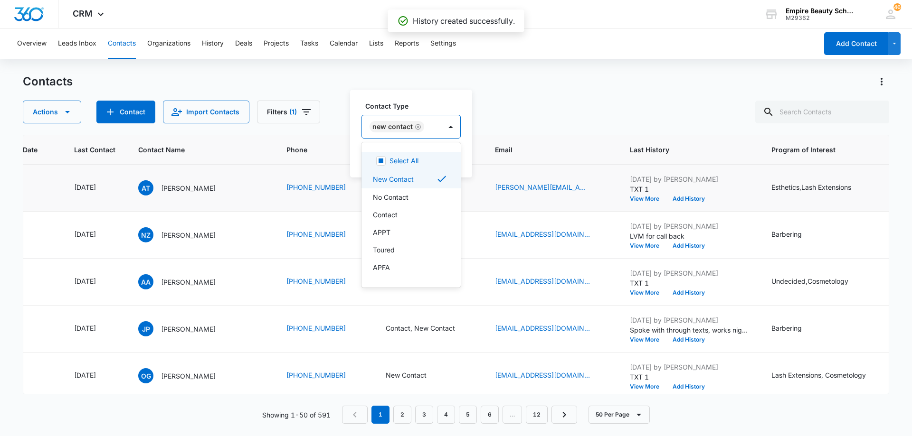
click at [436, 122] on div "New Contact" at bounding box center [401, 126] width 79 height 23
click at [439, 218] on div "Contact" at bounding box center [410, 215] width 75 height 10
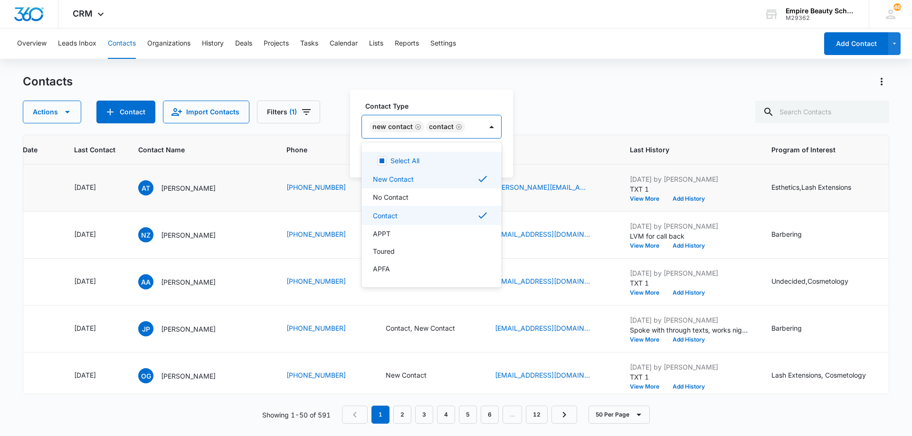
drag, startPoint x: 489, startPoint y: 126, endPoint x: 490, endPoint y: 140, distance: 14.3
click at [489, 126] on div at bounding box center [491, 126] width 15 height 15
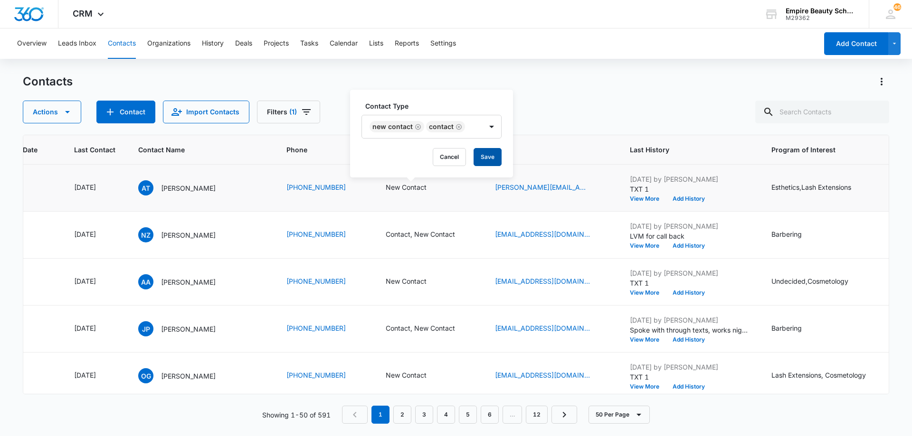
click at [491, 152] on button "Save" at bounding box center [488, 157] width 28 height 18
click at [681, 198] on button "Add History" at bounding box center [689, 199] width 46 height 6
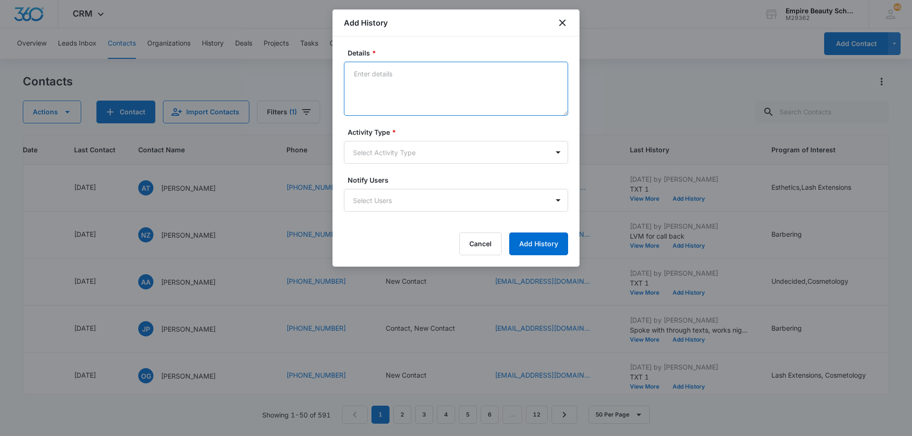
click at [423, 85] on textarea "Details *" at bounding box center [456, 89] width 224 height 54
type textarea "Spoke with through texts, scheduled call for [DATE] at 430PM"
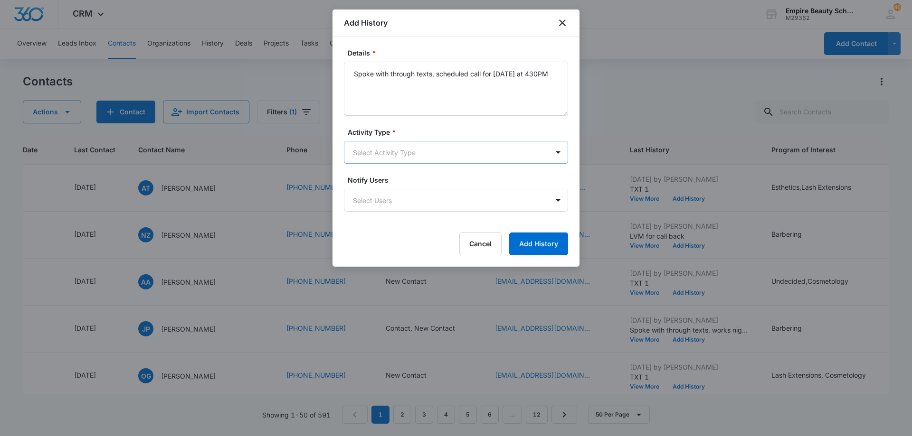
click at [393, 151] on body "CRM Apps Forms CRM Email Shop Payments POS Files Brand Settings Empire Beauty S…" at bounding box center [456, 218] width 912 height 436
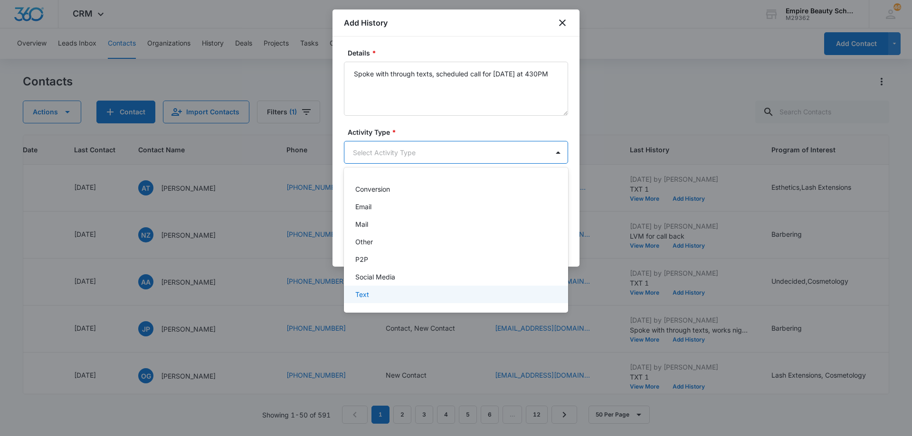
click at [399, 294] on div "Text" at bounding box center [454, 295] width 199 height 10
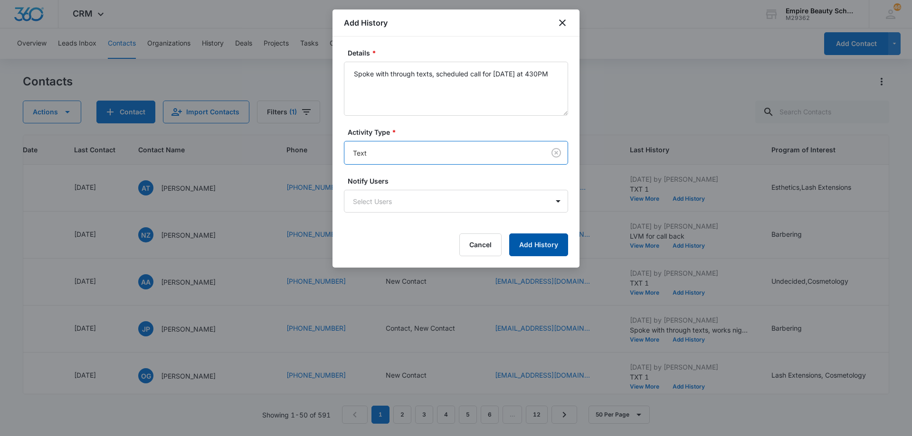
click at [542, 240] on button "Add History" at bounding box center [538, 245] width 59 height 23
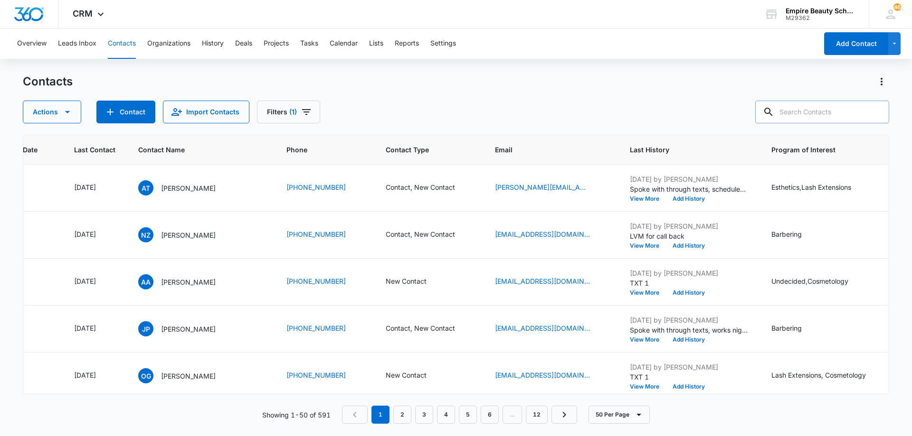
click at [830, 109] on input "text" at bounding box center [822, 112] width 134 height 23
type input "[PERSON_NAME]"
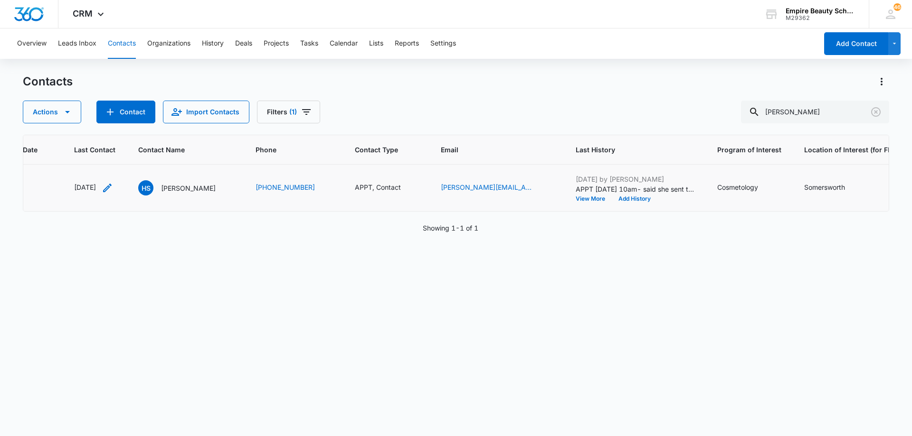
click at [113, 187] on icon "Last Contact - 1751932800 - Select to Edit Field" at bounding box center [107, 187] width 11 height 11
click at [117, 127] on input "[DATE]" at bounding box center [100, 127] width 70 height 10
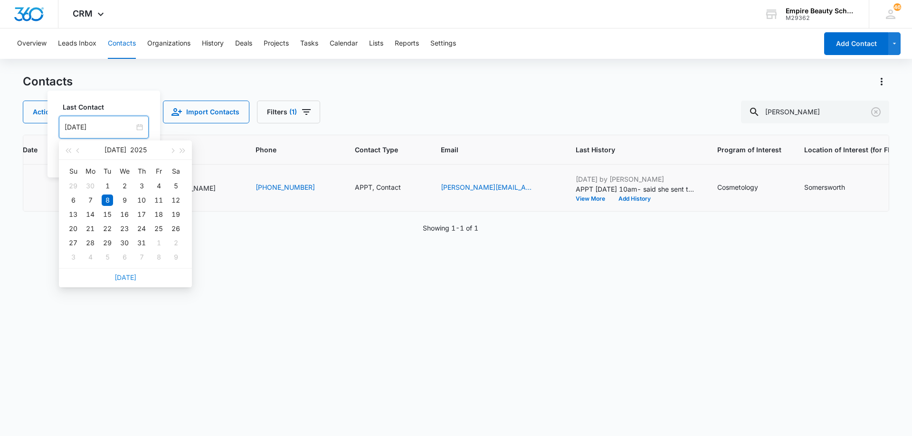
click at [123, 278] on link "[DATE]" at bounding box center [125, 278] width 22 height 8
type input "[DATE]"
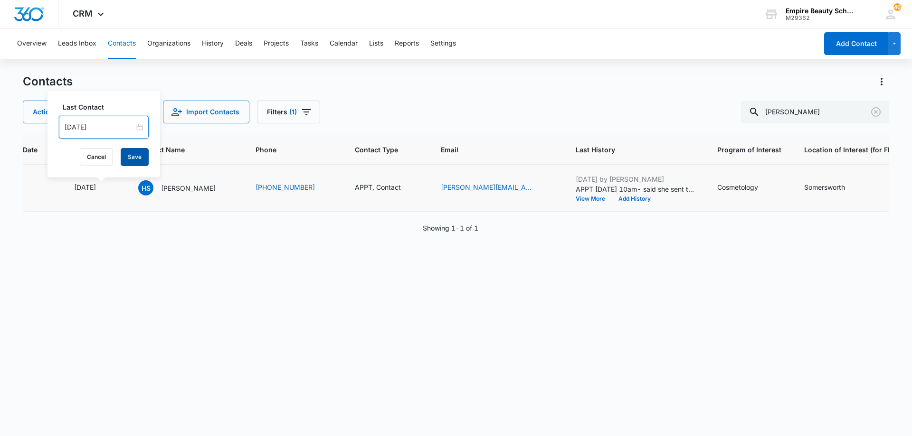
click at [131, 158] on button "Save" at bounding box center [135, 157] width 28 height 18
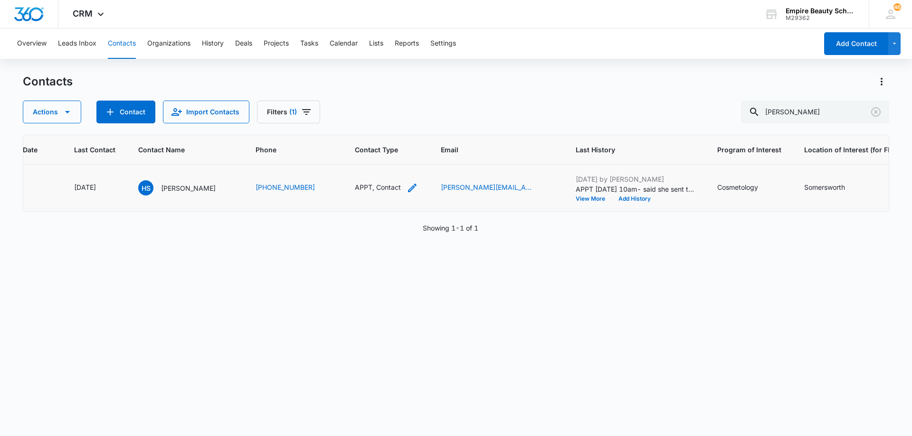
click at [413, 189] on icon "Contact Type - APPT, Contact - Select to Edit Field" at bounding box center [412, 187] width 11 height 11
click at [374, 126] on icon "Remove Contact" at bounding box center [374, 127] width 6 height 6
drag, startPoint x: 362, startPoint y: 125, endPoint x: 368, endPoint y: 125, distance: 6.2
click at [362, 125] on icon "Remove APPT" at bounding box center [363, 126] width 7 height 7
click at [373, 126] on div at bounding box center [363, 128] width 42 height 12
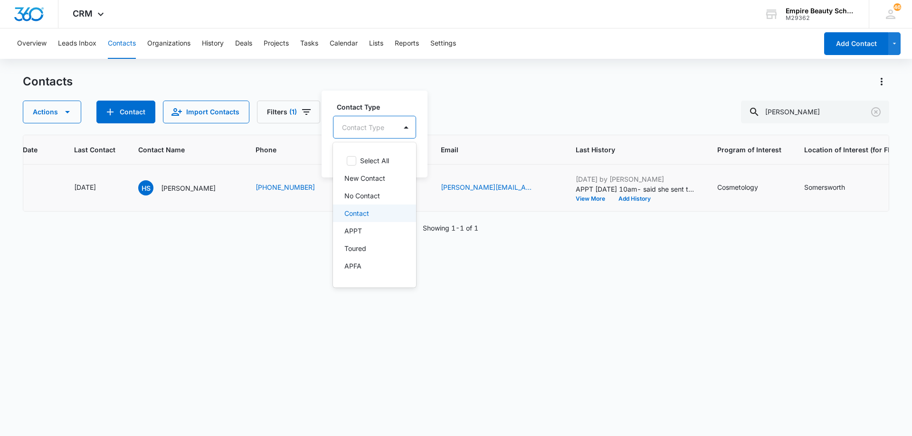
click at [366, 209] on p "Contact" at bounding box center [356, 214] width 25 height 10
click at [405, 132] on div at bounding box center [406, 126] width 15 height 15
click at [402, 161] on button "Save" at bounding box center [403, 157] width 28 height 18
click at [627, 199] on button "Add History" at bounding box center [629, 199] width 46 height 6
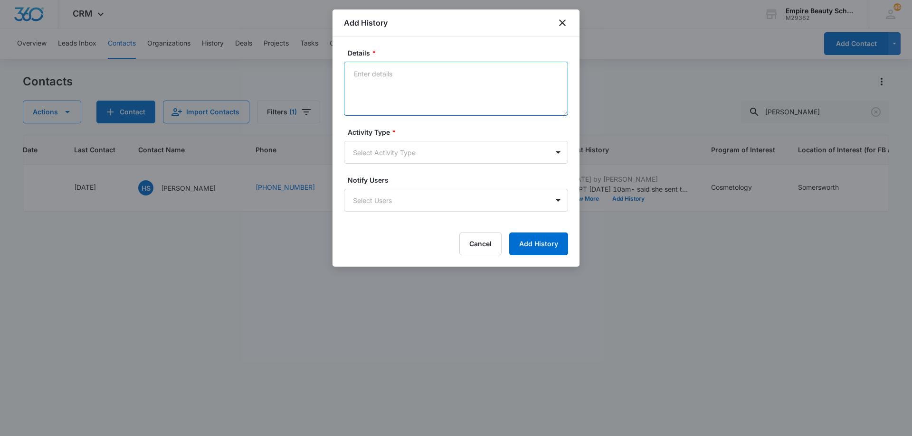
click at [414, 86] on textarea "Details *" at bounding box center [456, 89] width 224 height 54
type textarea "NO SHOW for appt [DATE] - called and LVM"
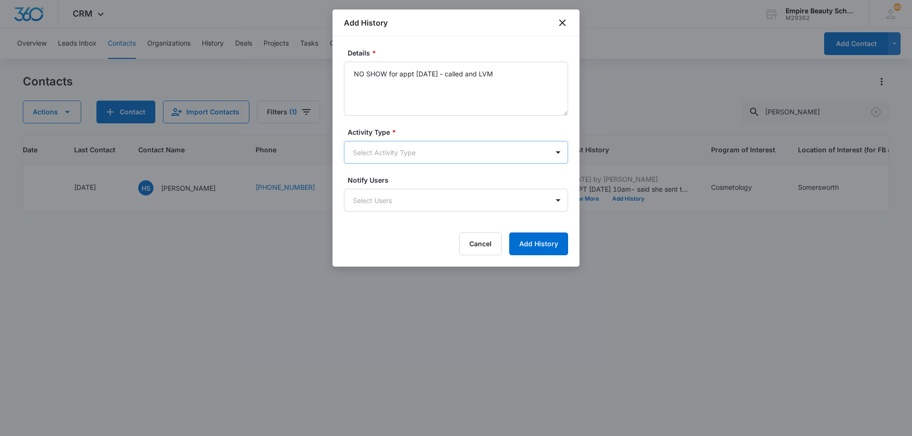
click at [399, 149] on body "CRM Apps Forms CRM Email Shop Payments POS Files Brand Settings Empire Beauty S…" at bounding box center [456, 218] width 912 height 436
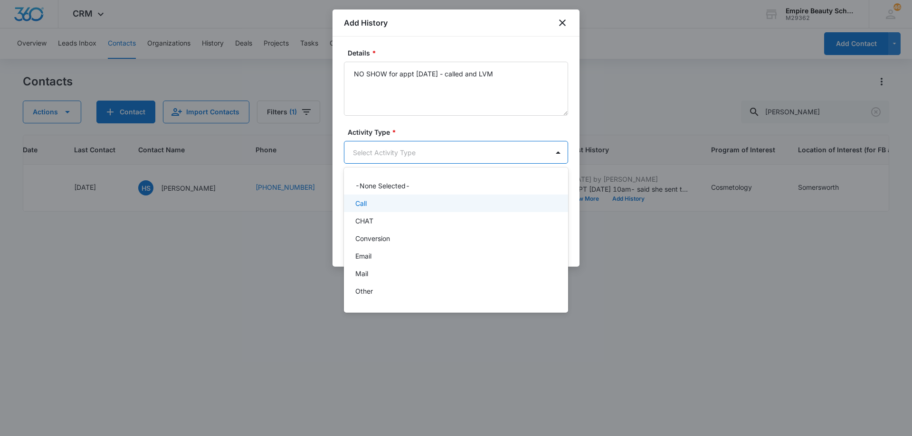
click at [393, 207] on div "Call" at bounding box center [454, 204] width 199 height 10
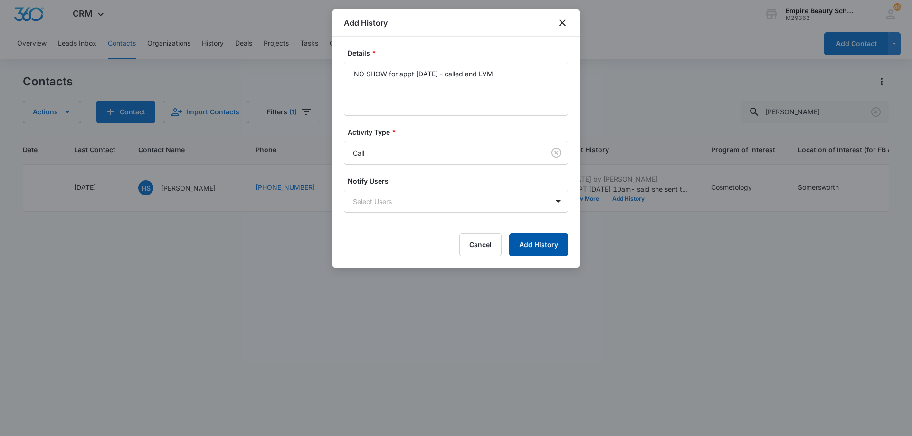
click at [524, 238] on button "Add History" at bounding box center [538, 245] width 59 height 23
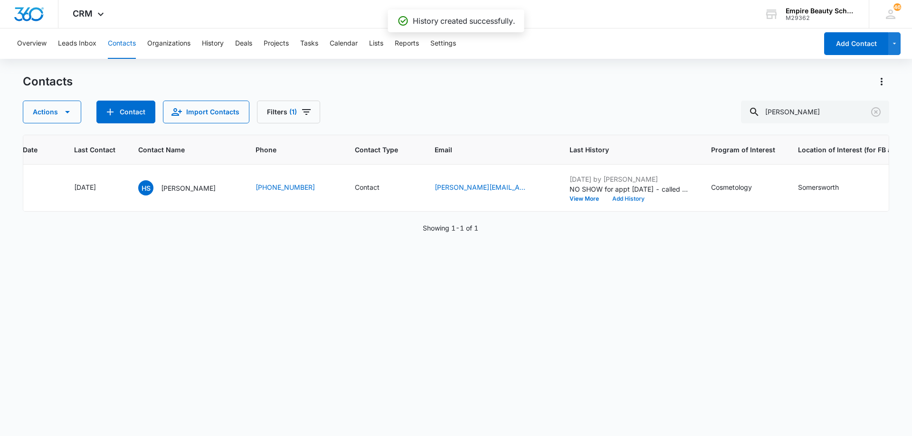
click at [629, 198] on button "Add History" at bounding box center [629, 199] width 46 height 6
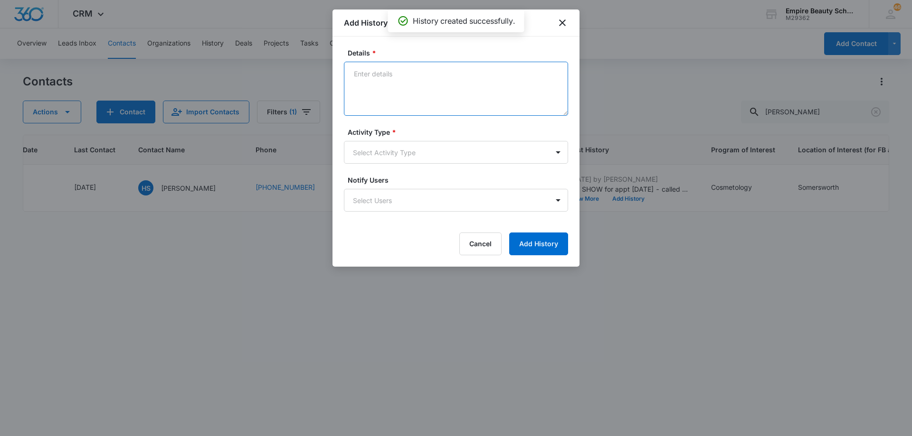
click at [417, 80] on textarea "Details *" at bounding box center [456, 89] width 224 height 54
type textarea "NO SHOW for appt - no response to text message either"
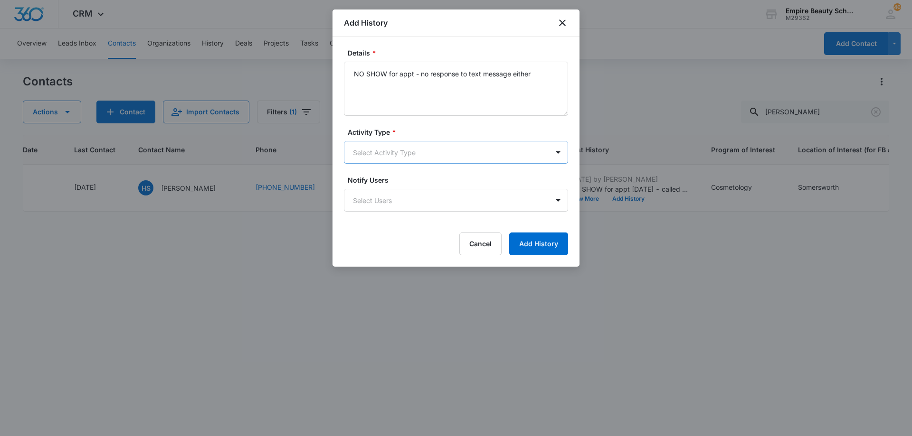
click at [409, 152] on body "CRM Apps Forms CRM Email Shop Payments POS Files Brand Settings Empire Beauty S…" at bounding box center [456, 218] width 912 height 436
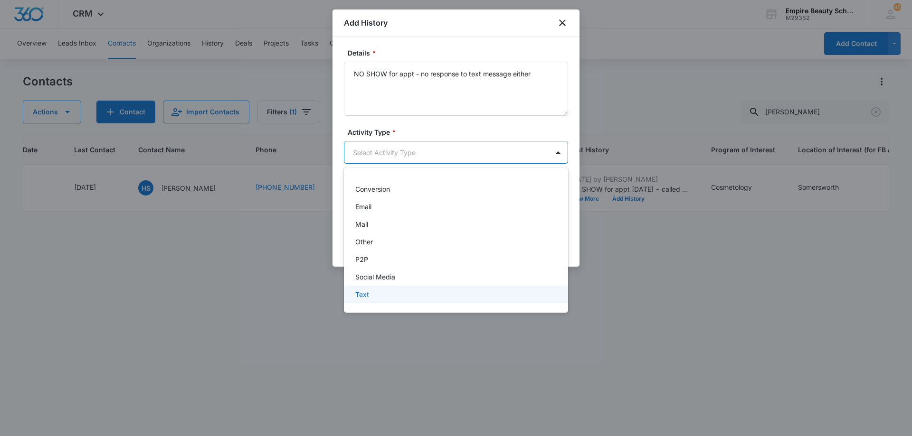
click at [445, 298] on div "Text" at bounding box center [454, 295] width 199 height 10
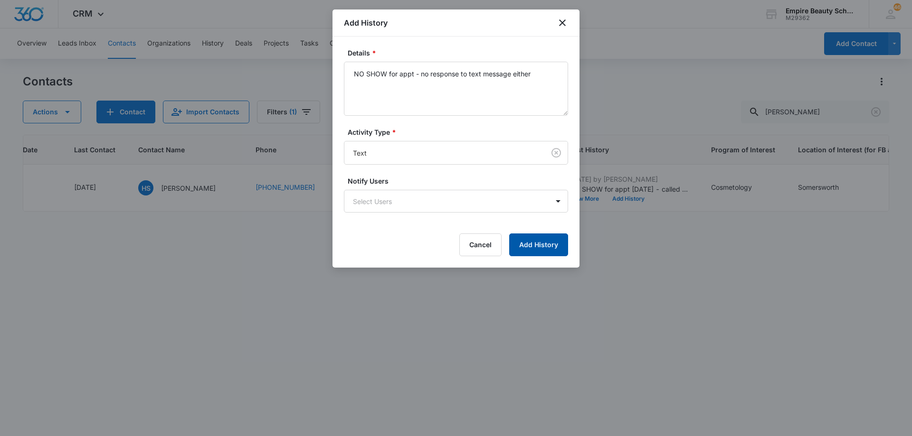
click at [535, 248] on button "Add History" at bounding box center [538, 245] width 59 height 23
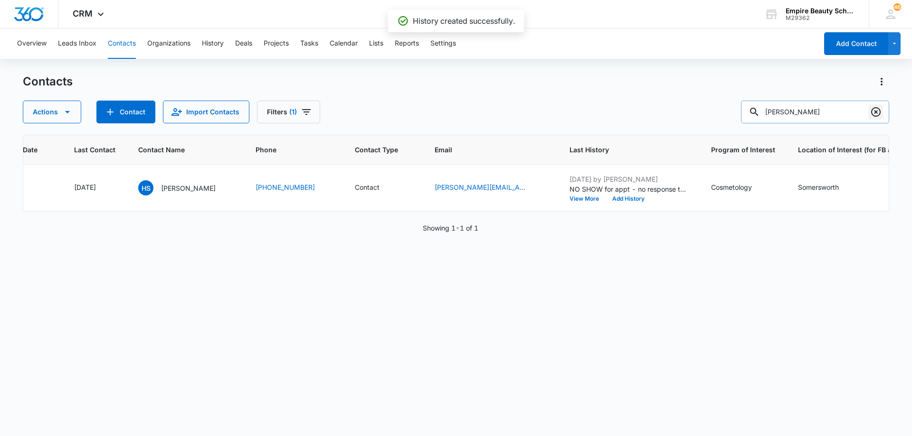
click at [875, 110] on icon "Clear" at bounding box center [875, 111] width 11 height 11
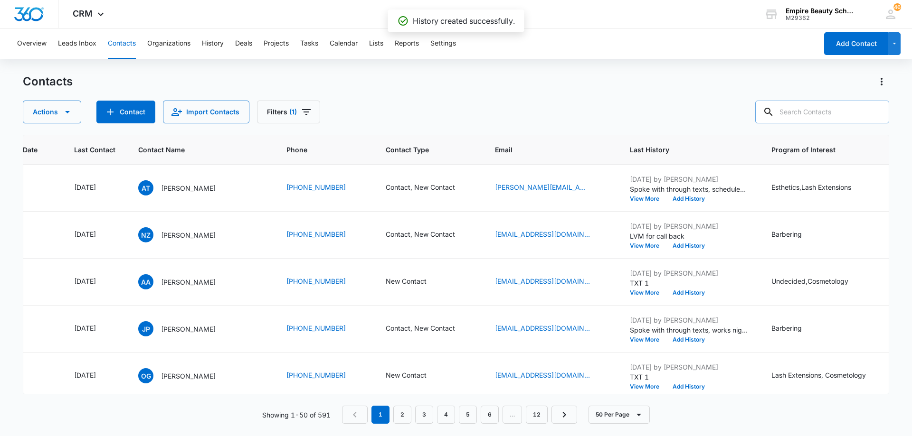
click at [410, 95] on div "Contacts Actions Contact Import Contacts Filters (1)" at bounding box center [456, 98] width 866 height 49
click at [825, 114] on input "text" at bounding box center [822, 112] width 134 height 23
type input "[PERSON_NAME]"
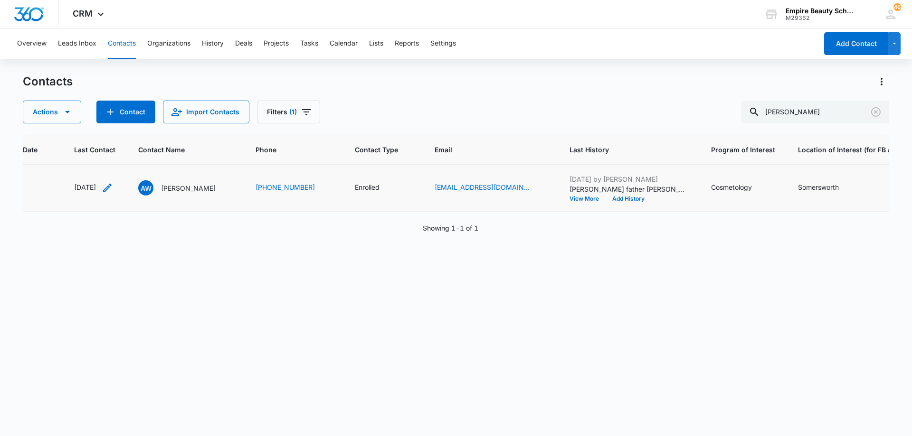
click at [113, 186] on icon "Last Contact - 1753920000 - Select to Edit Field" at bounding box center [107, 187] width 11 height 11
click at [117, 126] on input "[DATE]" at bounding box center [101, 127] width 70 height 10
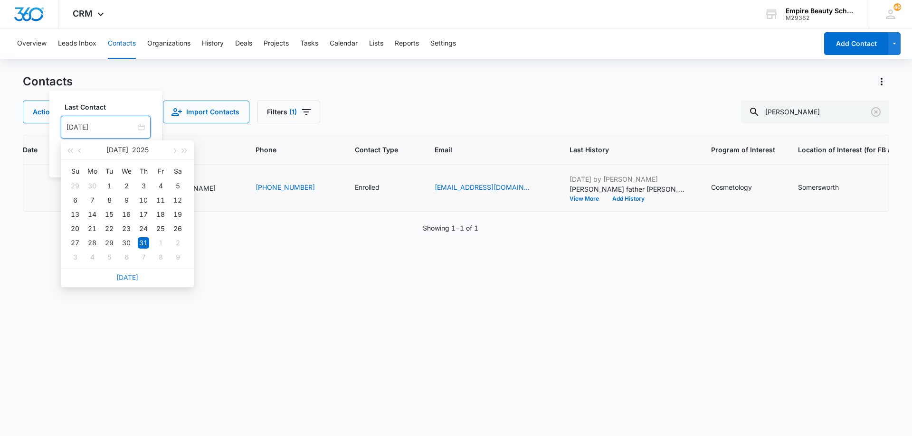
click at [122, 277] on link "[DATE]" at bounding box center [127, 278] width 22 height 8
type input "[DATE]"
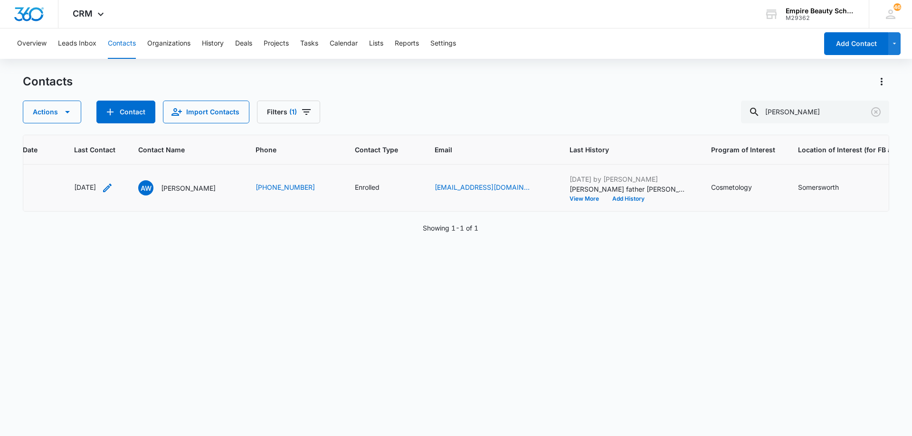
click at [113, 186] on icon "Last Contact - 1753920000 - Select to Edit Field" at bounding box center [107, 187] width 11 height 11
click at [123, 132] on input "[DATE]" at bounding box center [101, 127] width 70 height 10
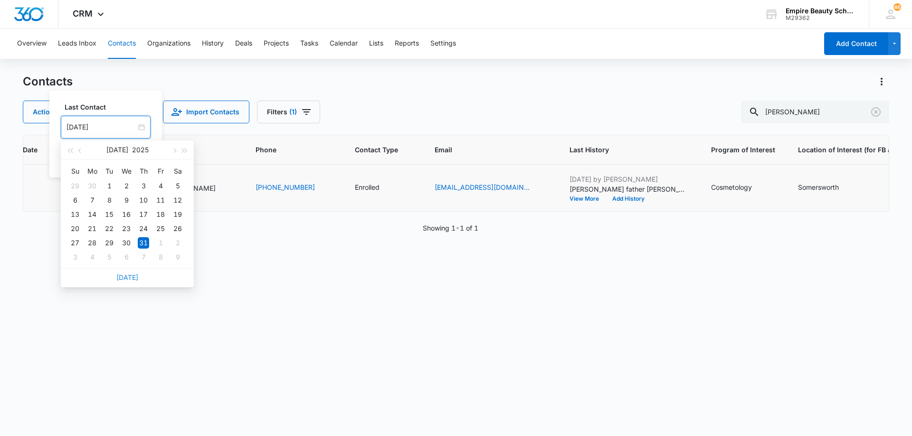
click at [129, 280] on link "[DATE]" at bounding box center [127, 278] width 22 height 8
type input "[DATE]"
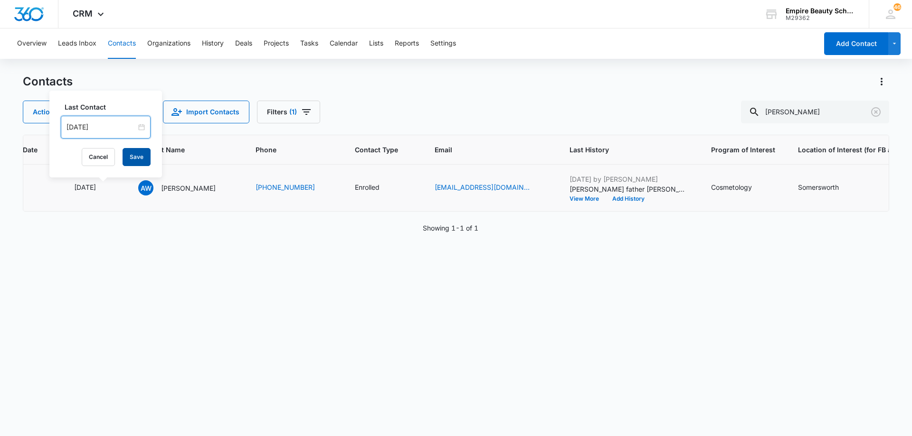
click at [140, 157] on button "Save" at bounding box center [137, 157] width 28 height 18
click at [616, 199] on button "Add History" at bounding box center [629, 199] width 46 height 6
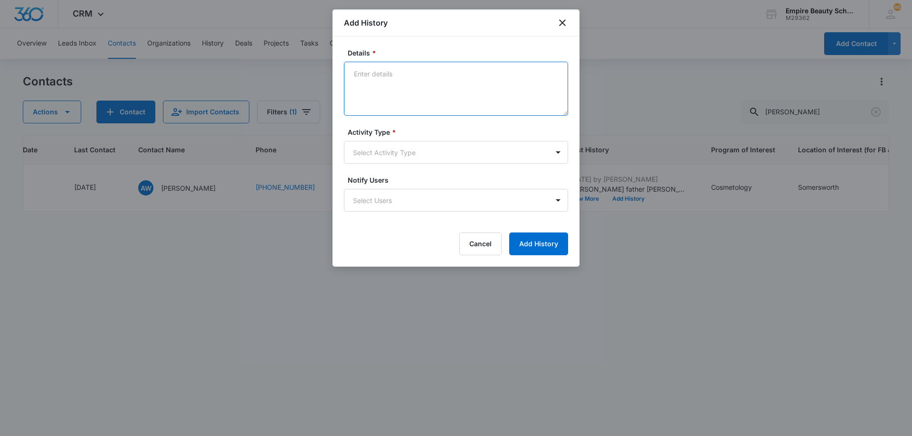
click at [419, 85] on textarea "Details *" at bounding box center [456, 89] width 224 height 54
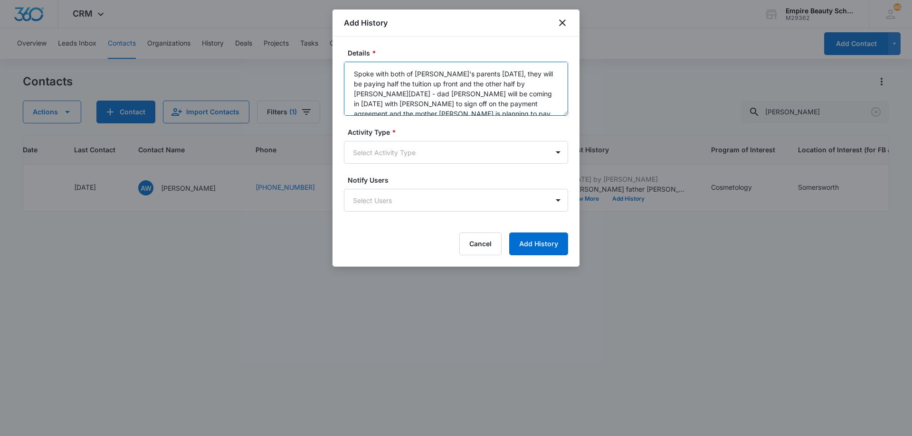
scroll to position [2, 0]
type textarea "Spoke with both of [PERSON_NAME]'s parents [DATE], they will be paying half the…"
click at [412, 154] on body "CRM Apps Forms CRM Email Shop Payments POS Files Brand Settings Empire Beauty S…" at bounding box center [456, 218] width 912 height 436
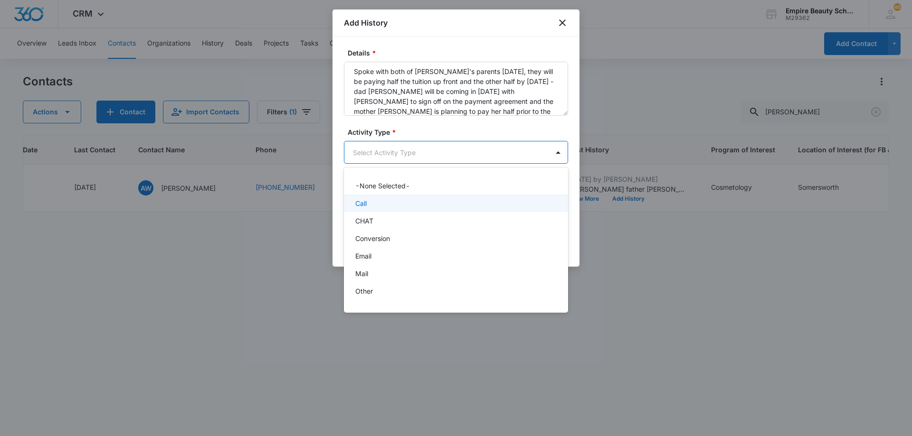
click at [467, 196] on div "Call" at bounding box center [456, 204] width 224 height 18
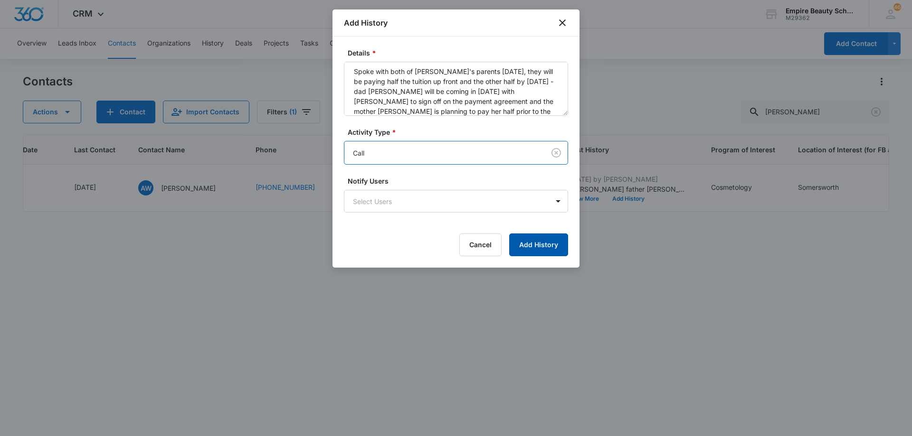
click at [543, 242] on button "Add History" at bounding box center [538, 245] width 59 height 23
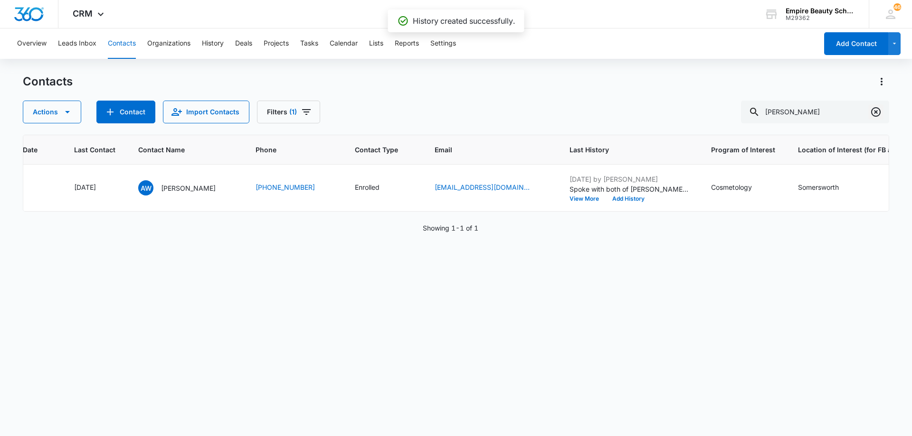
click at [872, 111] on icon "Clear" at bounding box center [875, 111] width 11 height 11
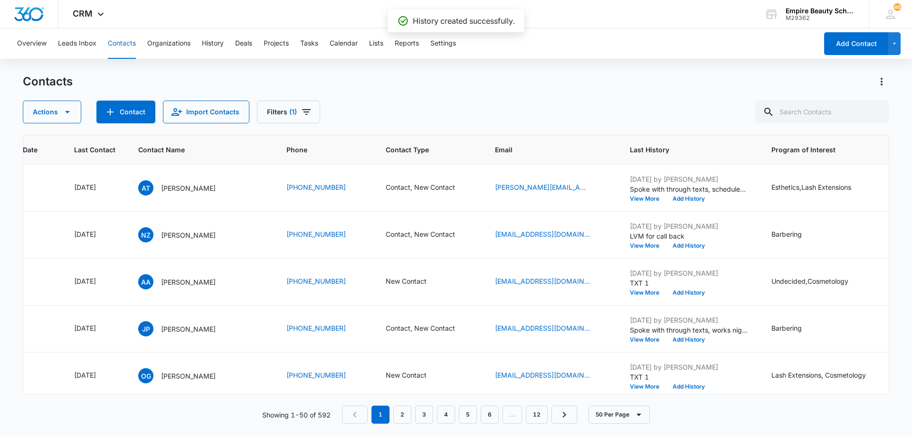
click at [395, 97] on div "Contacts Actions Contact Import Contacts Filters (1)" at bounding box center [456, 98] width 866 height 49
click at [855, 116] on input "text" at bounding box center [822, 112] width 134 height 23
type input "[PERSON_NAME]"
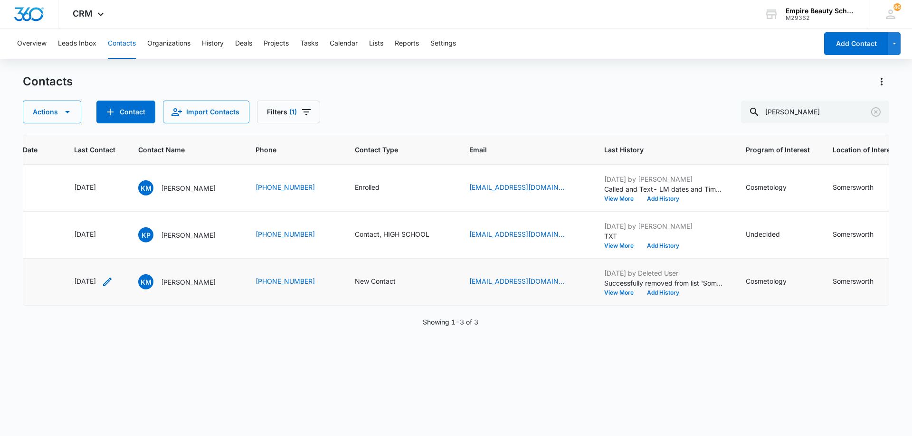
click at [113, 281] on icon "Last Contact - 1674172800 - Select to Edit Field" at bounding box center [107, 281] width 11 height 11
click at [122, 217] on input "[DATE]" at bounding box center [103, 221] width 70 height 10
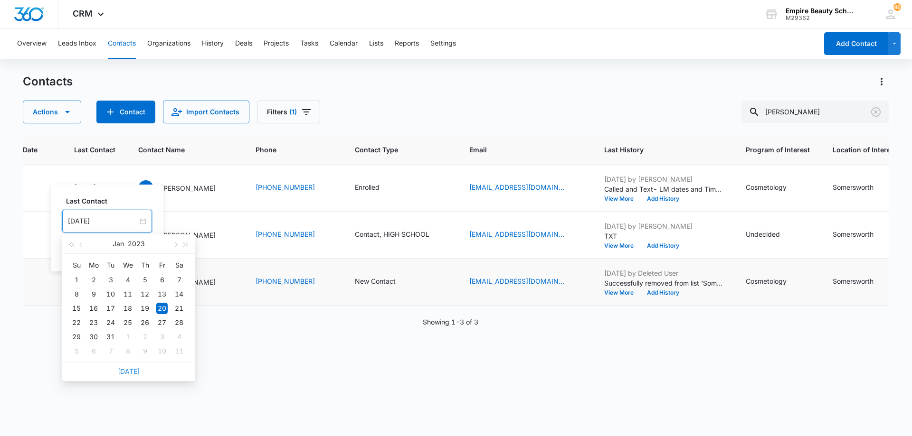
click at [132, 370] on link "[DATE]" at bounding box center [129, 372] width 22 height 8
type input "[DATE]"
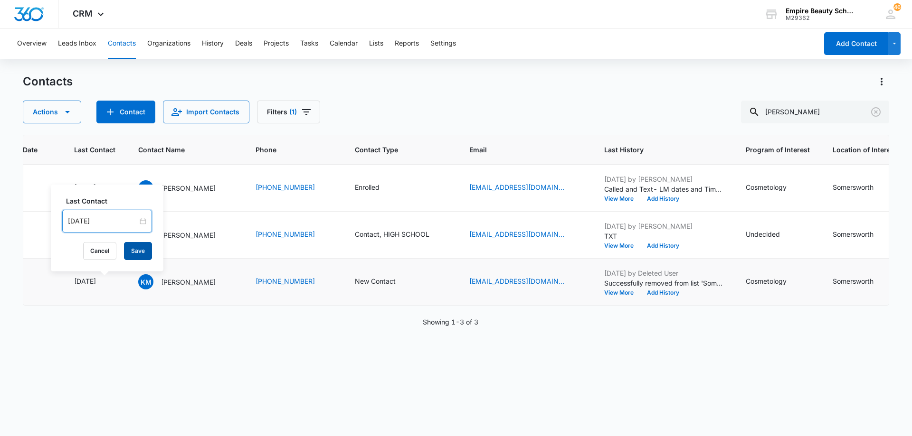
click at [133, 249] on button "Save" at bounding box center [138, 251] width 28 height 18
click at [413, 281] on icon "Contact Type - New Contact - Select to Edit Field" at bounding box center [406, 281] width 11 height 11
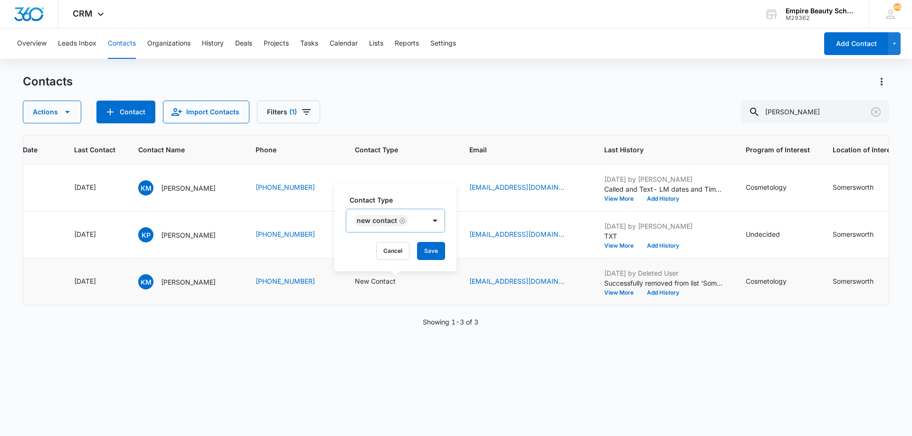
click at [402, 220] on icon "Remove New Contact" at bounding box center [402, 221] width 6 height 6
click at [408, 221] on div "Contact Type" at bounding box center [377, 221] width 63 height 21
click at [403, 275] on div "Contact" at bounding box center [386, 278] width 58 height 10
click at [412, 223] on div at bounding box center [419, 220] width 15 height 15
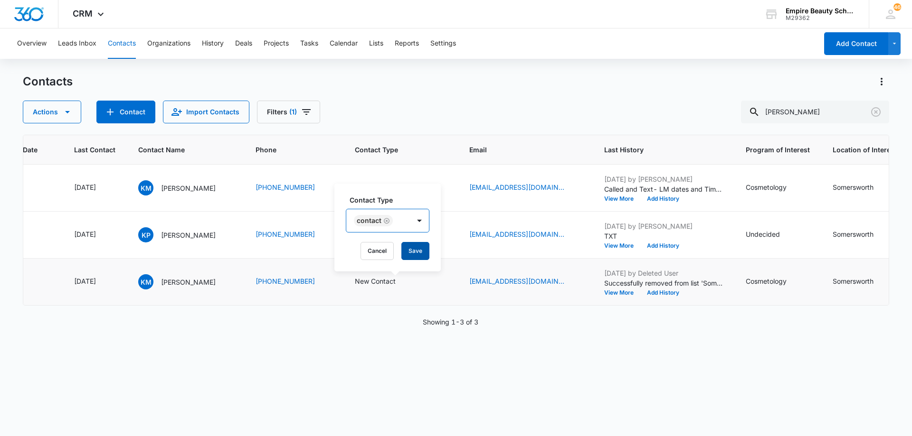
click at [416, 252] on button "Save" at bounding box center [415, 251] width 28 height 18
click at [657, 292] on button "Add History" at bounding box center [663, 293] width 46 height 6
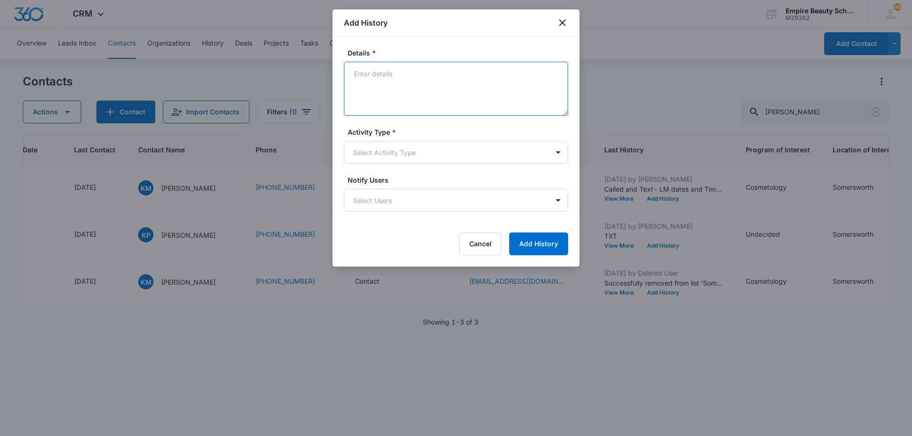
click at [447, 85] on textarea "Details *" at bounding box center [456, 89] width 224 height 54
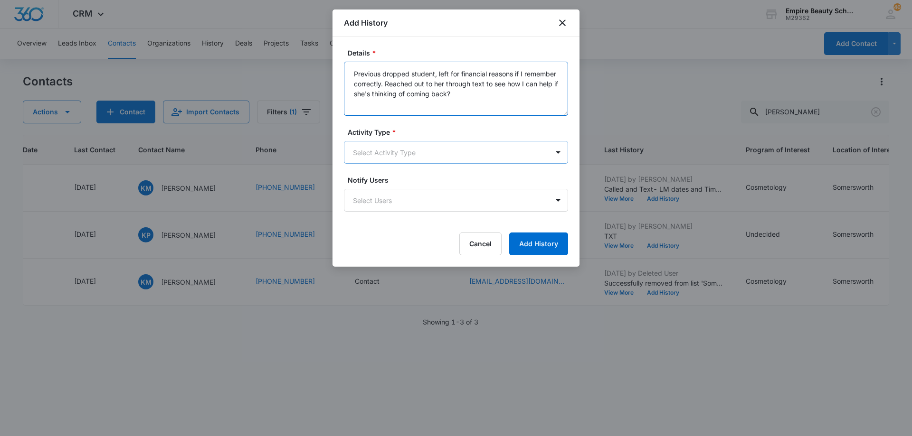
type textarea "Previous dropped student, left for financial reasons if I remember correctly. R…"
click at [435, 151] on body "CRM Apps Forms CRM Email Shop Payments POS Files Brand Settings Empire Beauty S…" at bounding box center [456, 218] width 912 height 436
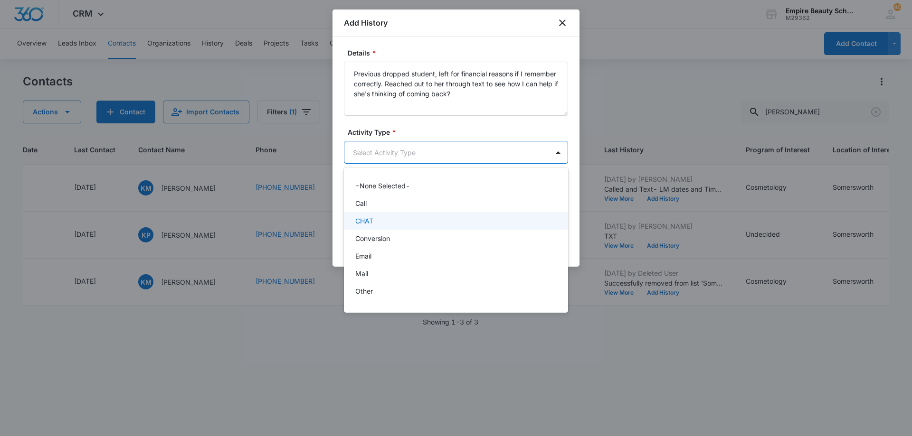
scroll to position [49, 0]
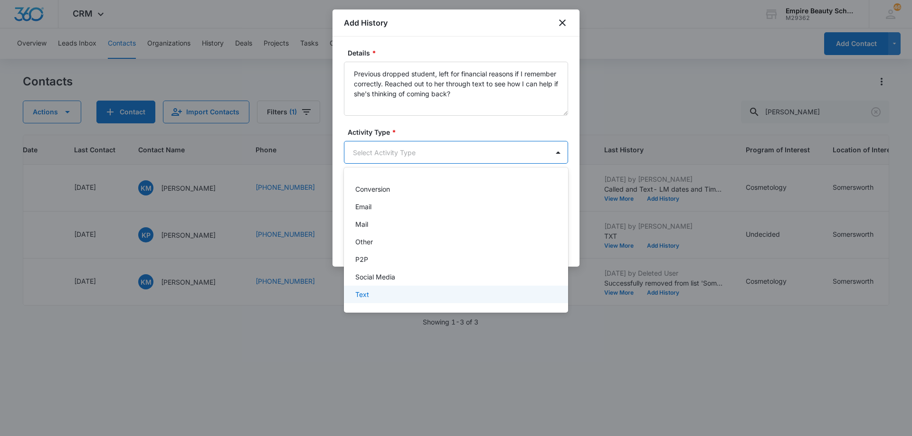
click at [444, 299] on div "Text" at bounding box center [454, 295] width 199 height 10
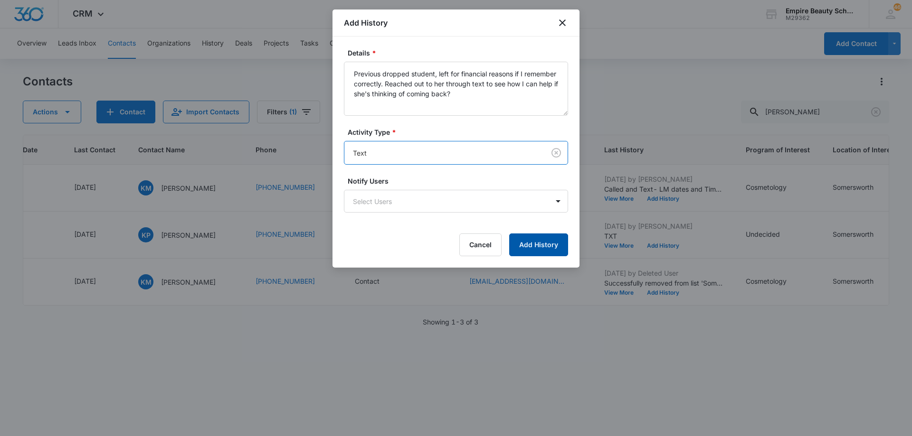
click at [528, 247] on button "Add History" at bounding box center [538, 245] width 59 height 23
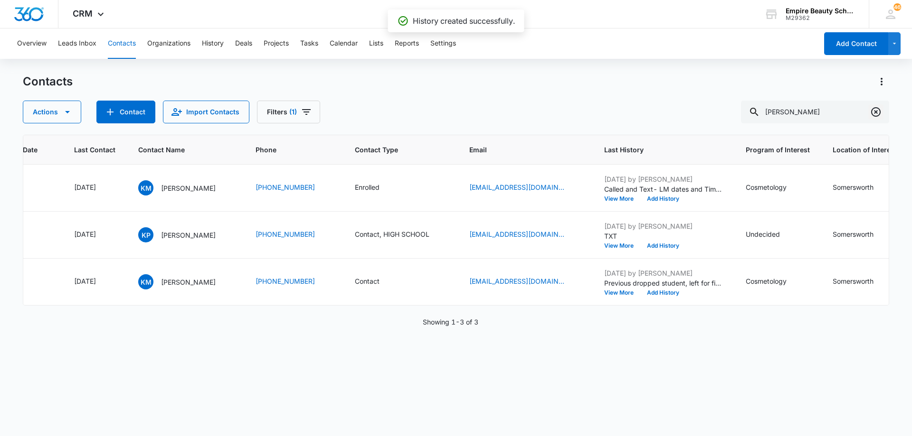
click at [877, 111] on icon "Clear" at bounding box center [875, 111] width 9 height 9
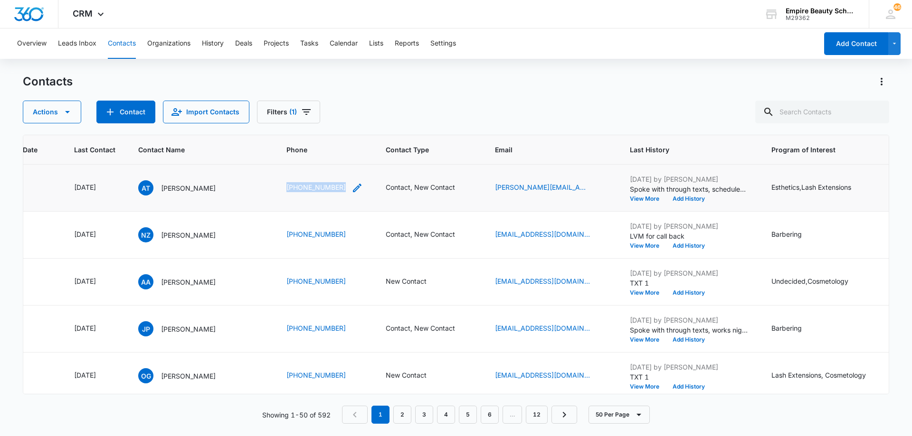
drag, startPoint x: 279, startPoint y: 189, endPoint x: 341, endPoint y: 193, distance: 61.9
click at [341, 193] on td "[PHONE_NUMBER]" at bounding box center [324, 188] width 99 height 47
copy link "[PHONE_NUMBER]"
drag, startPoint x: 278, startPoint y: 333, endPoint x: 324, endPoint y: 337, distance: 45.7
click at [324, 337] on td "[PHONE_NUMBER]" at bounding box center [324, 329] width 99 height 47
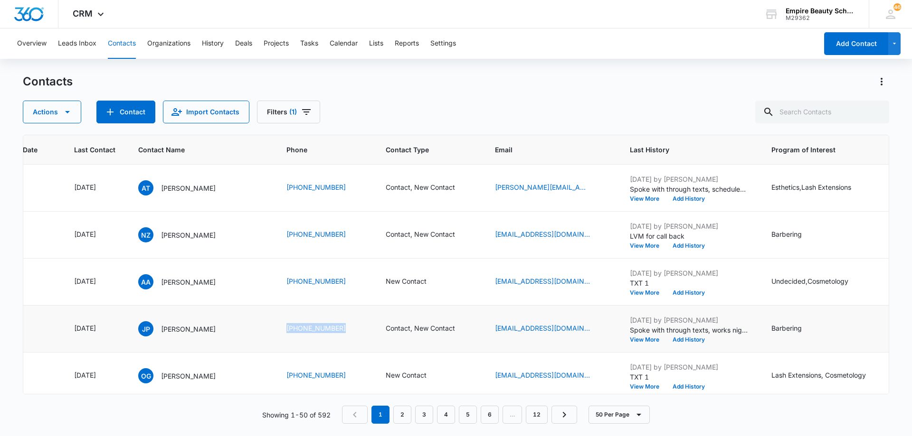
copy link "[PHONE_NUMBER]"
